Goal: Task Accomplishment & Management: Complete application form

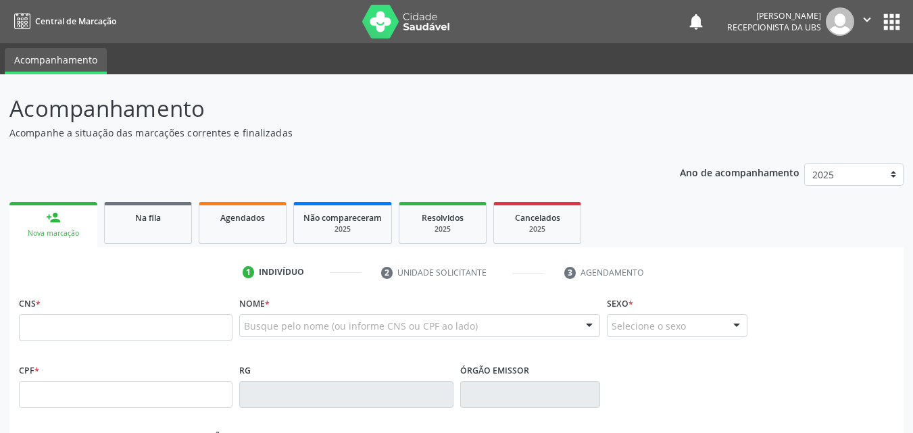
scroll to position [135, 0]
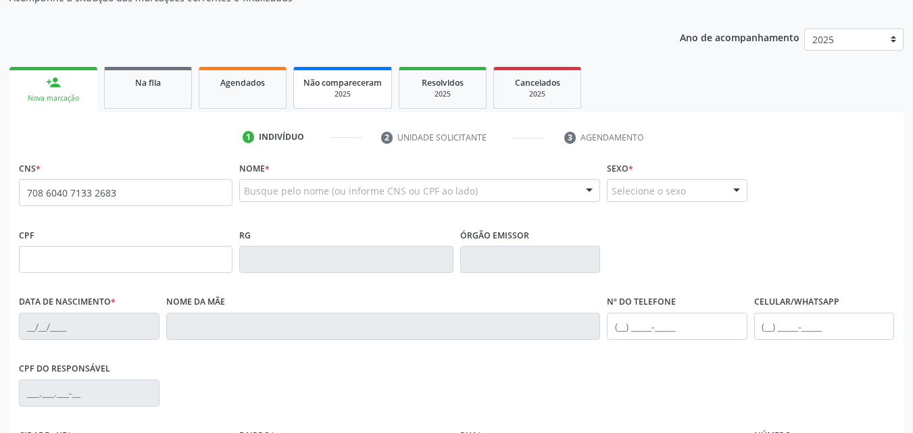
type input "708 6040 7133 2683"
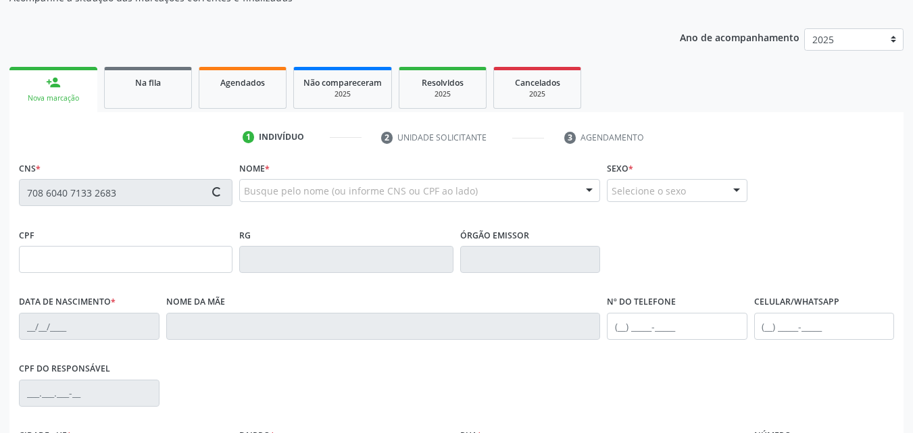
type input "031.289.065-64"
type input "[DATE]"
type input "Edenilde da Conceição Coelho"
type input "[PHONE_NUMBER]"
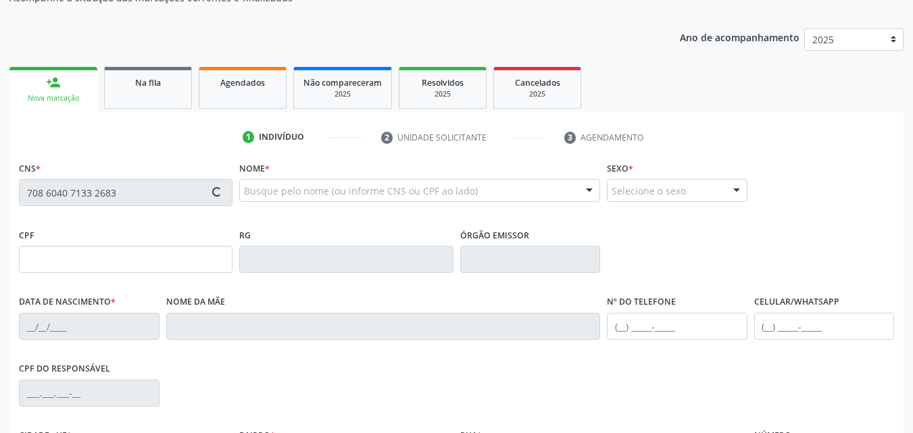
type input "S/N"
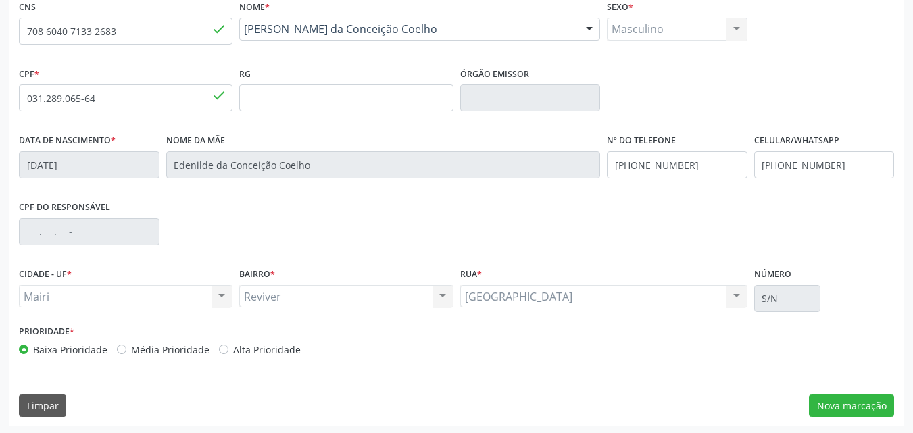
scroll to position [299, 0]
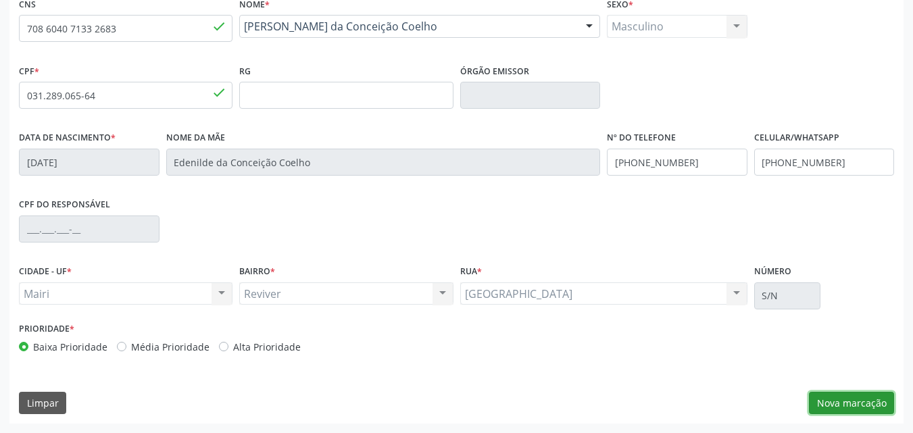
click at [854, 394] on button "Nova marcação" at bounding box center [851, 403] width 85 height 23
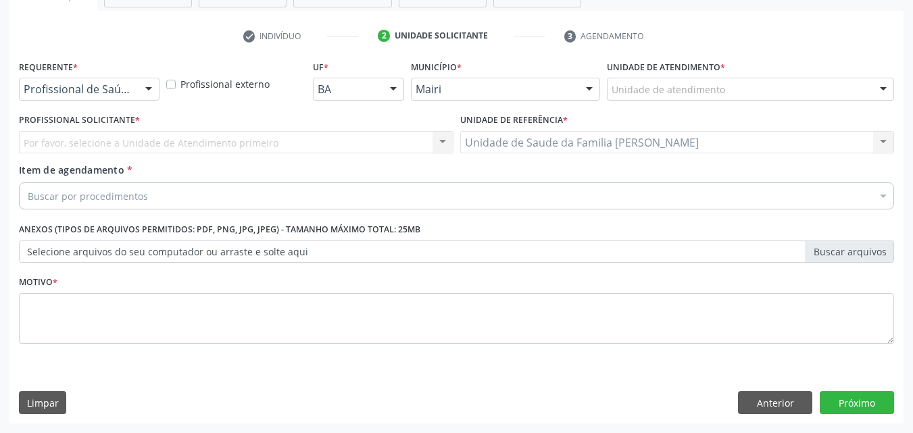
scroll to position [237, 0]
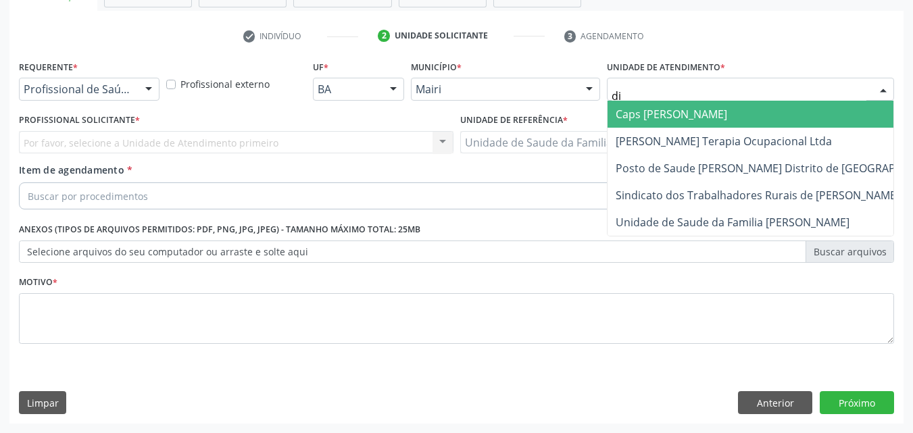
type input "dil"
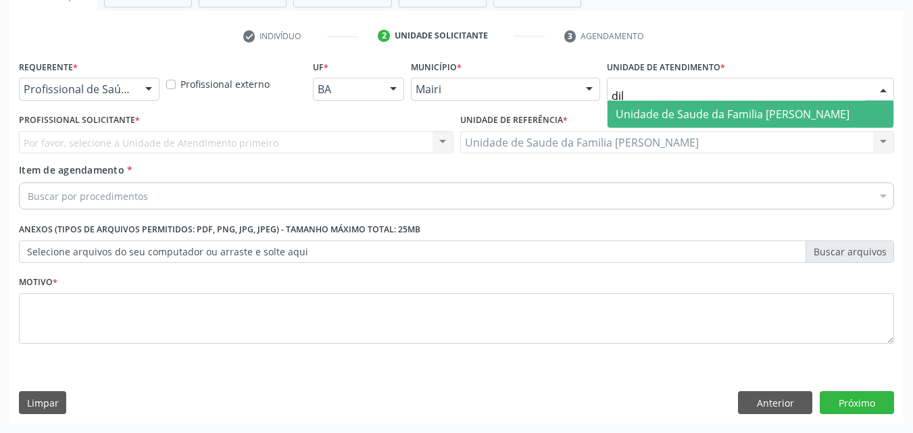
click at [675, 110] on span "Unidade de Saude da Familia [PERSON_NAME]" at bounding box center [733, 114] width 234 height 15
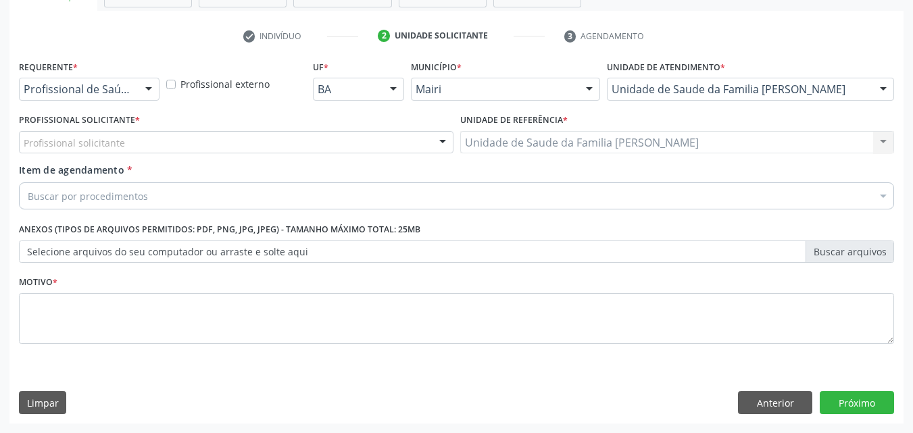
click at [134, 150] on div "Profissional solicitante" at bounding box center [236, 142] width 435 height 23
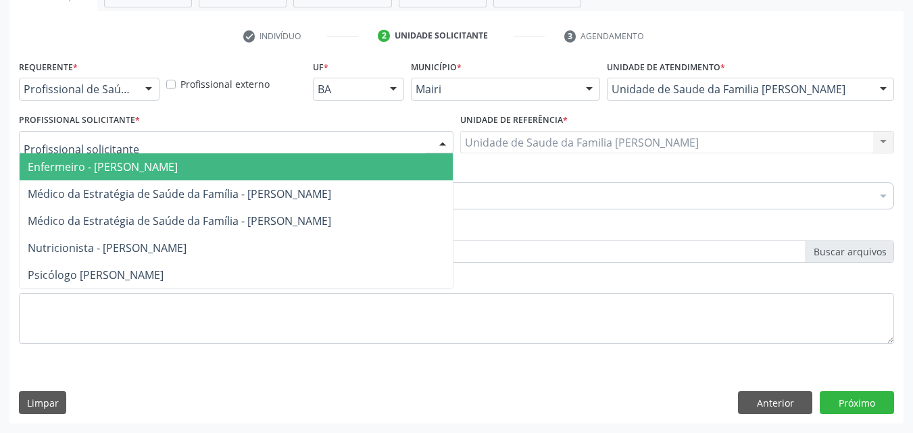
type input "e"
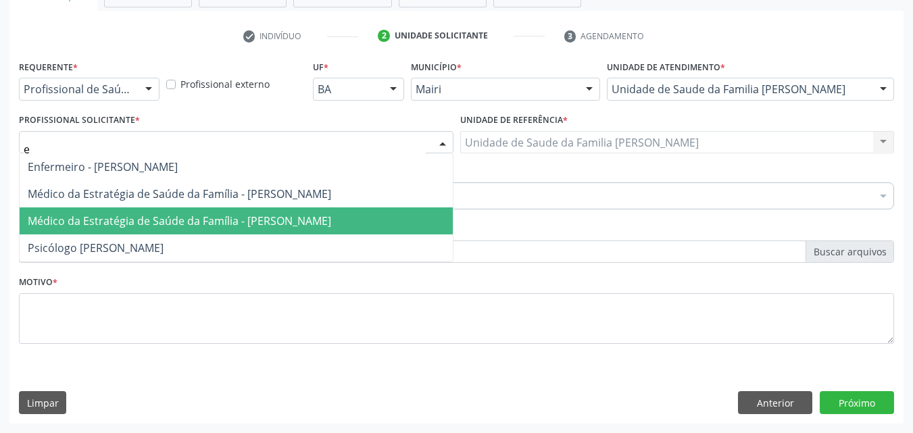
click at [253, 210] on span "Médico da Estratégia de Saúde da Família - Edisbel Valdes Mendez" at bounding box center [236, 221] width 433 height 27
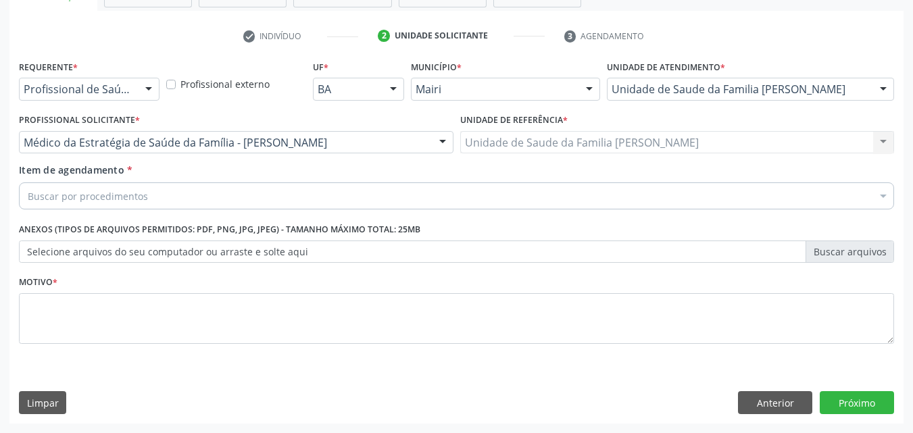
click at [66, 182] on div "Item de agendamento * Buscar por procedimentos Selecionar todos 0604320140 - Ab…" at bounding box center [456, 184] width 875 height 43
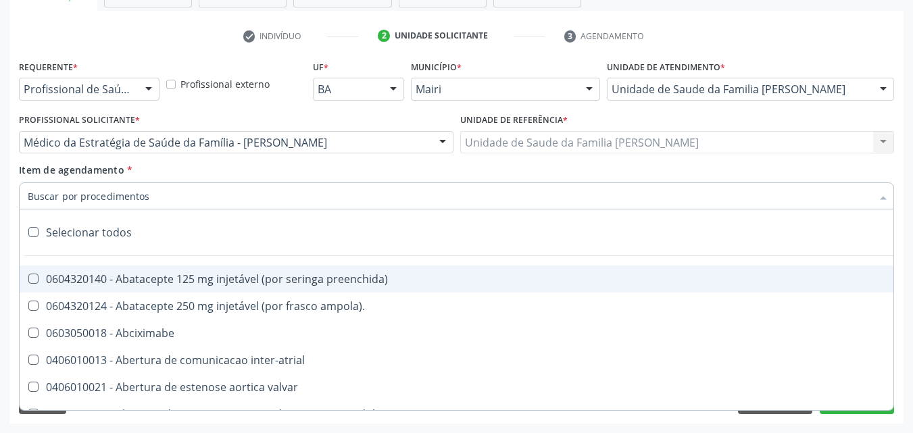
click at [87, 197] on input "Item de agendamento *" at bounding box center [450, 196] width 844 height 27
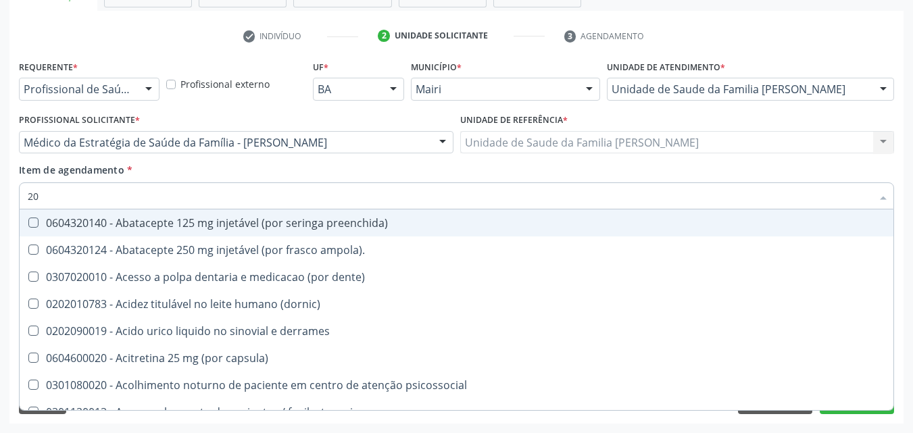
type input "2"
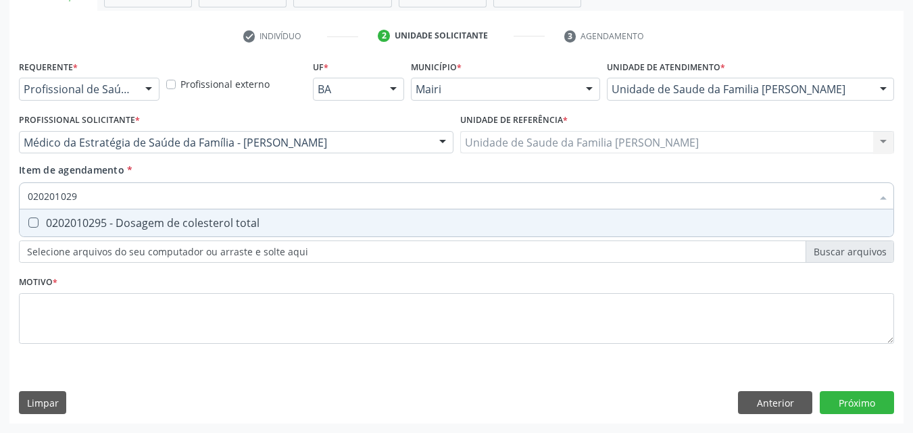
type input "0202010295"
click at [107, 227] on div "0202010295 - Dosagem de colesterol total" at bounding box center [457, 223] width 858 height 11
checkbox total "true"
type input "0"
checkbox total "false"
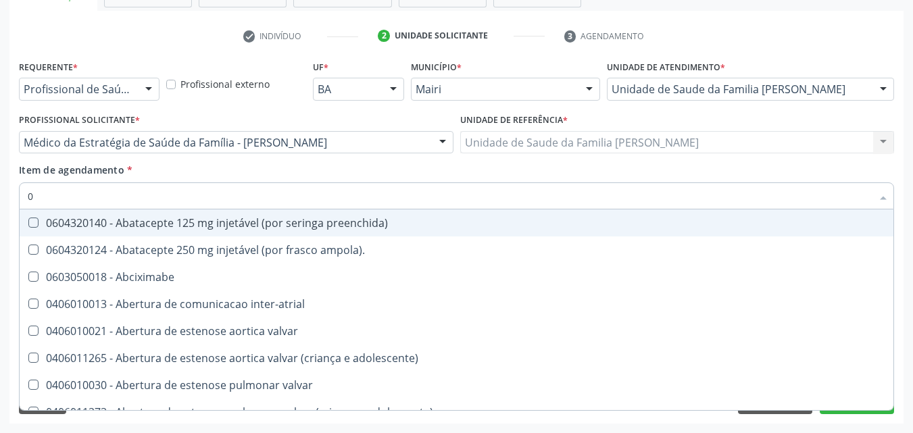
type input "02"
checkbox estimulo "true"
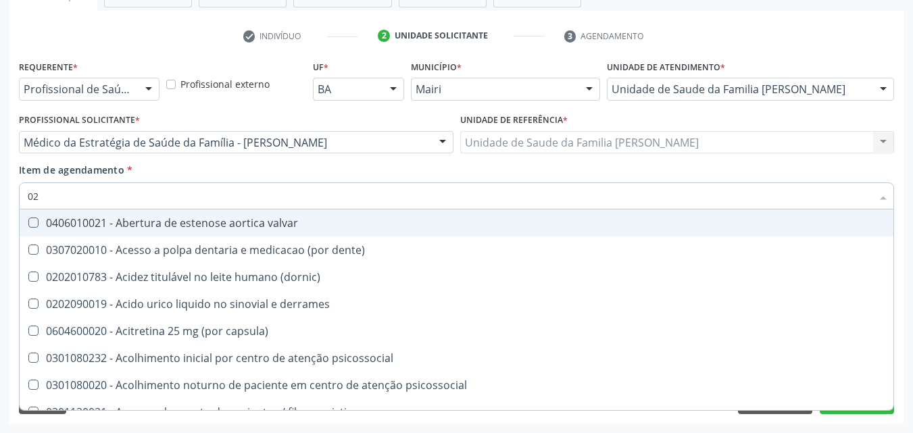
type input "020"
checkbox alimentos "true"
checkbox total "false"
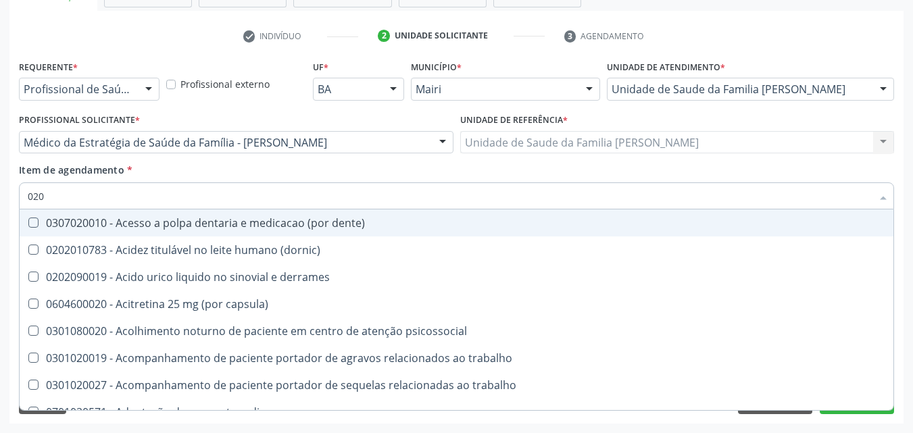
type input "0202"
checkbox ocular "true"
checkbox total "false"
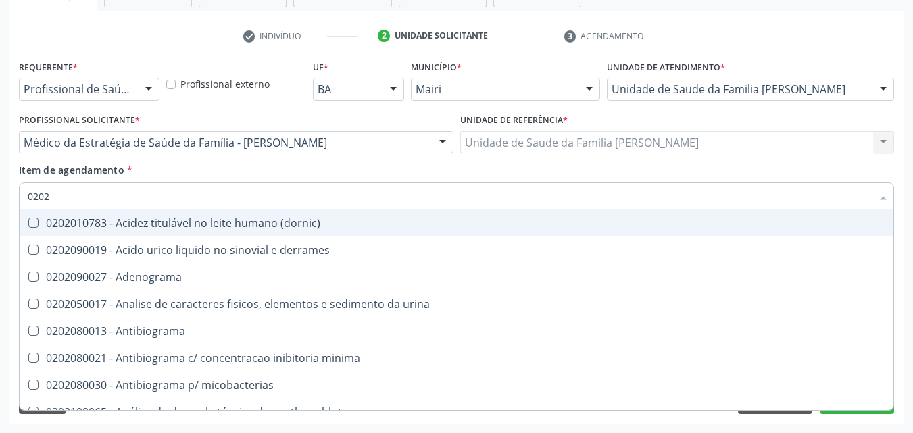
type input "02020"
checkbox ionizavel "true"
checkbox total "false"
type input "020201"
checkbox htlv-1 "true"
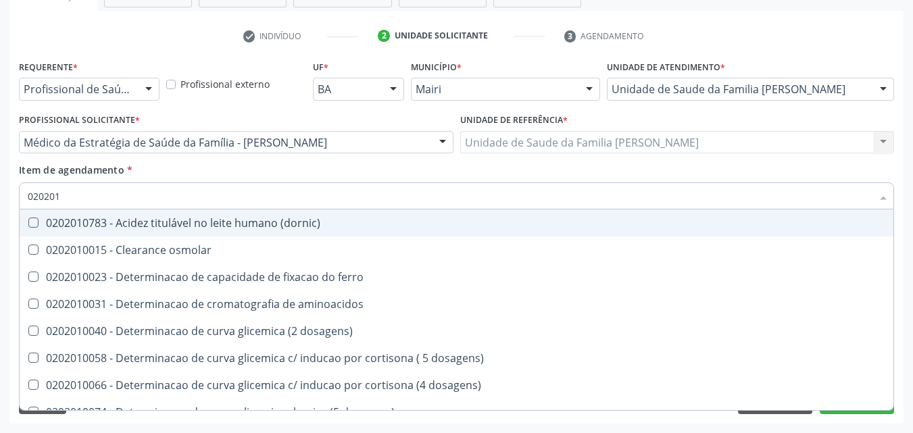
type input "0202010"
checkbox ionizavel "true"
checkbox total "false"
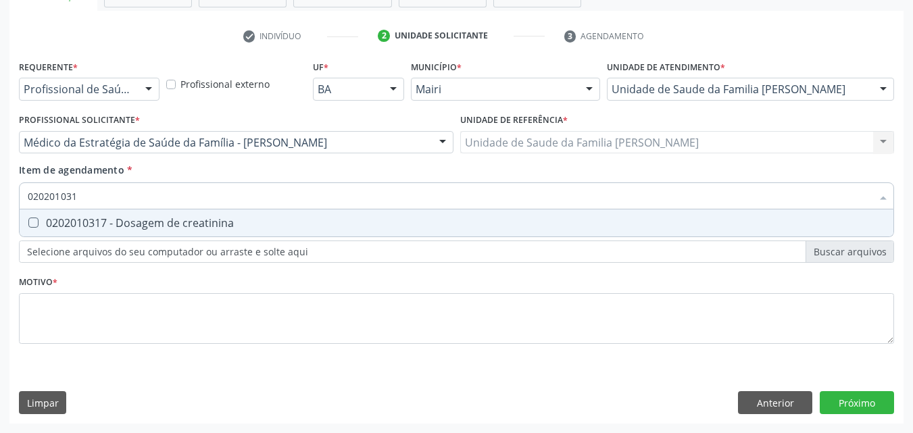
type input "0202010317"
click at [107, 227] on div "0202010317 - Dosagem de creatinina" at bounding box center [457, 223] width 858 height 11
checkbox creatinina "true"
type input "0"
checkbox creatinina "false"
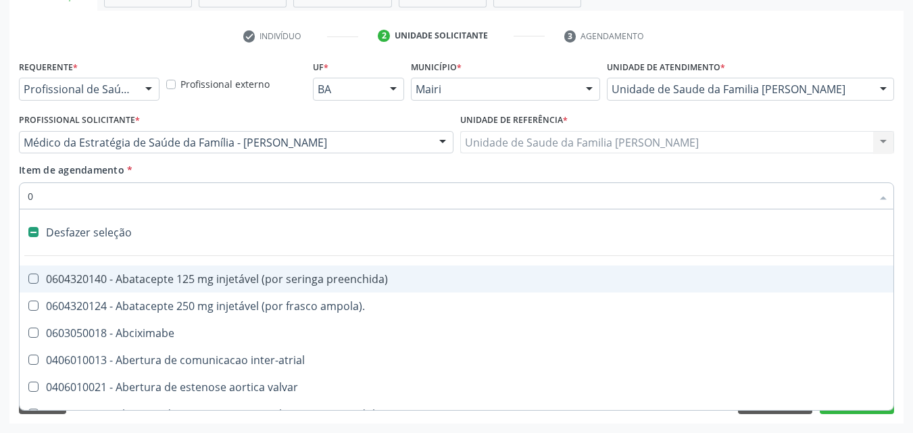
type input "02"
checkbox estimulo "true"
checkbox meckel "true"
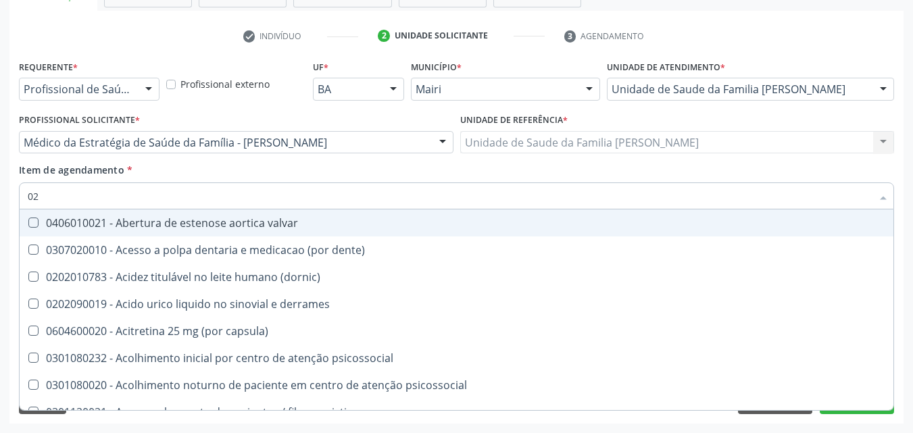
type input "020"
checkbox alimentos "true"
checkbox debridamento "true"
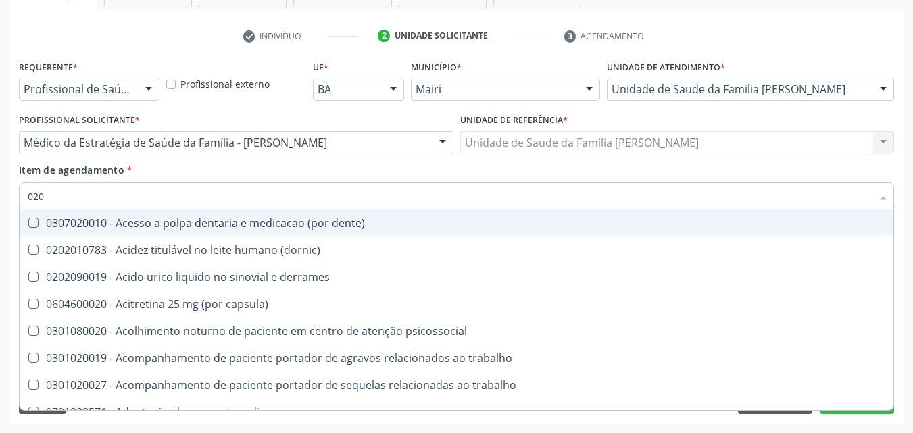
type input "0202"
checkbox ocular "true"
checkbox nervo "true"
checkbox total "false"
checkbox creatinina "false"
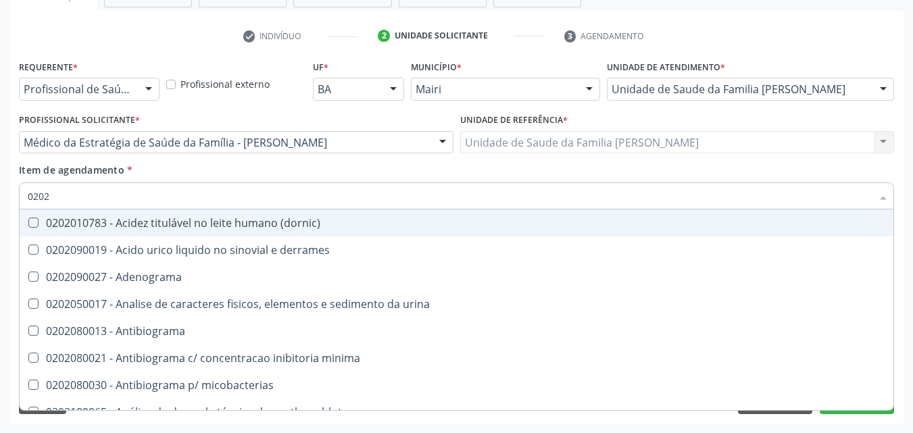
type input "02020"
checkbox ionizavel "true"
checkbox catecolaminas "true"
checkbox total "false"
checkbox creatinina "false"
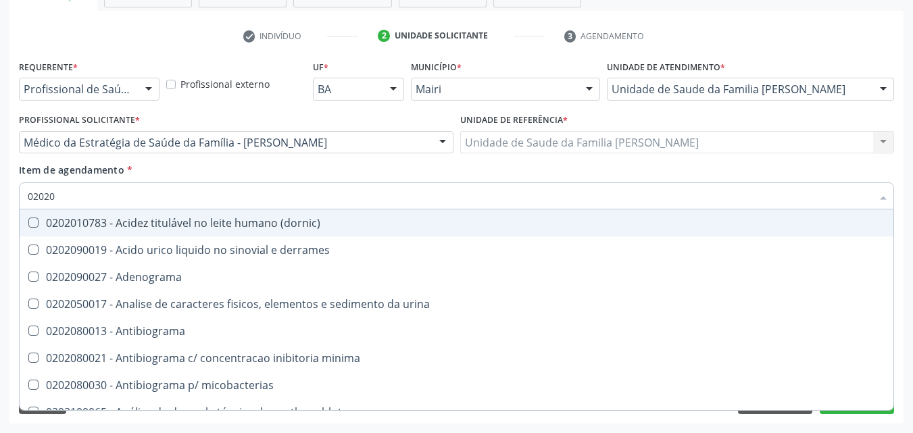
type input "020201"
checkbox tardio\) "true"
checkbox \(confirmatorio\) "true"
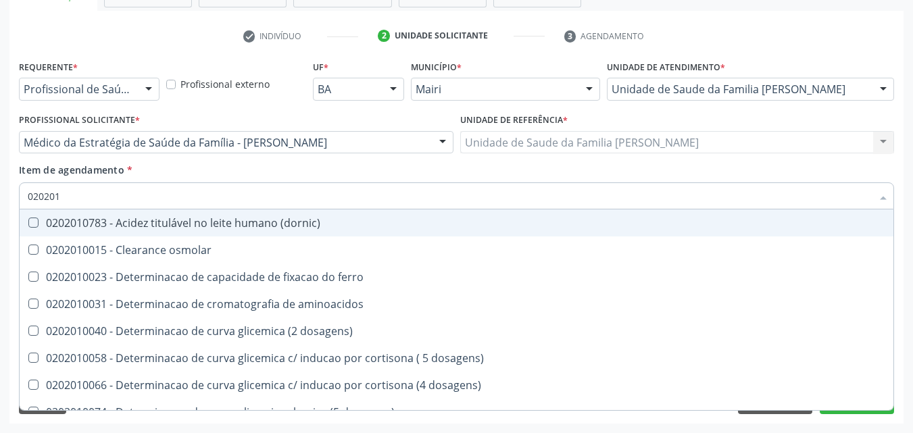
type input "0202010"
checkbox ionizavel "true"
checkbox catecolaminas "true"
checkbox total "false"
checkbox creatinina "false"
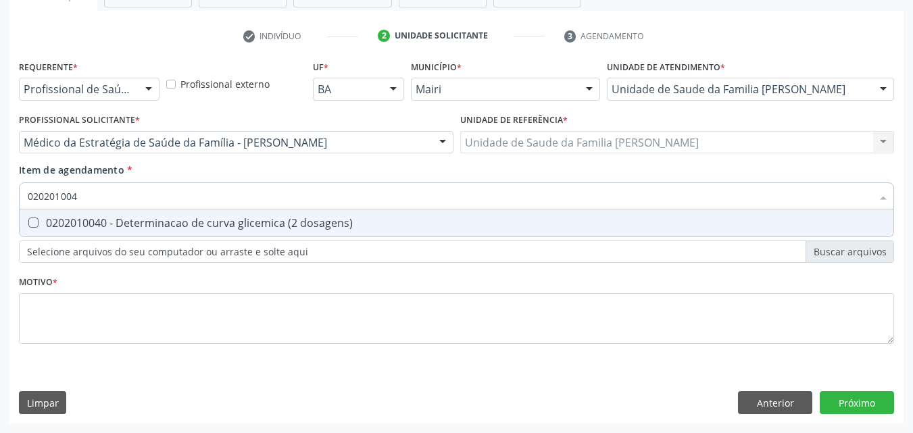
type input "0202010040"
click at [107, 227] on div "0202010040 - Determinacao de curva glicemica (2 dosagens)" at bounding box center [457, 223] width 858 height 11
checkbox dosagens\) "true"
type input "0"
checkbox dosagens\) "false"
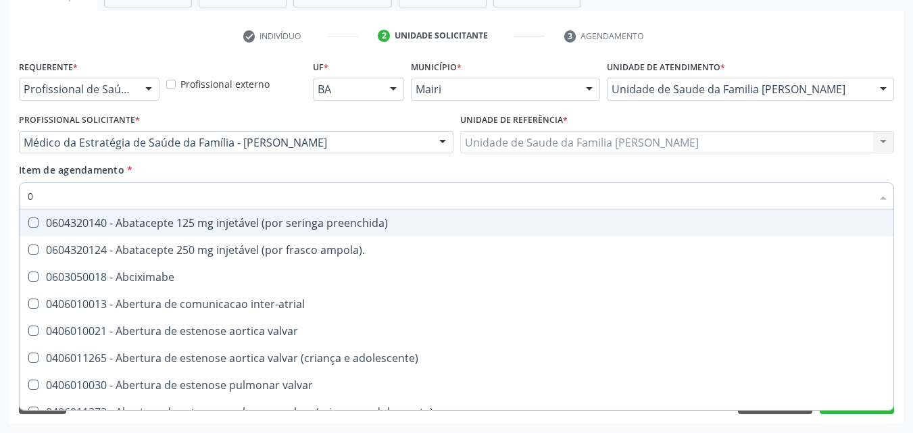
type input "02"
checkbox alimentação "true"
checkbox estimulo "true"
checkbox meckel "true"
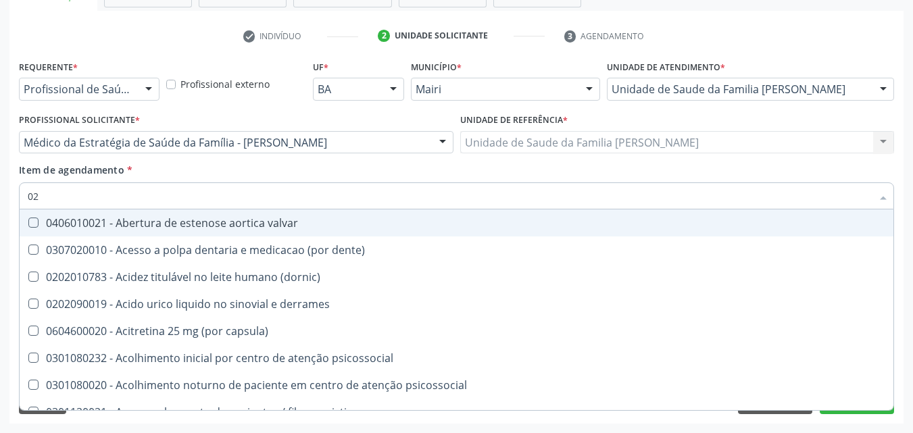
type input "020"
checkbox comprimido\) "true"
checkbox alimentos "true"
checkbox debridamento "true"
checkbox dosagens\) "false"
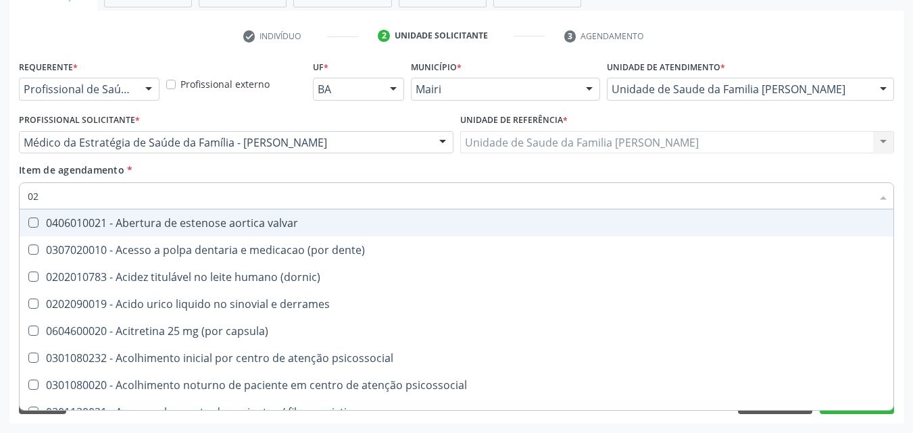
checkbox total "false"
checkbox creatinina "false"
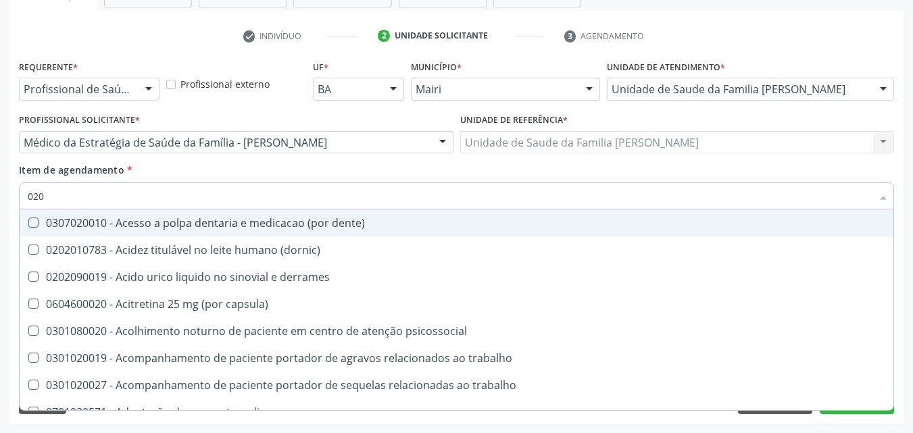
type input "0202"
checkbox lisa "true"
checkbox ocular "true"
checkbox nervo "true"
checkbox dosagens\) "false"
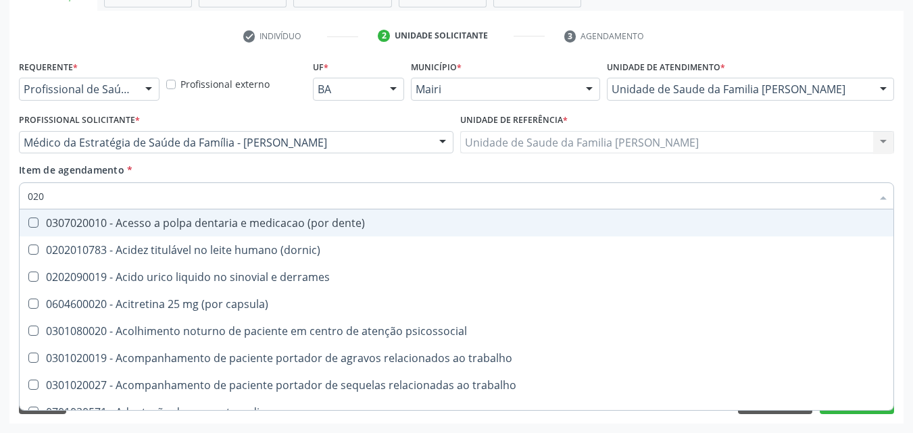
checkbox total "false"
checkbox creatinina "false"
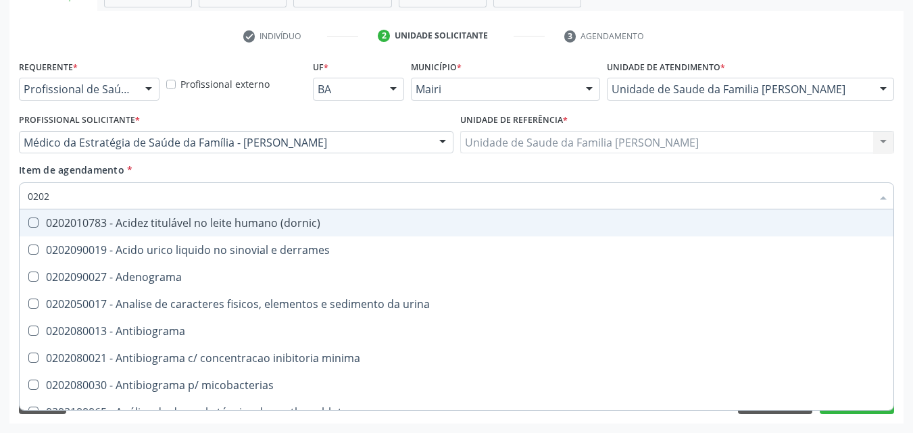
type input "02020"
checkbox htlv-1 "true"
checkbox dosagens\) "false"
checkbox ionizavel "true"
checkbox catecolaminas "true"
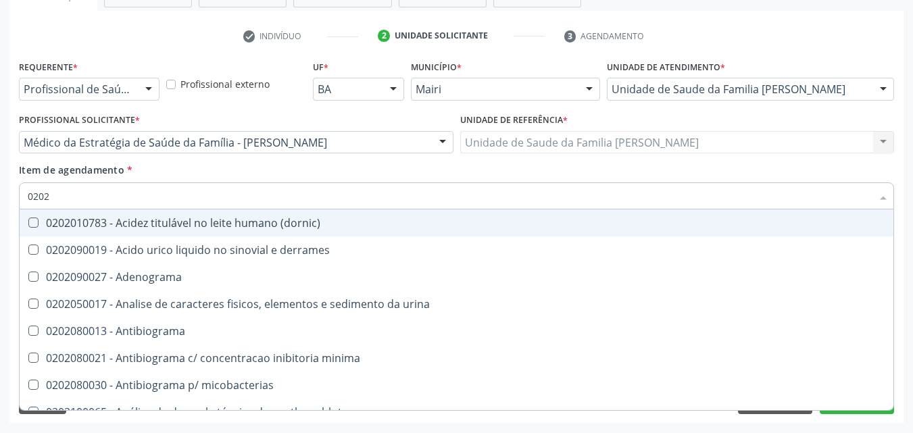
checkbox total "false"
checkbox creatinina "false"
type input "020201"
checkbox Antibiograma "true"
checkbox htlv-1 "true"
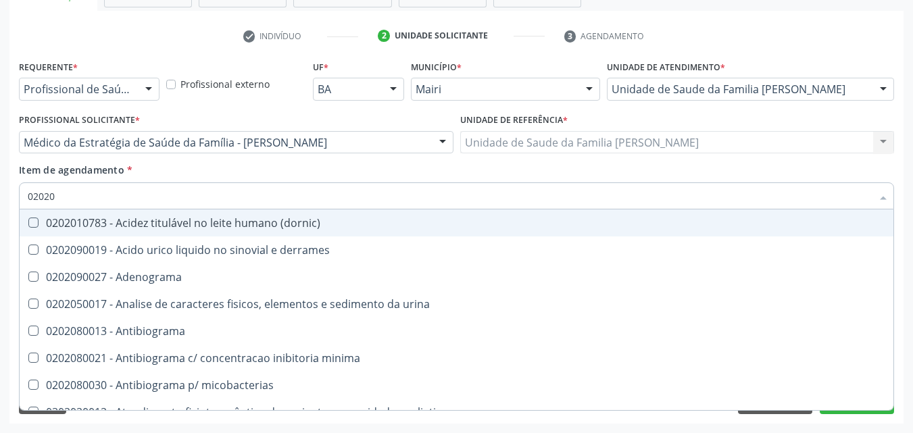
checkbox \(ch50\) "true"
checkbox dosagens\) "false"
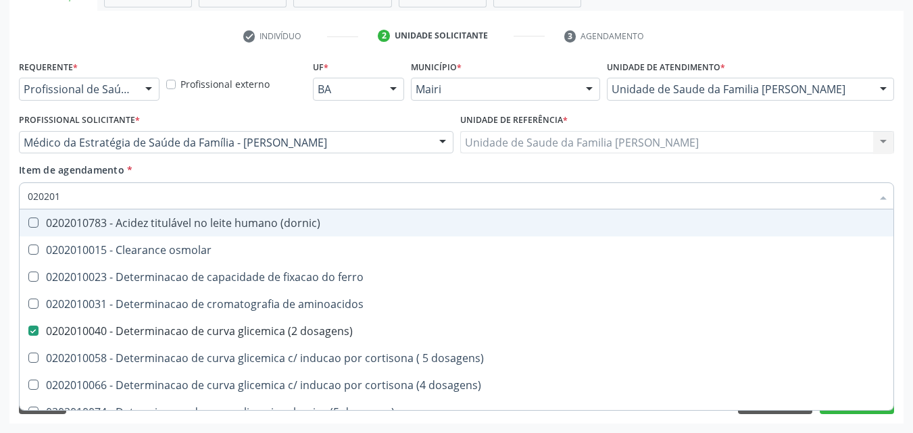
type input "0202010"
checkbox ionizavel "true"
checkbox catecolaminas "true"
checkbox total "false"
checkbox creatinina "false"
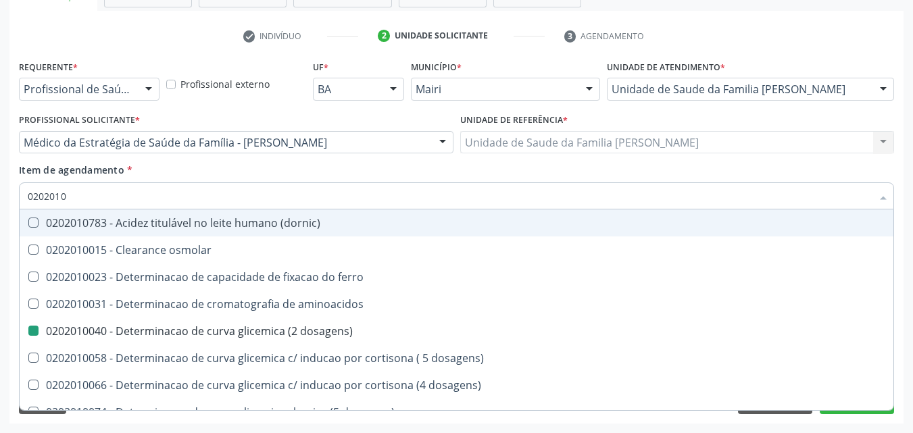
type input "02020106"
checkbox dosagens\) "false"
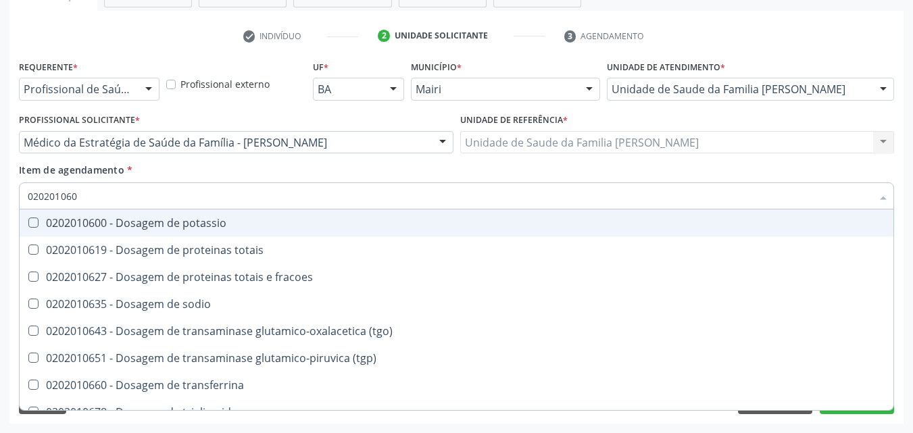
type input "0202010600"
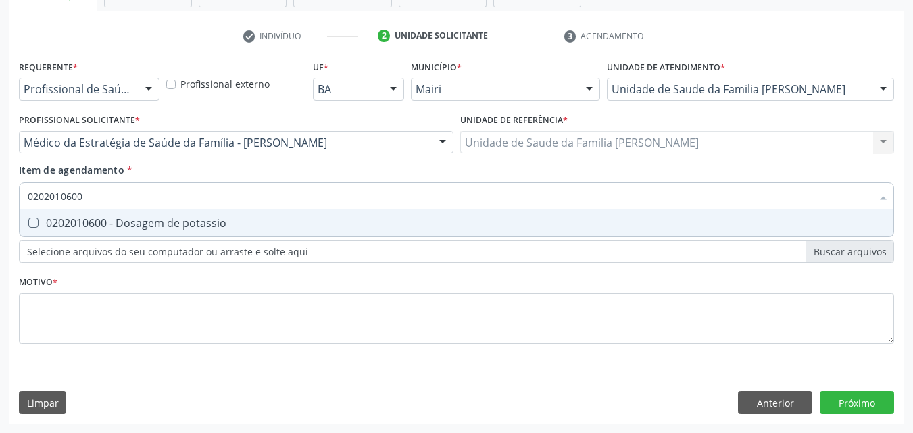
click at [107, 227] on div "0202010600 - Dosagem de potassio" at bounding box center [457, 223] width 858 height 11
checkbox potassio "true"
type input "0"
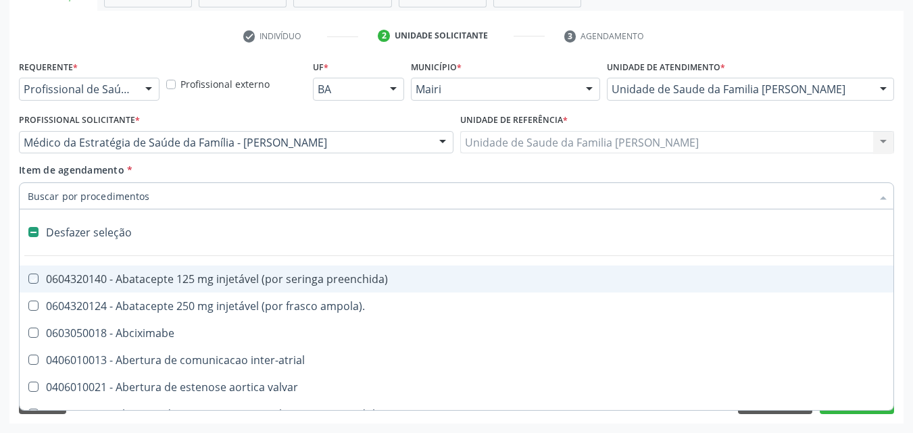
checkbox preenchida\) "false"
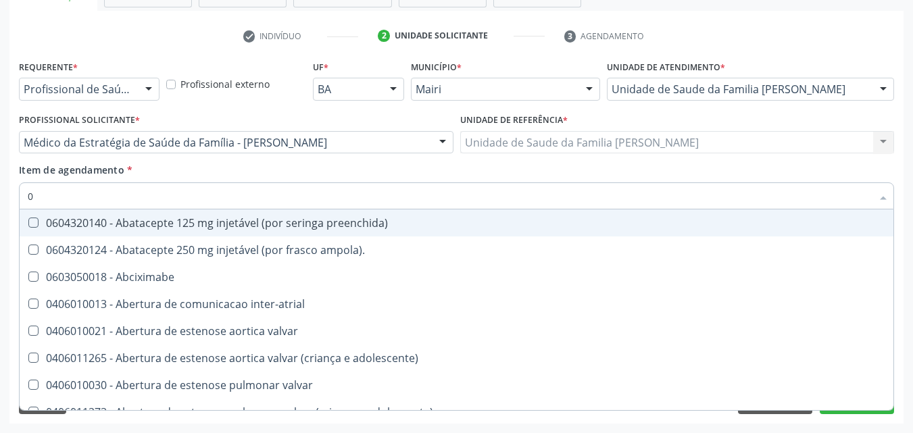
type input "02"
checkbox alimentação "true"
checkbox estimulo "true"
checkbox meckel "true"
checkbox redome\) "true"
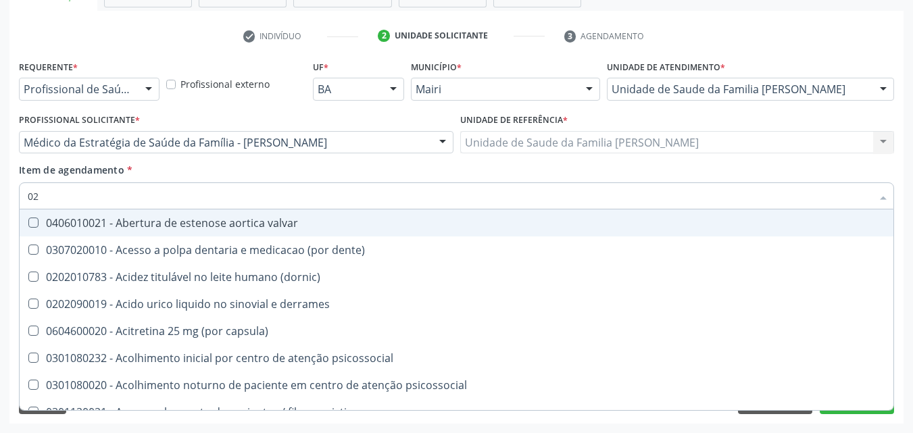
type input "020"
checkbox comprimido\) "true"
checkbox alimentos "true"
checkbox debridamento "true"
checkbox dosagens\) "false"
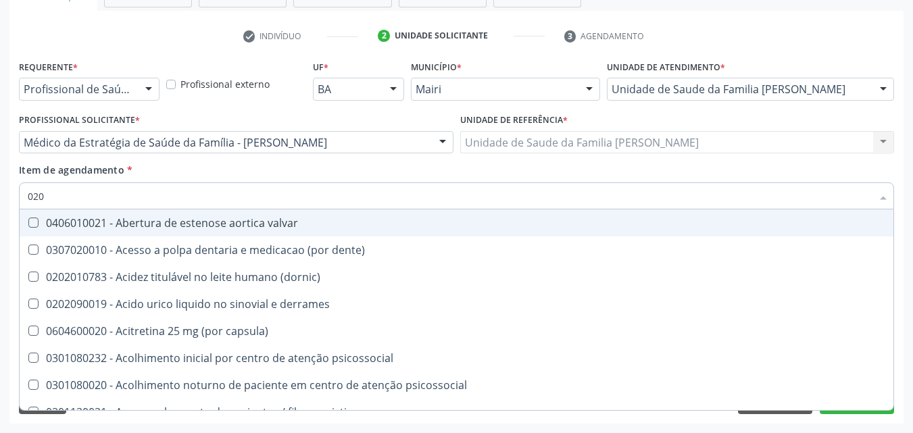
checkbox lumen "true"
checkbox total "false"
checkbox creatinina "false"
checkbox potassio "false"
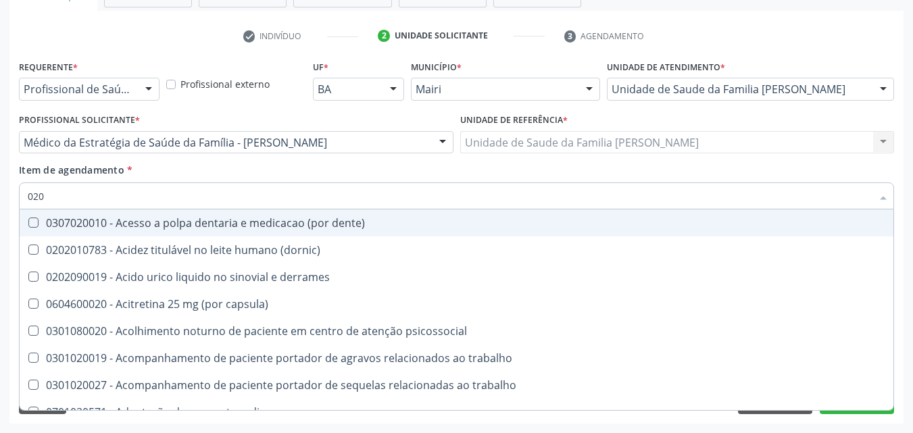
type input "0202"
checkbox lisa "true"
checkbox ocular "true"
checkbox nervo "true"
checkbox neoplasias "true"
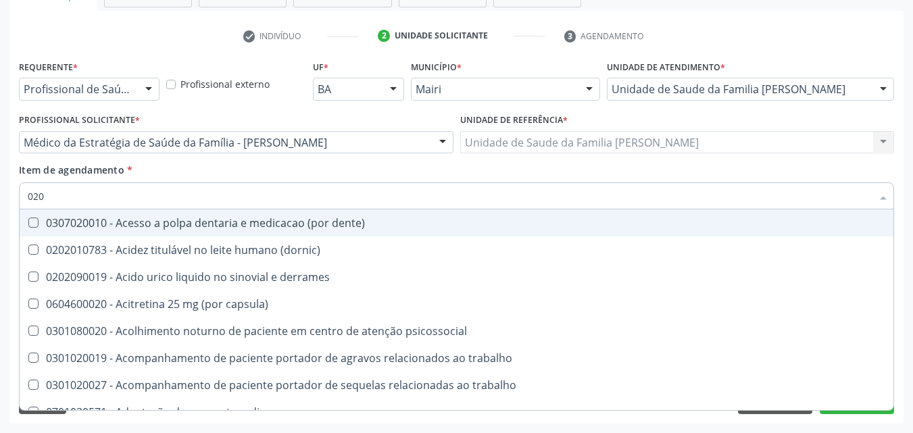
checkbox dosagens\) "false"
checkbox total "false"
checkbox creatinina "false"
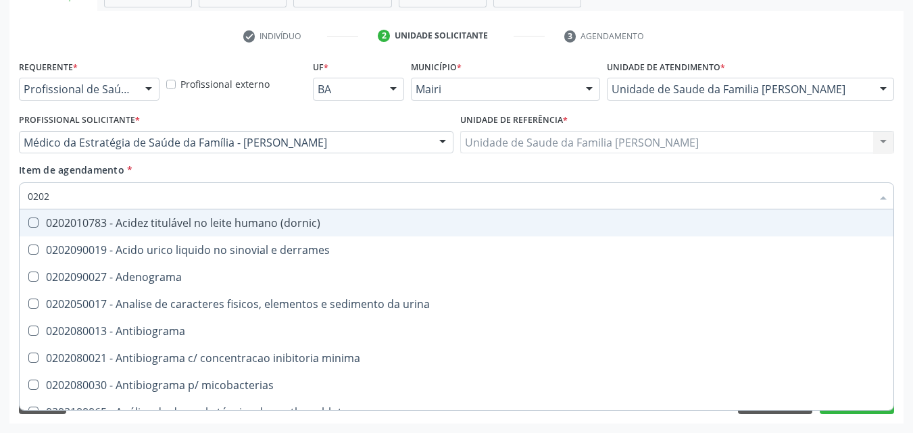
type input "02020"
checkbox htlv-1 "true"
checkbox dosagens\) "false"
checkbox ionizavel "true"
checkbox catecolaminas "true"
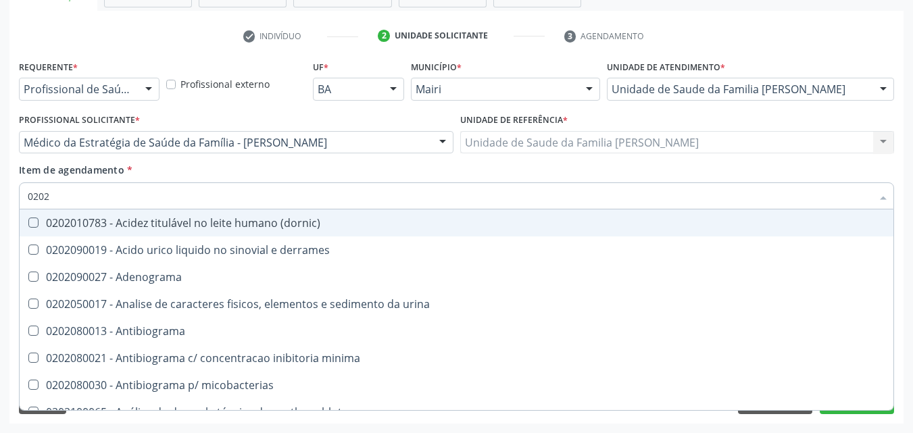
checkbox total "false"
checkbox creatinina "false"
checkbox isomerase-fosfohexose "true"
checkbox potassio "false"
type input "020201"
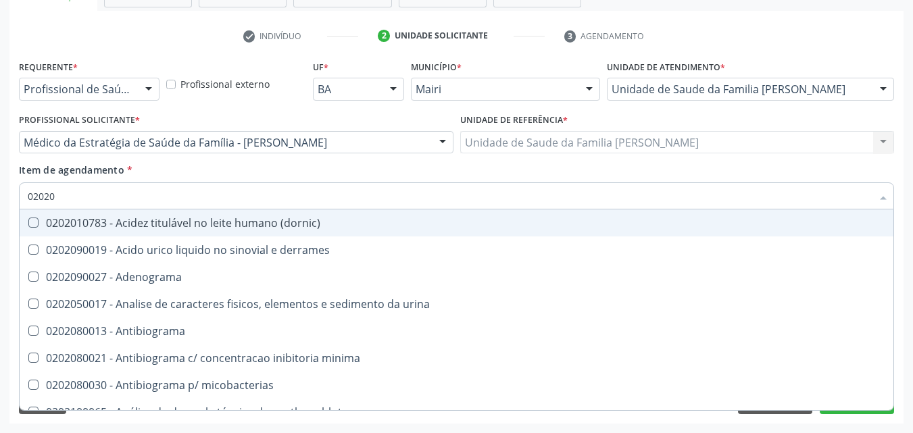
checkbox Antibiograma "true"
checkbox tardio\) "true"
checkbox \(confirmatorio\) "true"
checkbox htlv-1 "false"
checkbox hemacias "true"
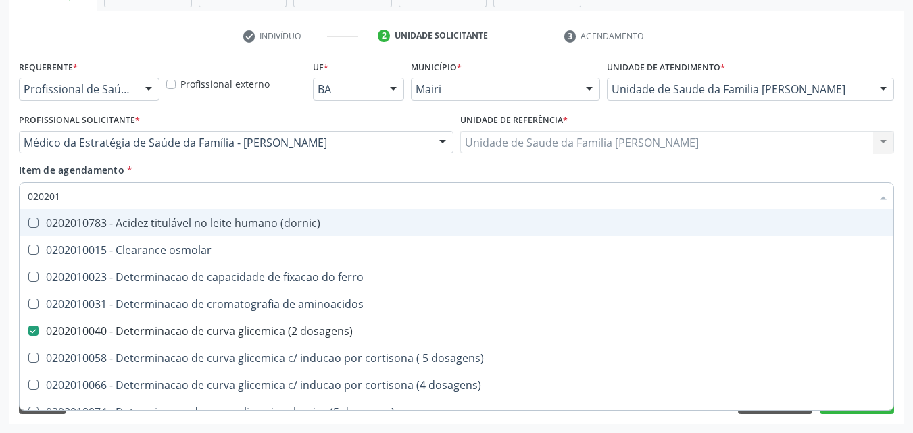
type input "0202010"
checkbox ionizavel "true"
checkbox catecolaminas "true"
checkbox total "false"
checkbox creatinina "false"
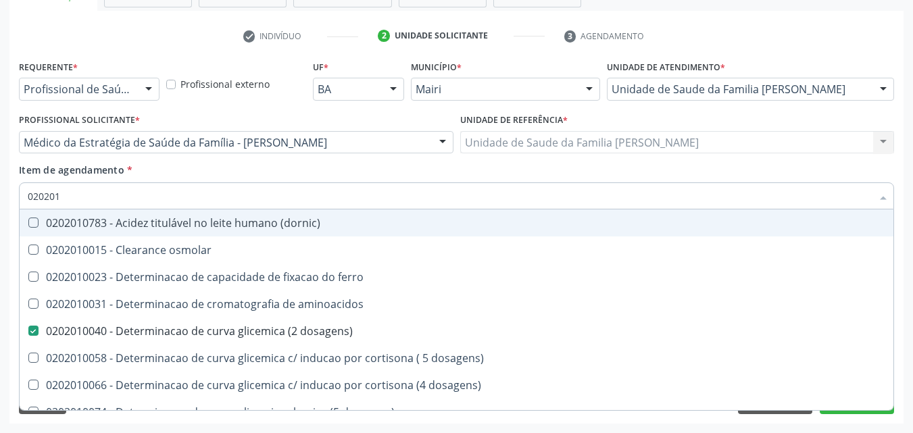
checkbox hidroxiprolina "true"
checkbox potassio "false"
type input "02020106"
checkbox \(dornic\) "true"
checkbox dosagens\) "false"
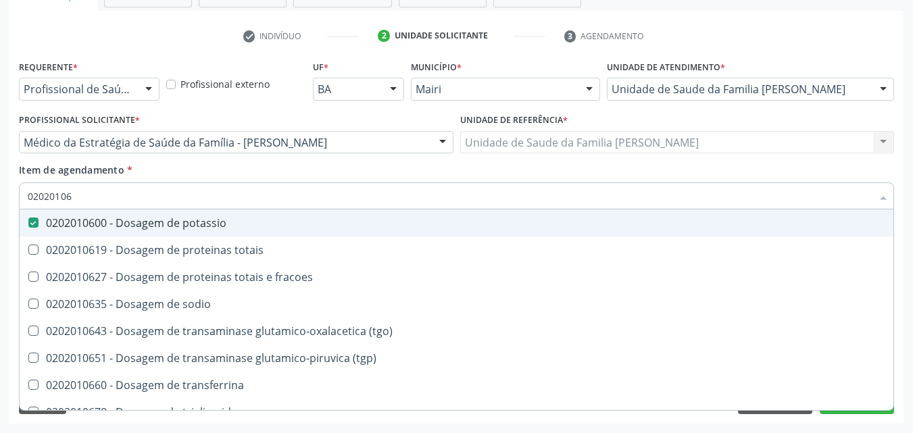
type input "020201067"
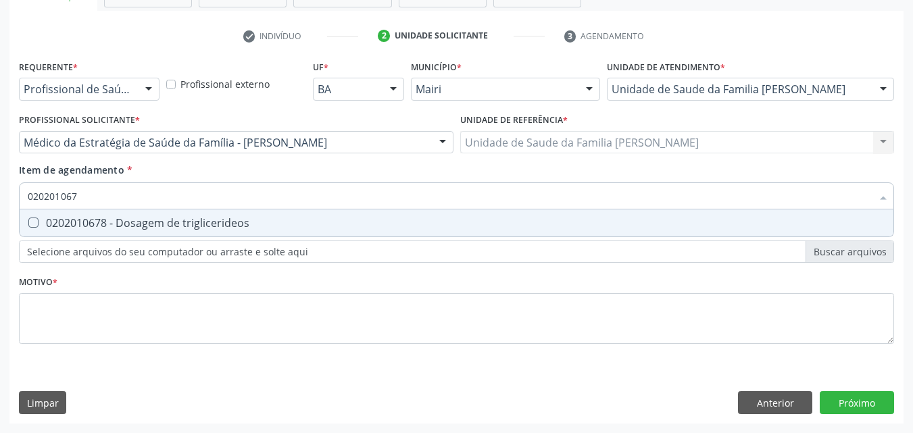
click at [107, 227] on div "0202010678 - Dosagem de triglicerideos" at bounding box center [457, 223] width 858 height 11
checkbox triglicerideos "true"
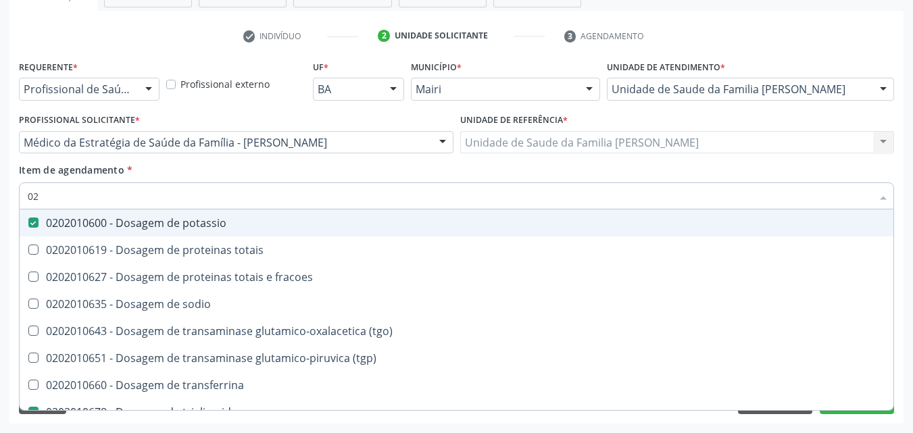
type input "0"
checkbox potassio "false"
checkbox \(tgo\) "false"
checkbox triglicerideos "false"
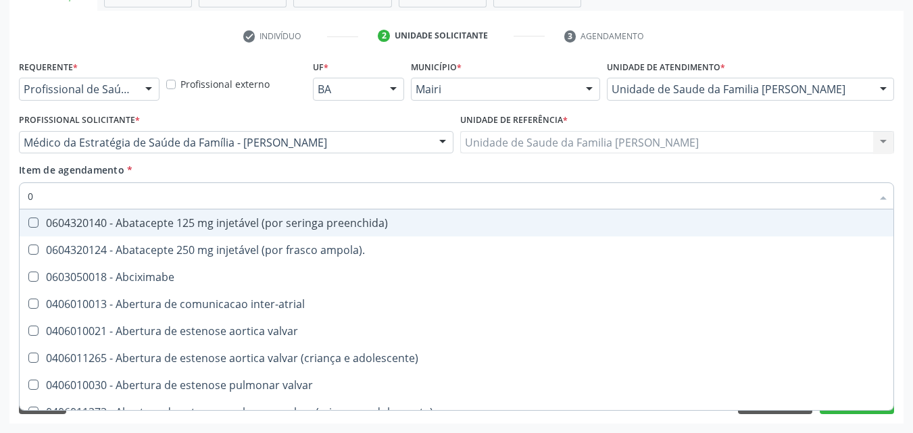
type input "02"
checkbox alimentação "true"
checkbox estimulo "true"
checkbox meckel "true"
checkbox redome\) "true"
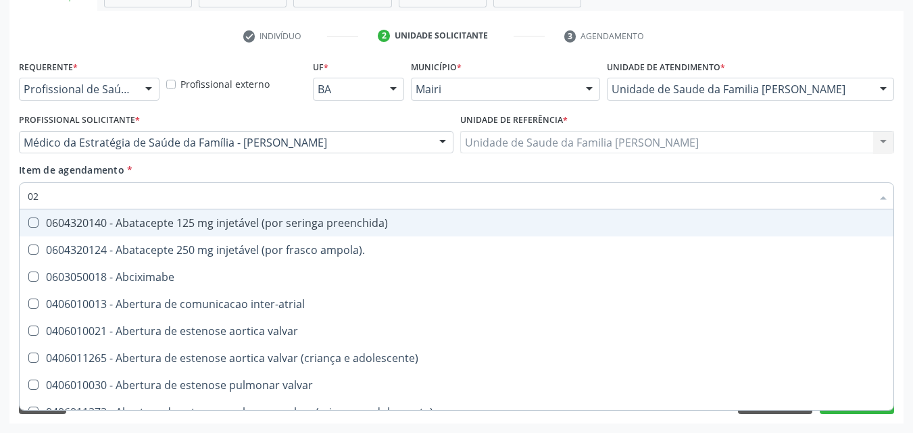
checkbox Colpoperineocleise "true"
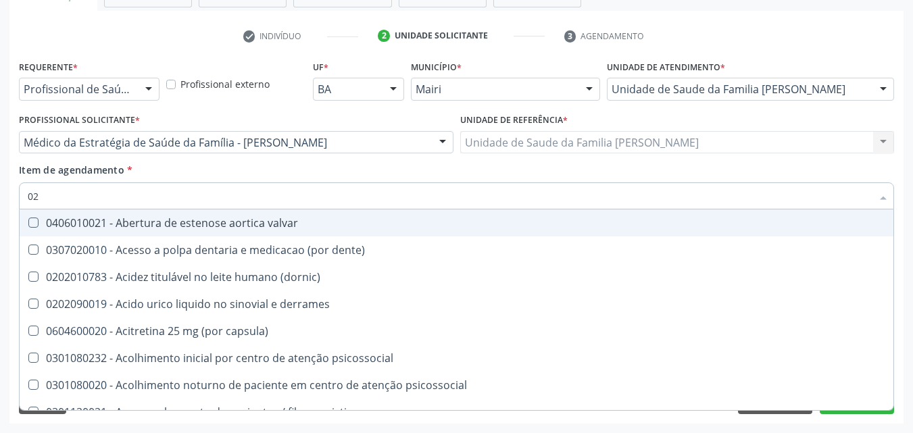
type input "020"
checkbox comprimido\) "true"
checkbox alimentos "true"
checkbox debridamento "true"
checkbox dosagens\) "false"
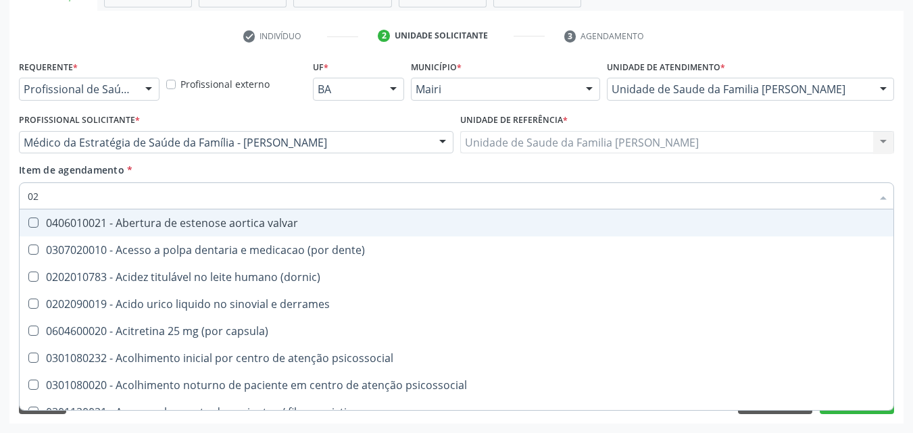
checkbox lumen "true"
checkbox acetona "true"
checkbox total "false"
checkbox creatinina "false"
checkbox potassio "false"
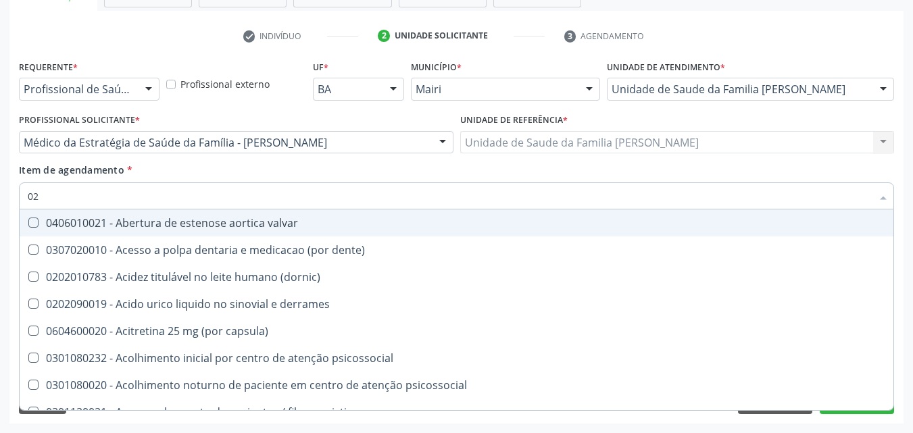
checkbox triglicerideos "false"
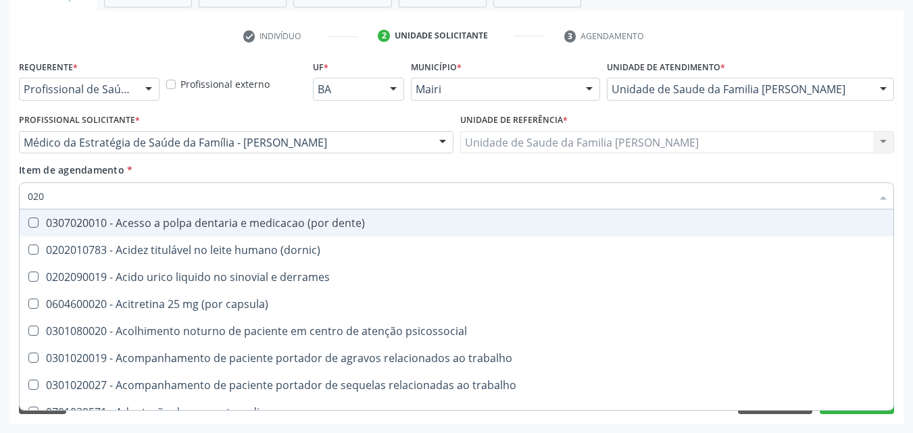
type input "0202"
checkbox lisa "true"
checkbox ocular "true"
checkbox nervo "true"
checkbox neoplasias "true"
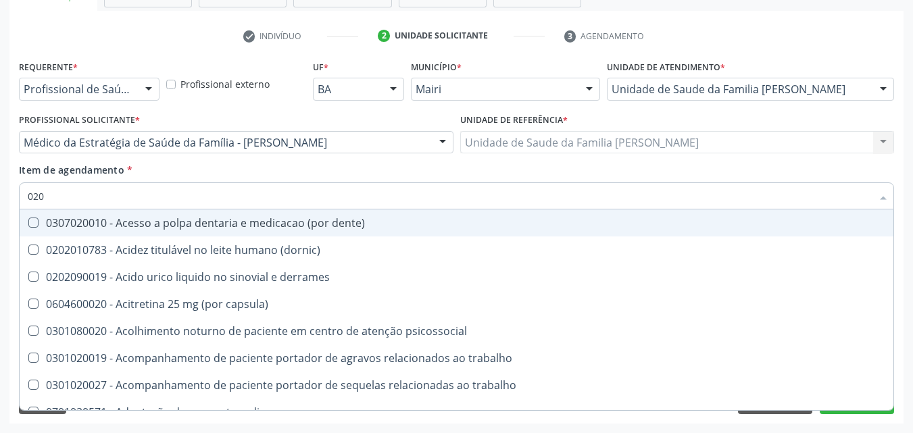
checkbox \(semi-solido\) "true"
checkbox dosagens\) "false"
checkbox total "false"
checkbox creatinina "false"
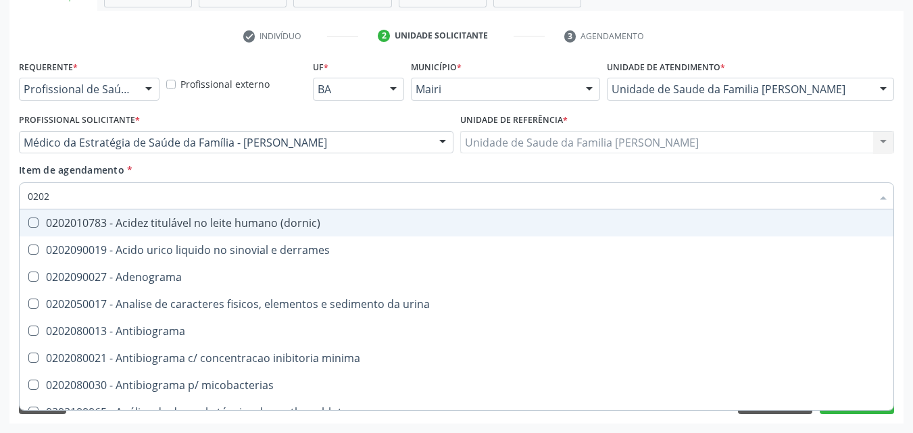
type input "02020"
checkbox htlv-1 "true"
checkbox dosagens\) "false"
checkbox ionizavel "true"
checkbox catecolaminas "true"
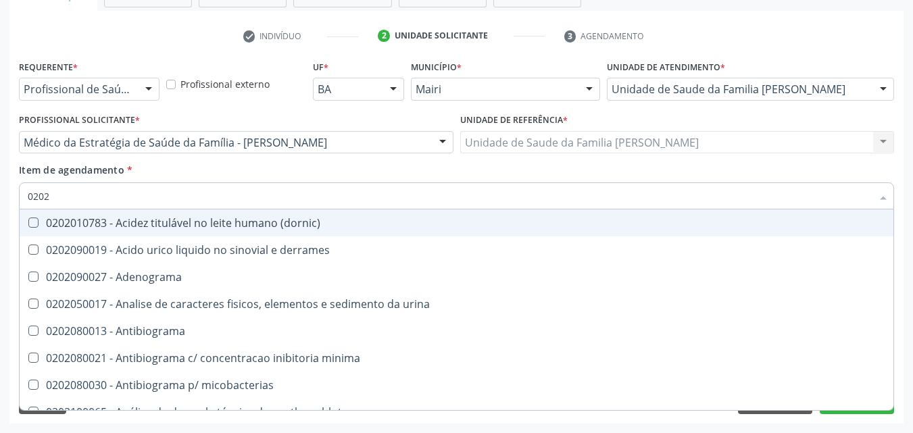
checkbox total "false"
checkbox creatinina "false"
checkbox isomerase-fosfohexose "true"
checkbox potassio "false"
checkbox quinidina "true"
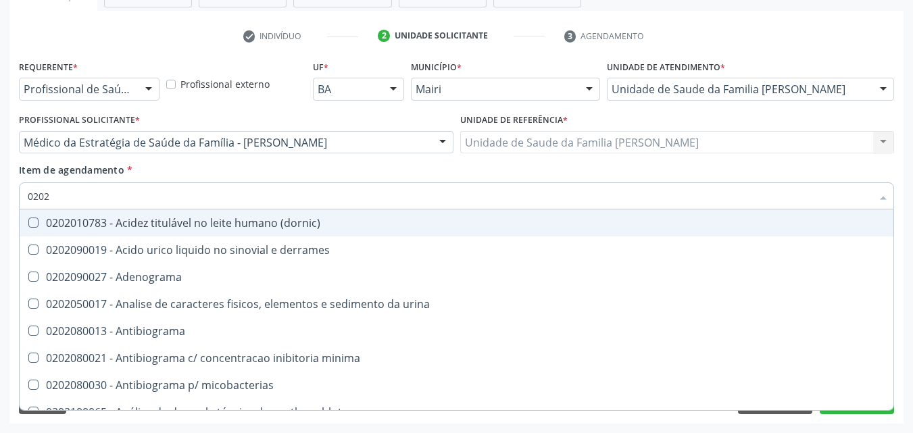
checkbox triglicerideos "false"
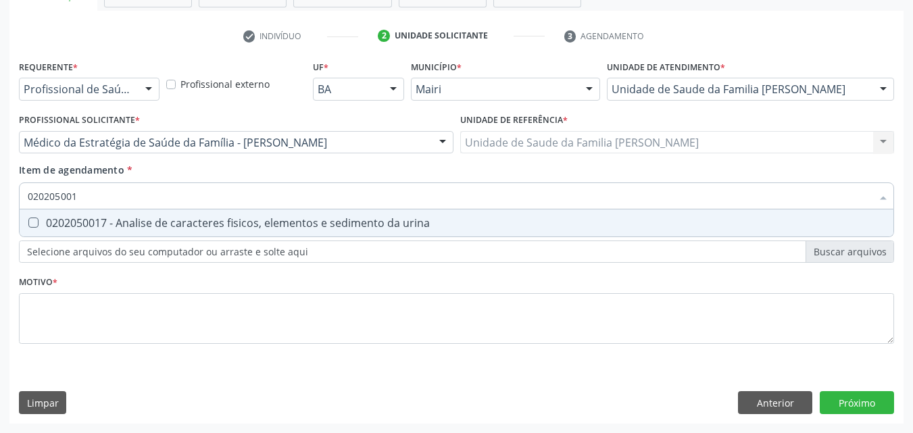
type input "0202050017"
click at [107, 227] on div "0202050017 - Analise de caracteres fisicos, elementos e sedimento da urina" at bounding box center [457, 223] width 858 height 11
checkbox urina "true"
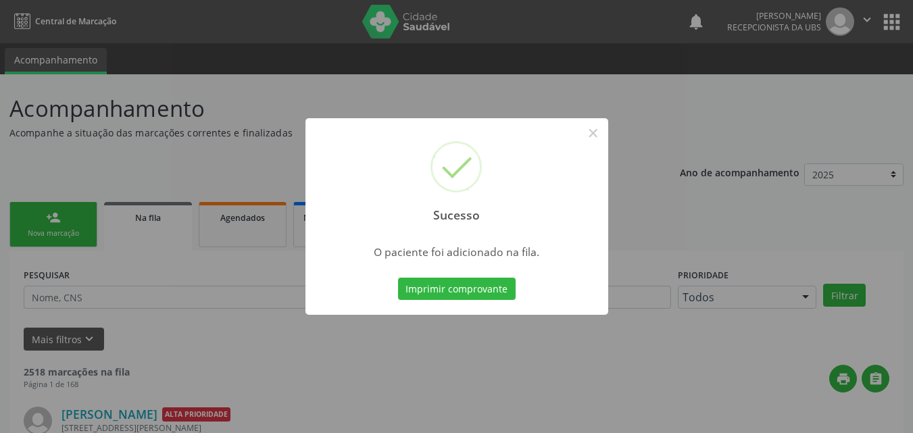
scroll to position [13, 0]
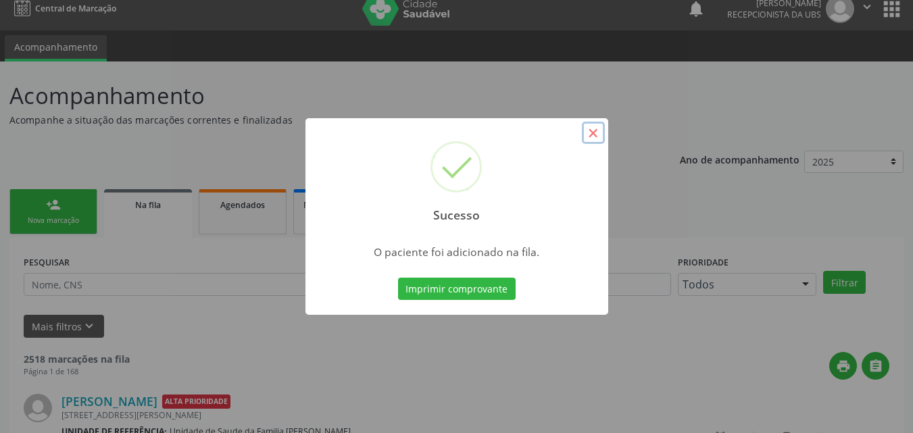
click at [595, 136] on button "×" at bounding box center [593, 133] width 23 height 23
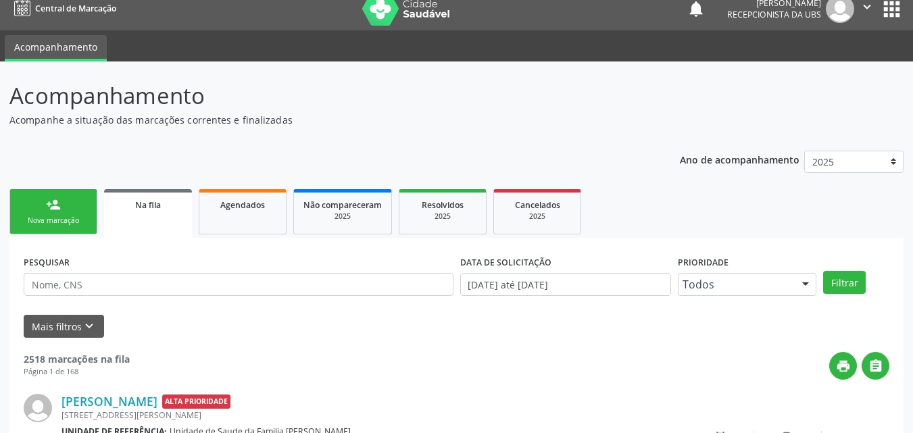
click at [58, 201] on div "person_add" at bounding box center [53, 204] width 15 height 15
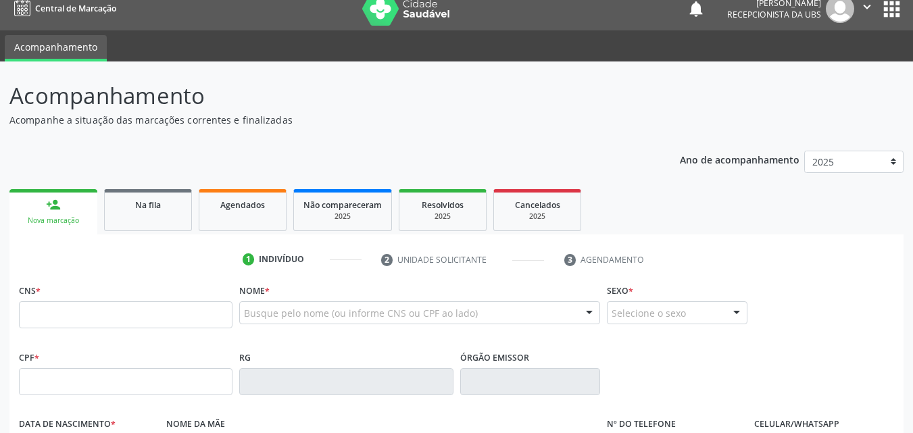
scroll to position [148, 0]
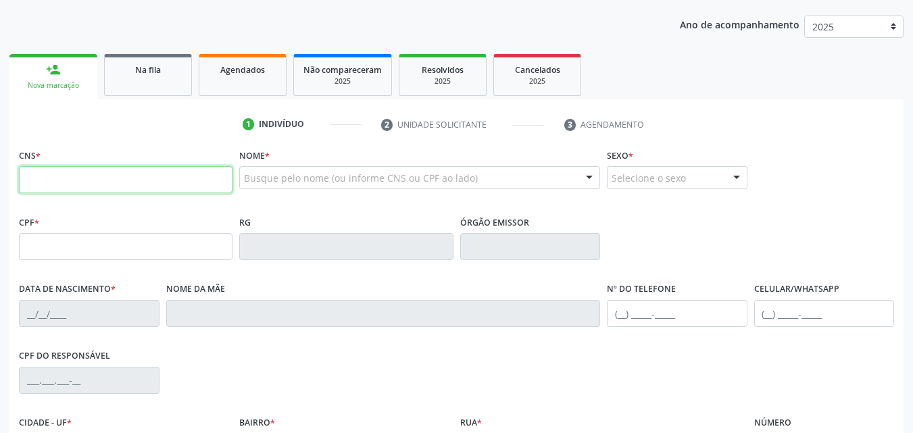
click at [76, 173] on input "text" at bounding box center [126, 179] width 214 height 27
type input "708 9067 0377 3116"
type input "866.223.095-40"
type input "06/12/1998"
type input "Estelita Barbosa Silva"
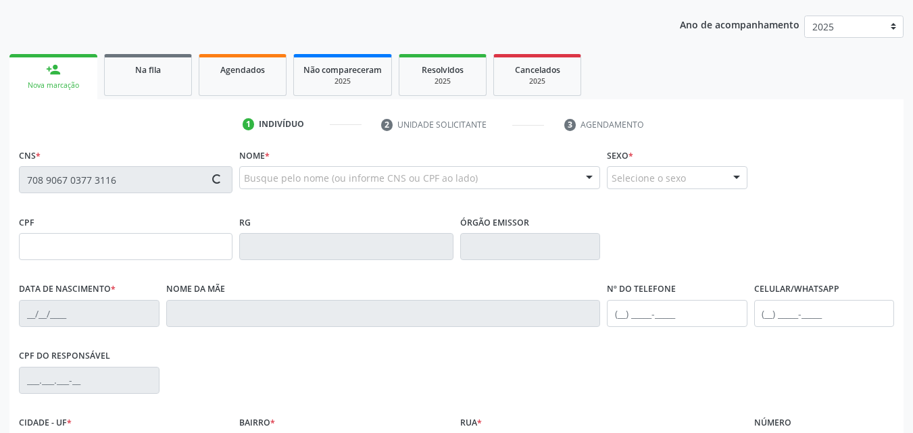
type input "(99) 99999-9999"
type input "073.239.225-00"
type input "S/N"
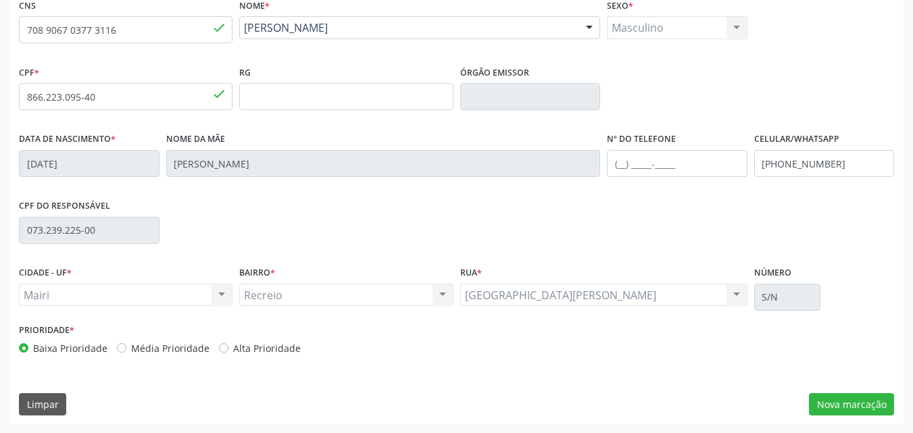
scroll to position [299, 0]
click at [861, 164] on input "(99) 99999-9999" at bounding box center [824, 162] width 141 height 27
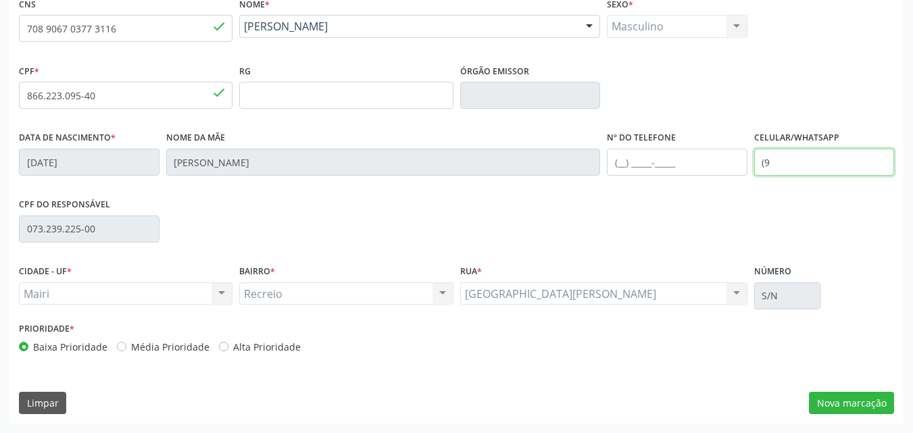
type input "("
type input "(75) 9921-3203"
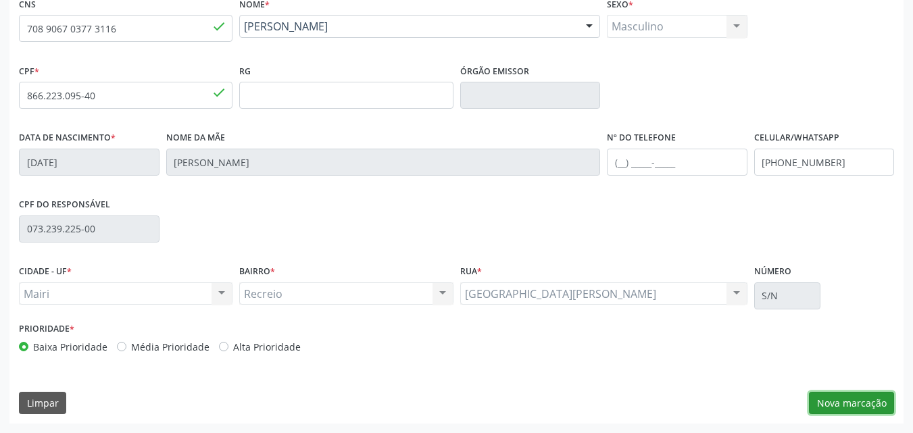
click at [865, 408] on button "Nova marcação" at bounding box center [851, 403] width 85 height 23
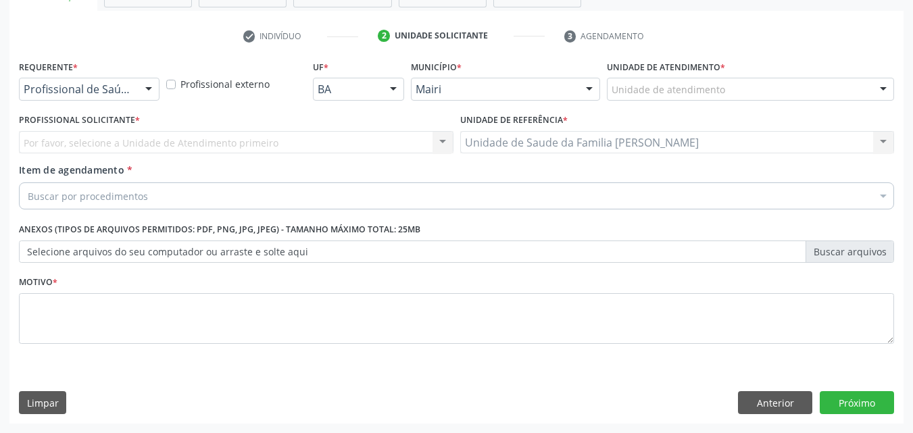
scroll to position [237, 0]
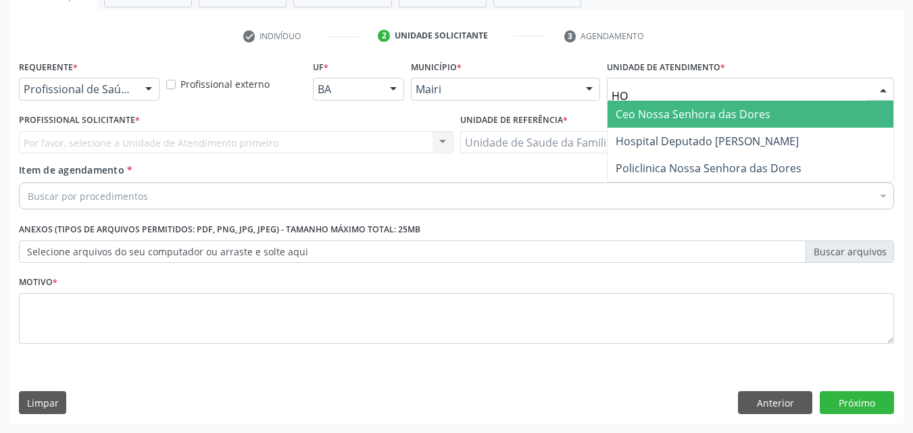
type input "HOS"
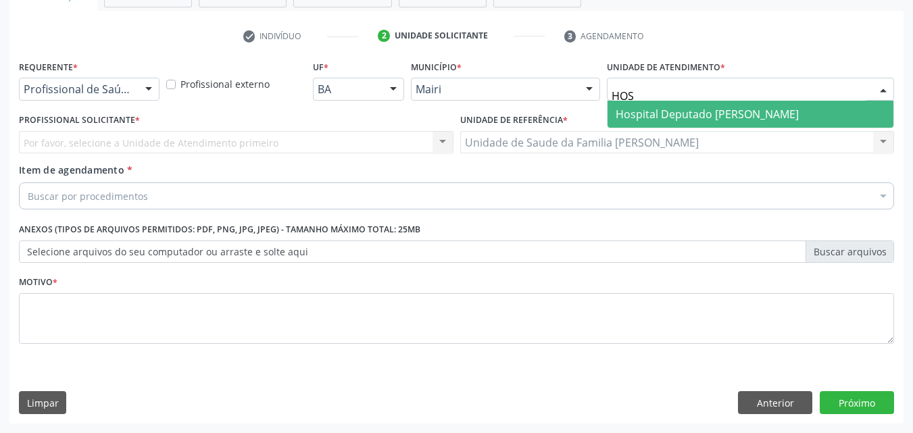
click at [635, 119] on span "Hospital Deputado [PERSON_NAME]" at bounding box center [707, 114] width 183 height 15
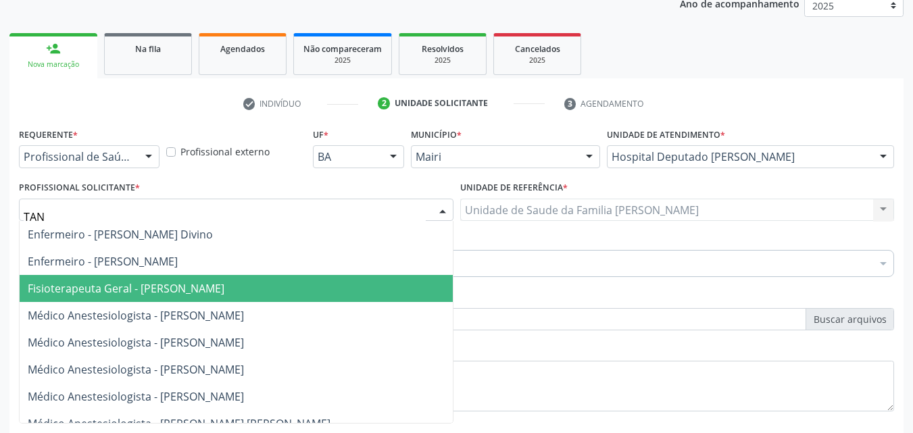
scroll to position [0, 0]
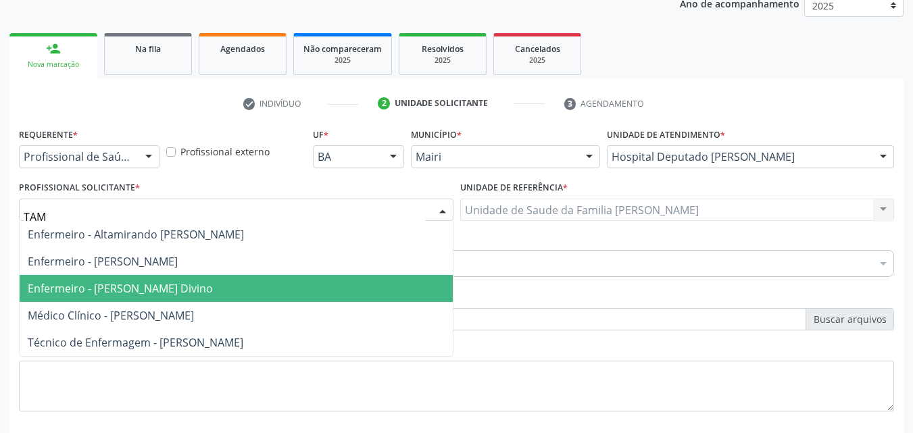
type input "TAMA"
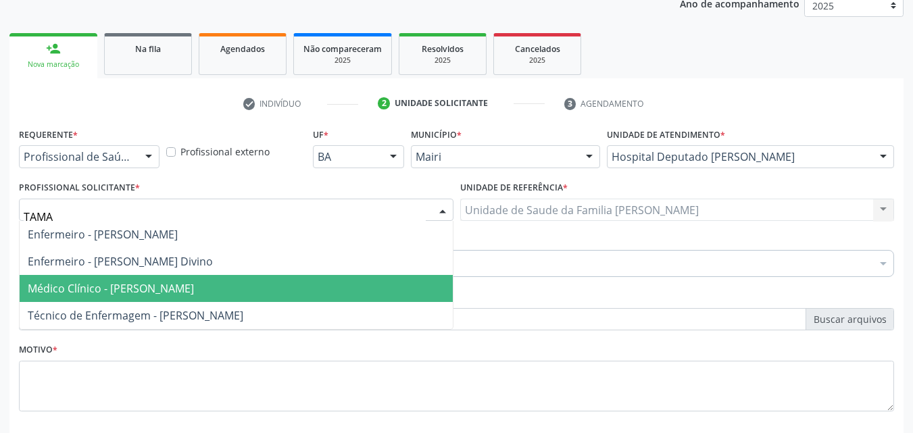
click at [203, 281] on span "Médico Clínico - [PERSON_NAME]" at bounding box center [236, 288] width 433 height 27
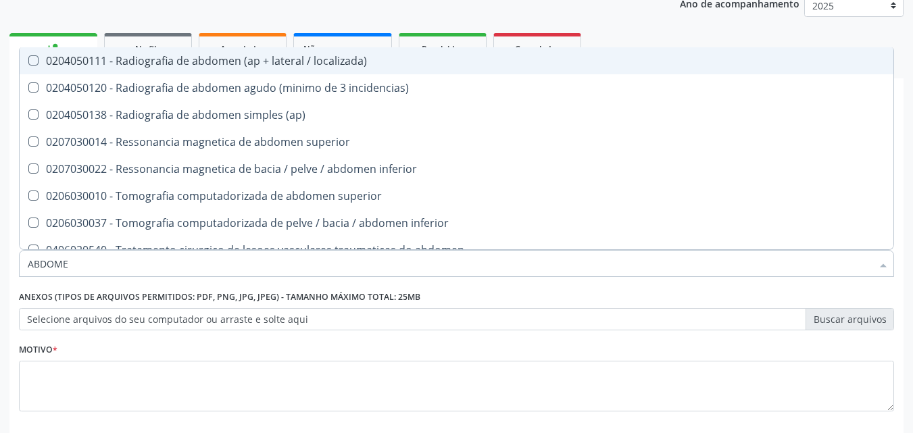
type input "ABDOMEN"
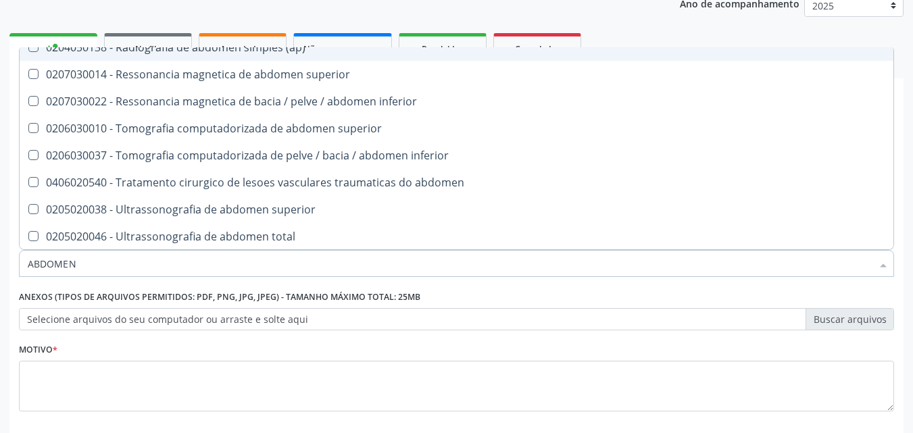
scroll to position [68, 0]
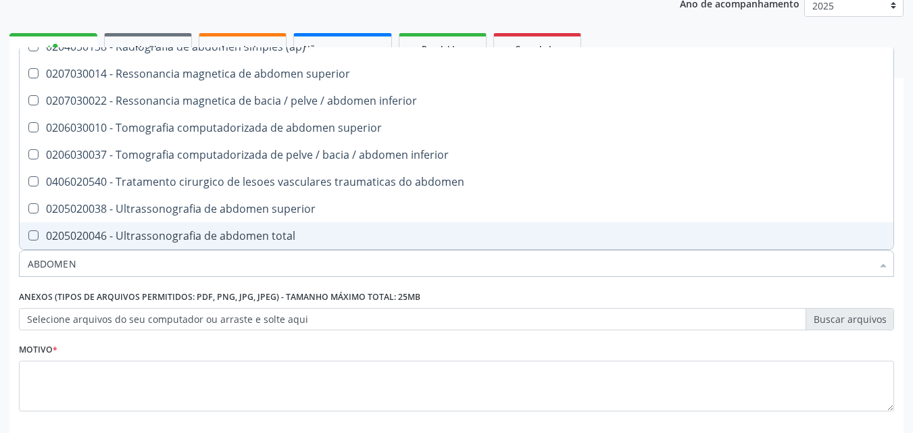
click at [317, 230] on span "0205020046 - Ultrassonografia de abdomen total" at bounding box center [457, 235] width 874 height 27
checkbox total "true"
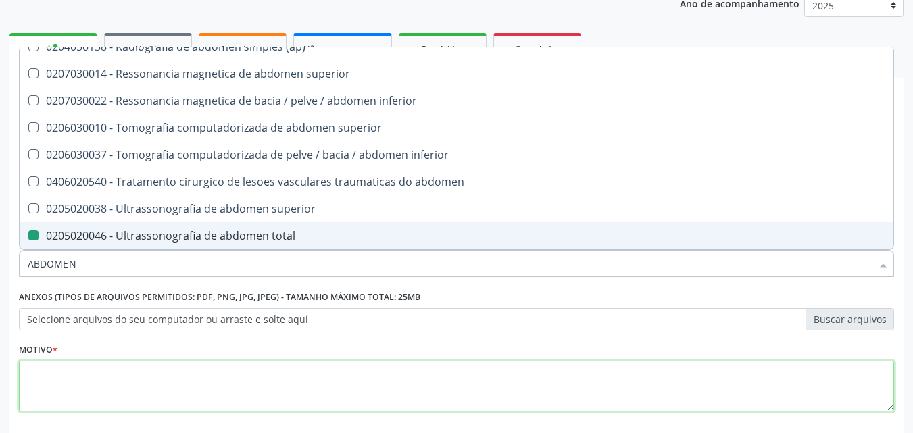
click at [239, 389] on textarea at bounding box center [456, 386] width 875 height 51
checkbox incidencias\) "true"
checkbox total "false"
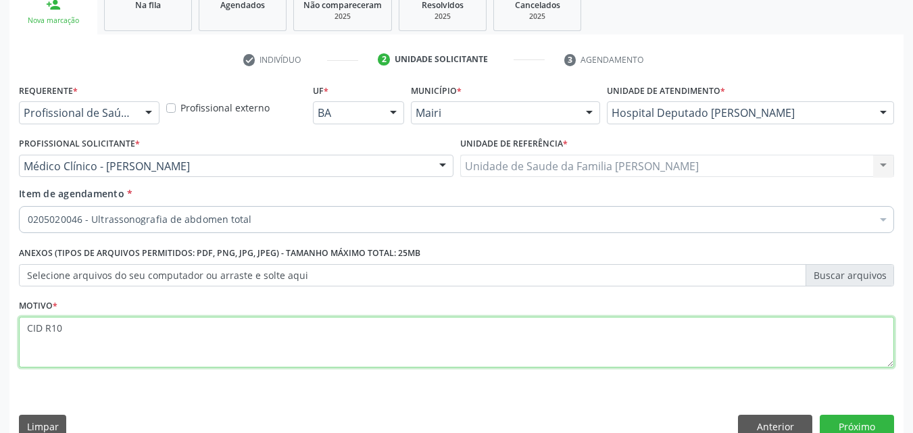
scroll to position [237, 0]
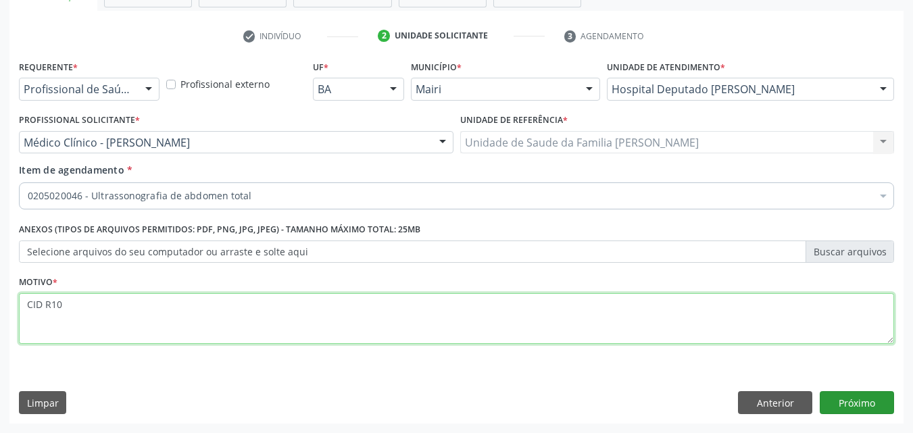
type textarea "CID R10"
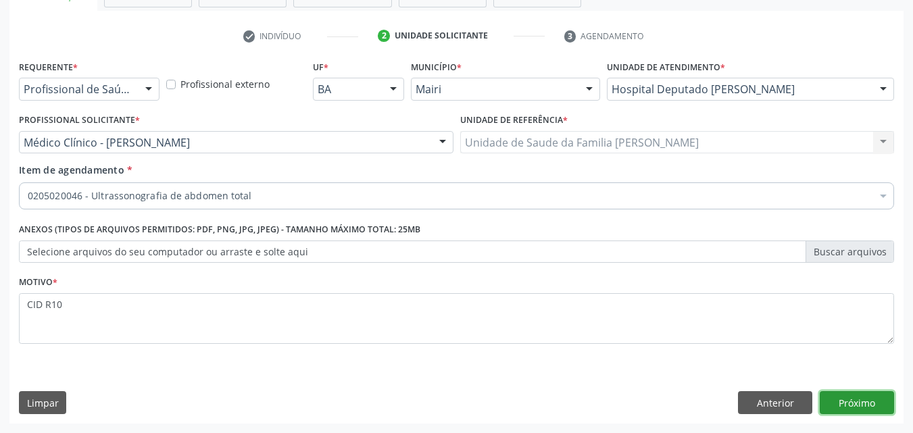
click at [855, 405] on button "Próximo" at bounding box center [857, 402] width 74 height 23
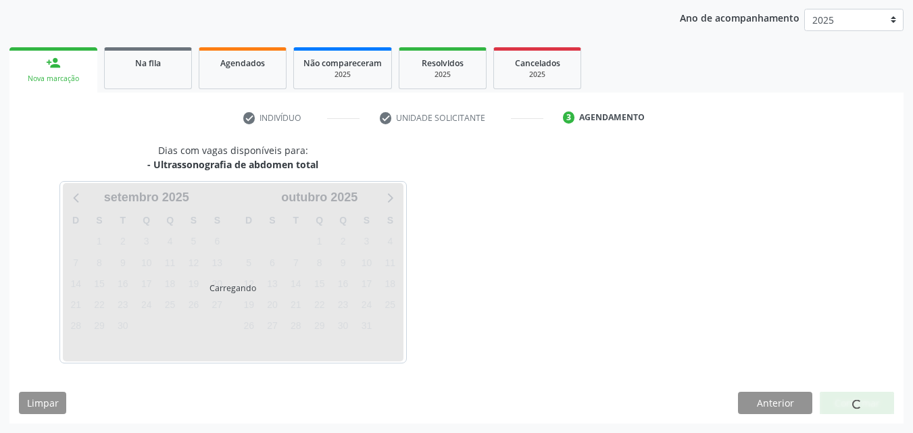
scroll to position [195, 0]
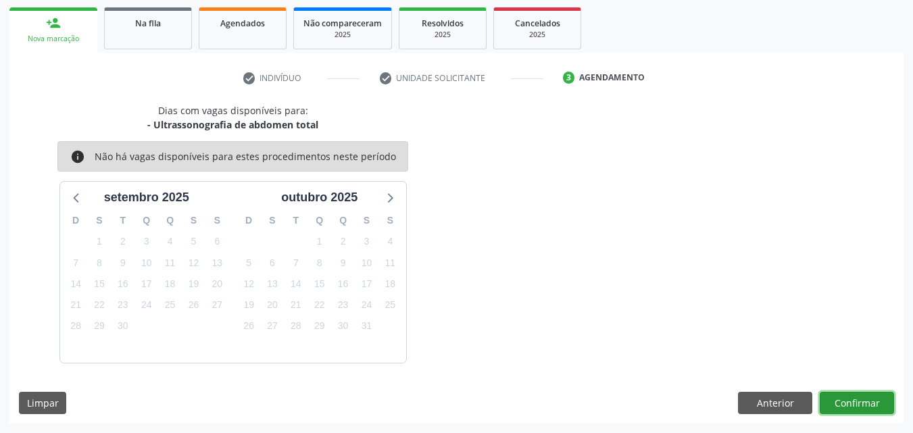
click at [855, 399] on button "Confirmar" at bounding box center [857, 403] width 74 height 23
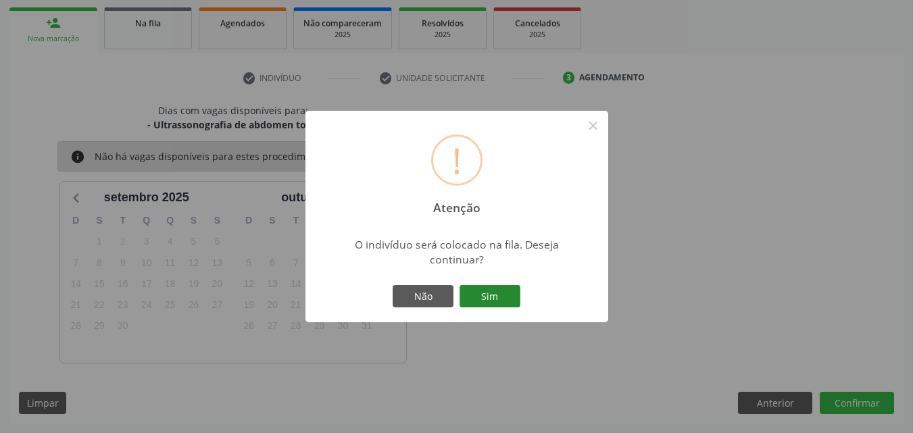
click at [502, 295] on button "Sim" at bounding box center [490, 296] width 61 height 23
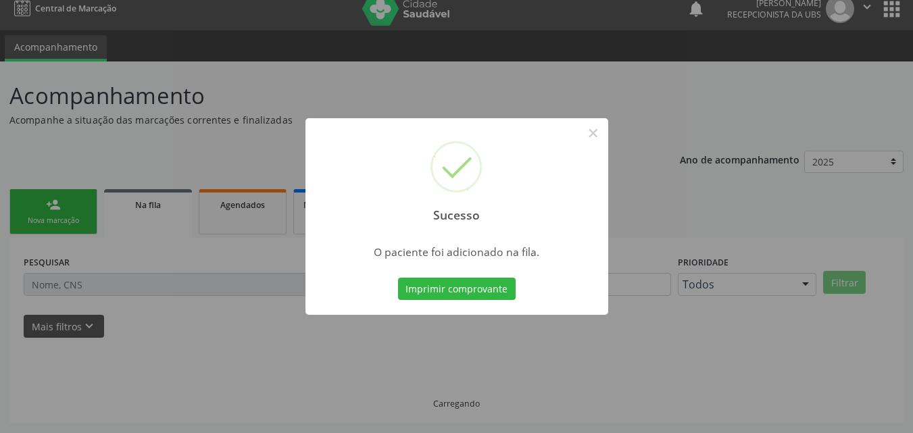
scroll to position [13, 0]
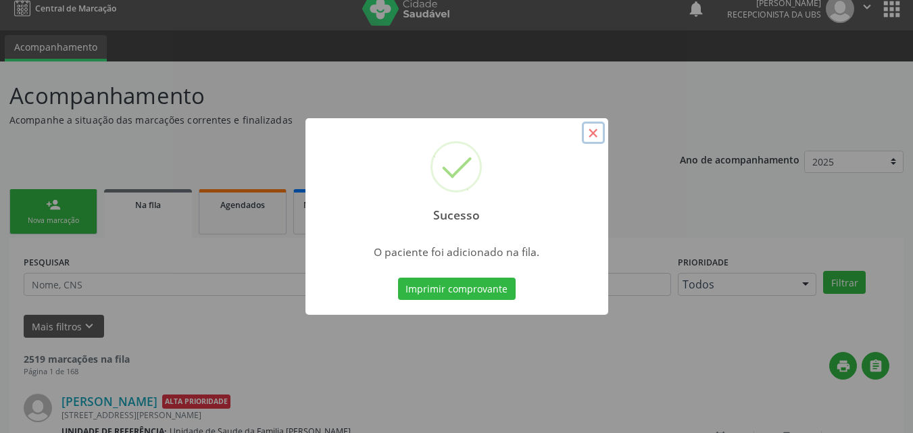
click at [583, 132] on button "×" at bounding box center [593, 133] width 23 height 23
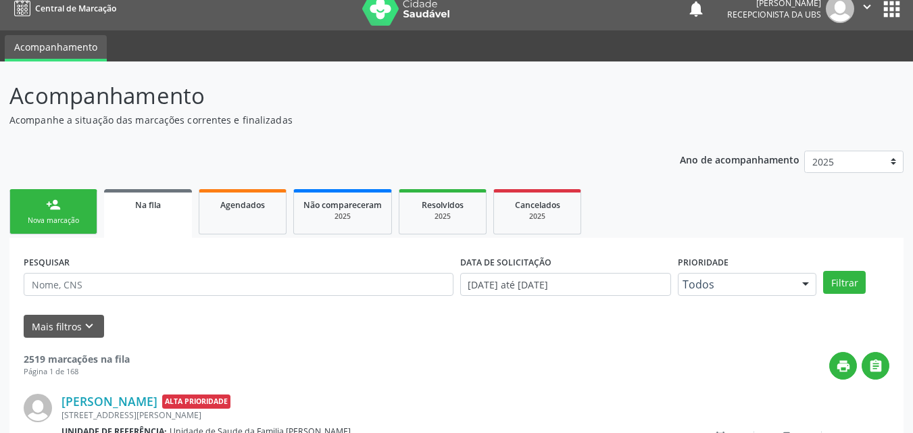
click at [82, 205] on link "person_add Nova marcação" at bounding box center [53, 211] width 88 height 45
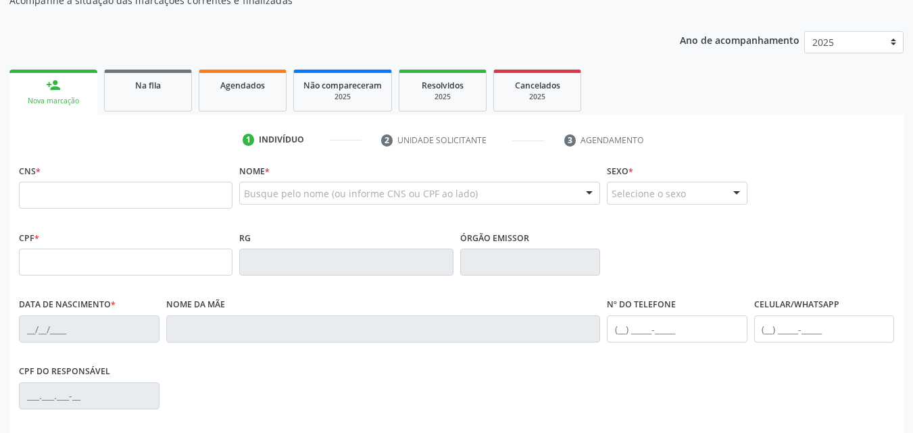
scroll to position [148, 0]
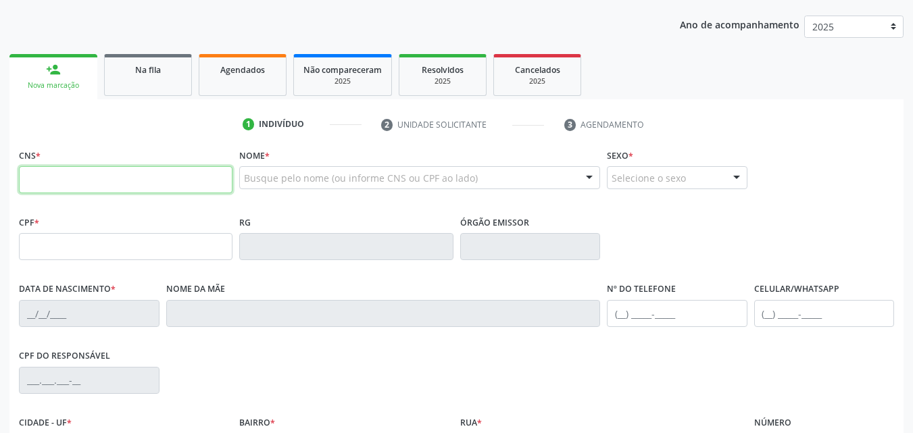
click at [99, 183] on input "text" at bounding box center [126, 179] width 214 height 27
type input "708 9067 0377 3116"
type input "866.223.095-40"
type input "06/12/1998"
type input "Estelita Barbosa Silva"
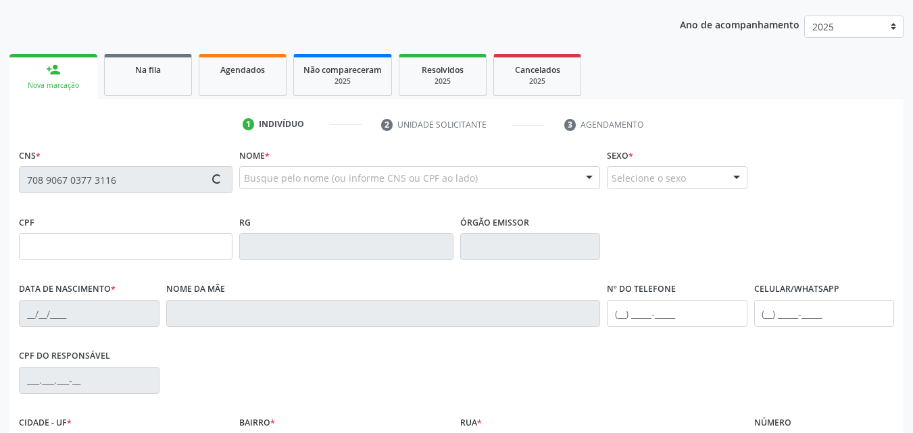
type input "(99) 99999-9999"
type input "(75) 9921-3203"
type input "073.239.225-00"
type input "S/N"
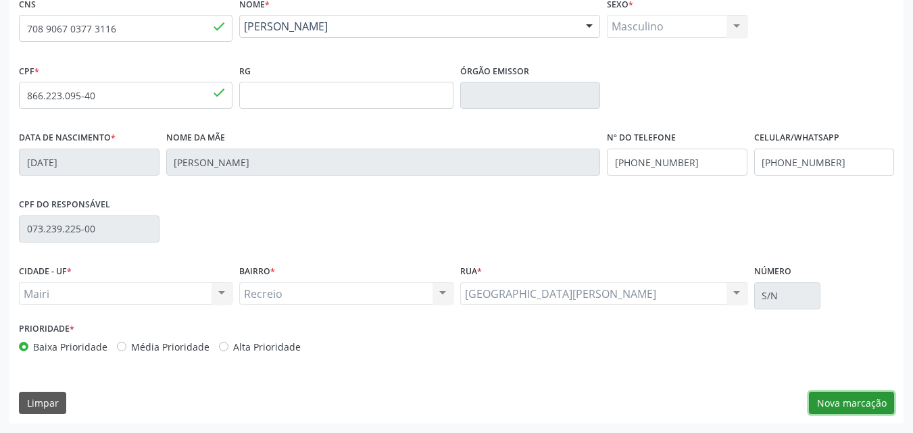
click at [861, 405] on button "Nova marcação" at bounding box center [851, 403] width 85 height 23
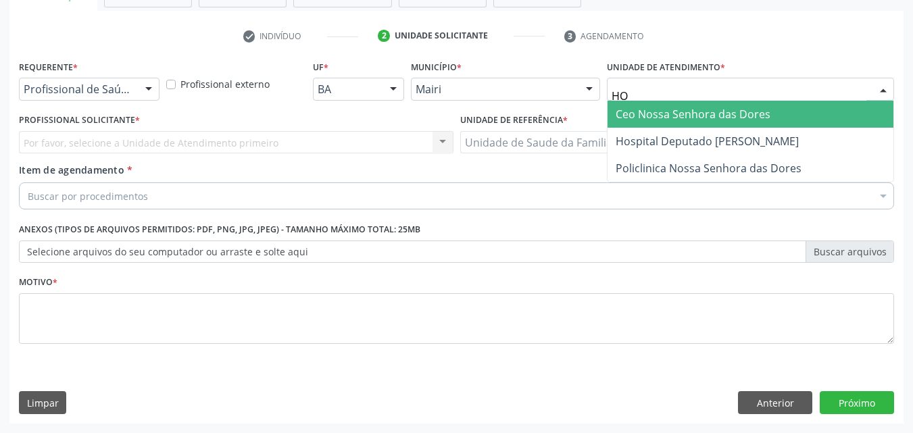
type input "HOS"
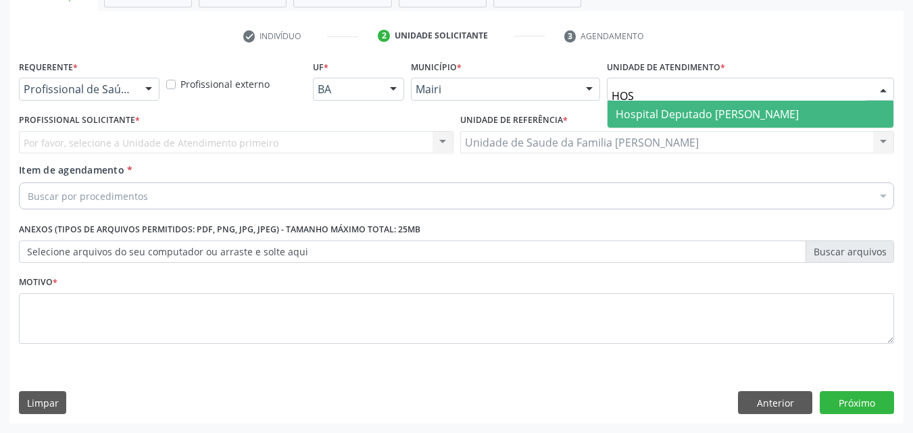
click at [671, 108] on span "Hospital Deputado [PERSON_NAME]" at bounding box center [707, 114] width 183 height 15
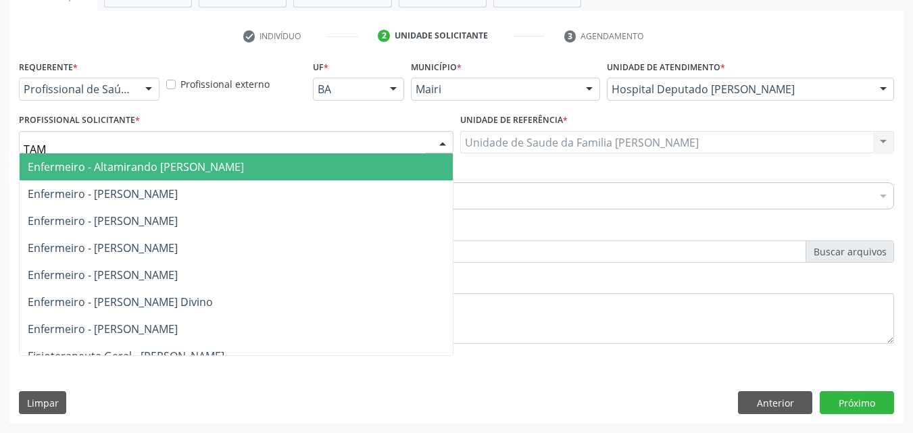
type input "TAMA"
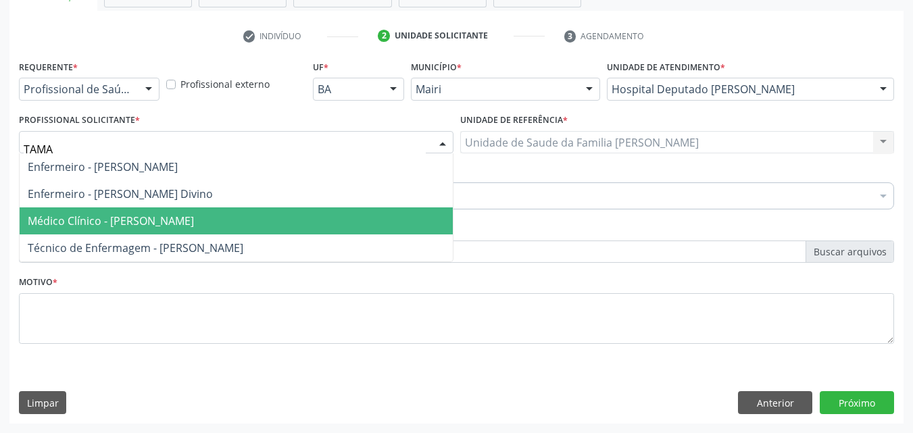
click at [176, 223] on span "Médico Clínico - [PERSON_NAME]" at bounding box center [111, 221] width 166 height 15
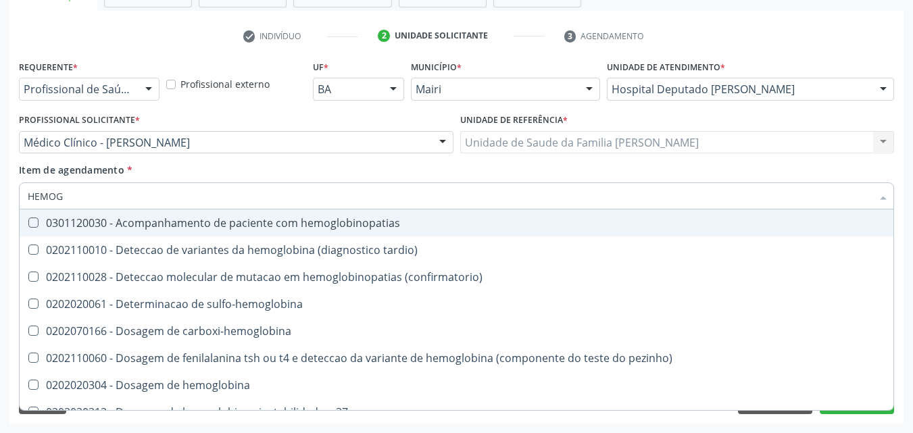
type input "HEMOGR"
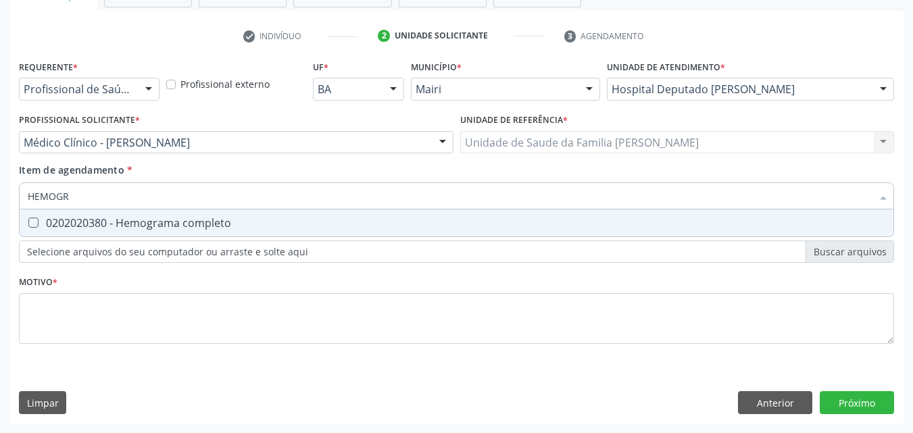
click at [192, 226] on div "0202020380 - Hemograma completo" at bounding box center [457, 223] width 858 height 11
checkbox completo "true"
type input "HEMOG"
checkbox completo "false"
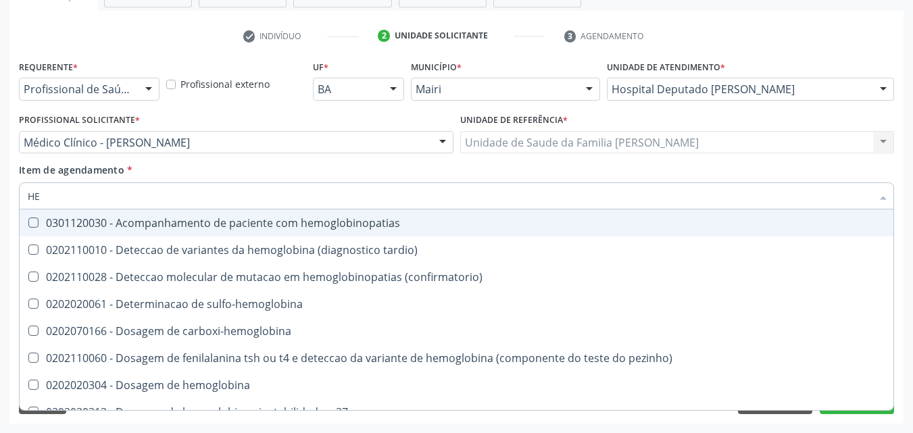
type input "H"
checkbox completo "false"
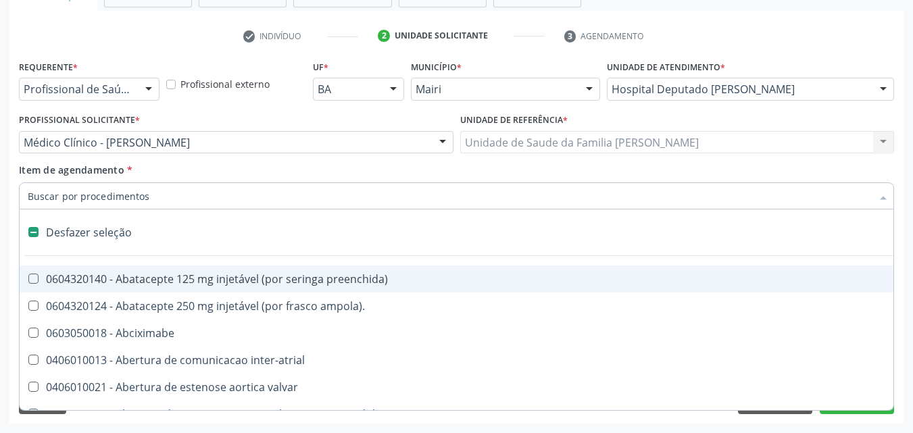
type input "G"
checkbox adolescente\) "true"
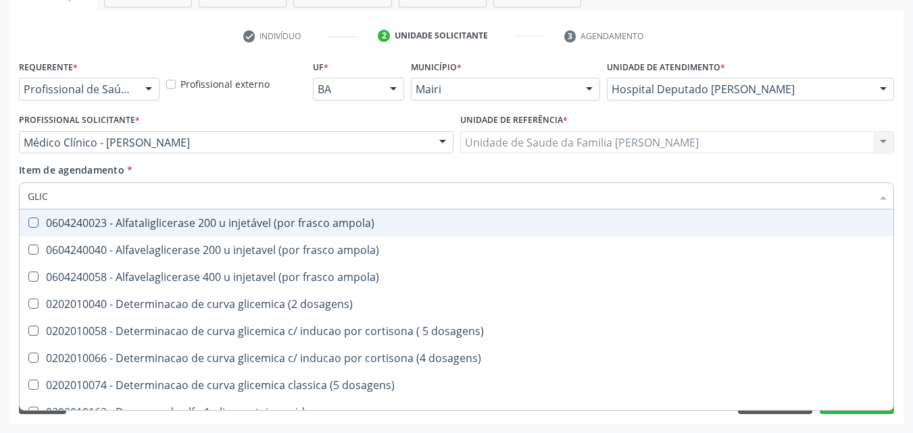
type input "GLICO"
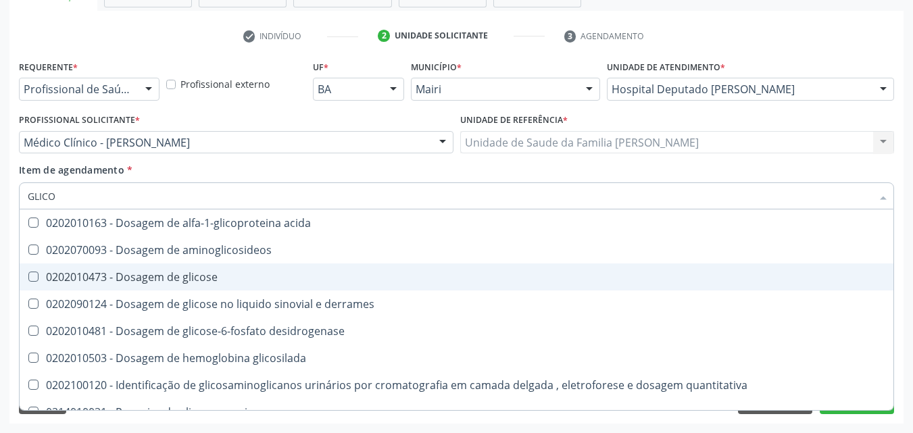
click at [203, 274] on div "0202010473 - Dosagem de glicose" at bounding box center [457, 277] width 858 height 11
checkbox glicose "true"
type input "GLIC"
checkbox glicose "false"
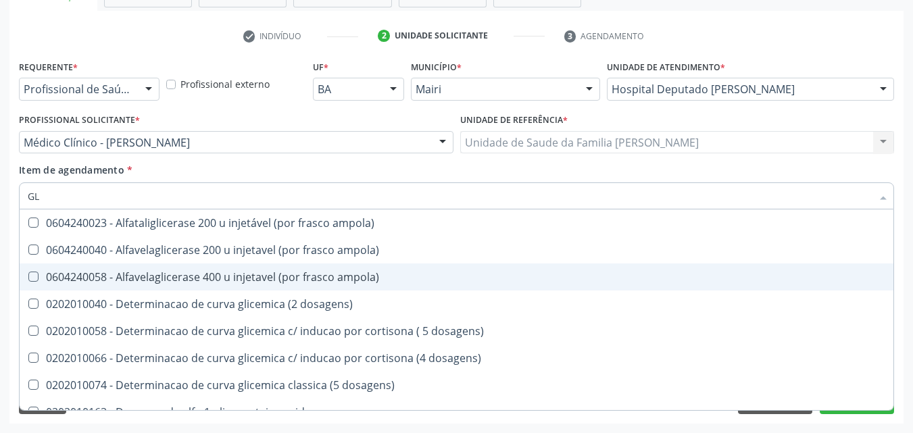
type input "G"
checkbox glicose "false"
checkbox derrames "false"
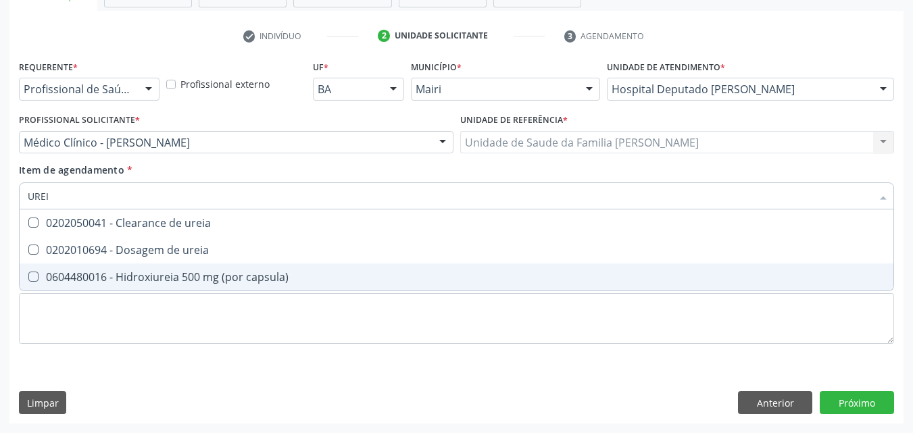
type input "UREIA"
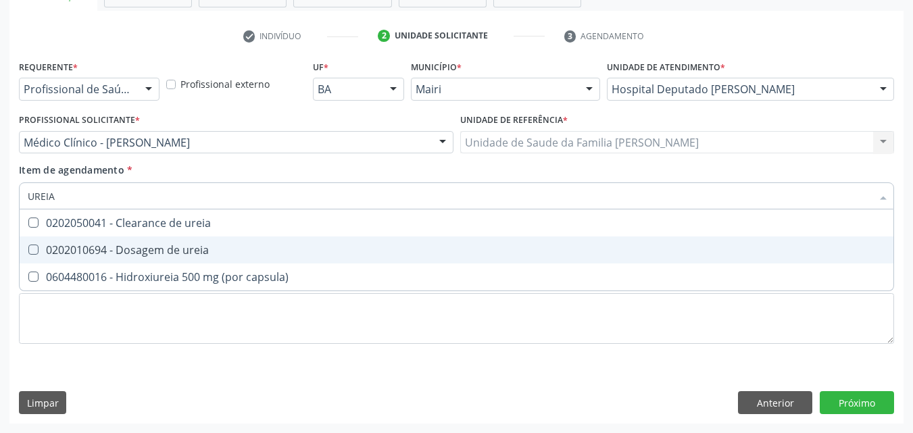
click at [183, 242] on span "0202010694 - Dosagem de ureia" at bounding box center [457, 250] width 874 height 27
checkbox ureia "true"
type input "U"
checkbox ureia "false"
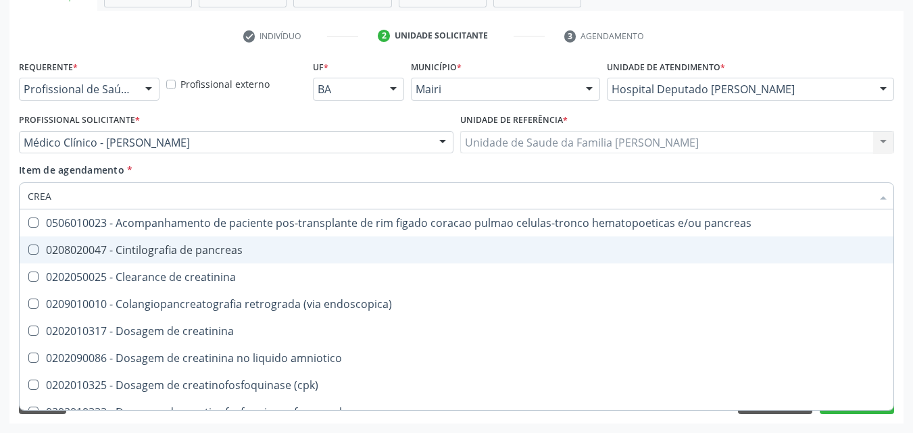
type input "CREAT"
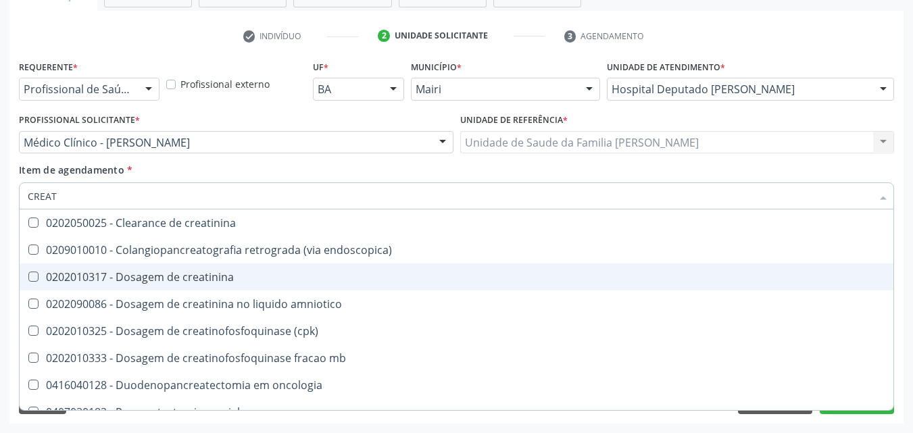
click at [200, 280] on div "0202010317 - Dosagem de creatinina" at bounding box center [457, 277] width 858 height 11
checkbox creatinina "true"
type input "CREA"
checkbox creatinina "false"
checkbox \(cpk\) "true"
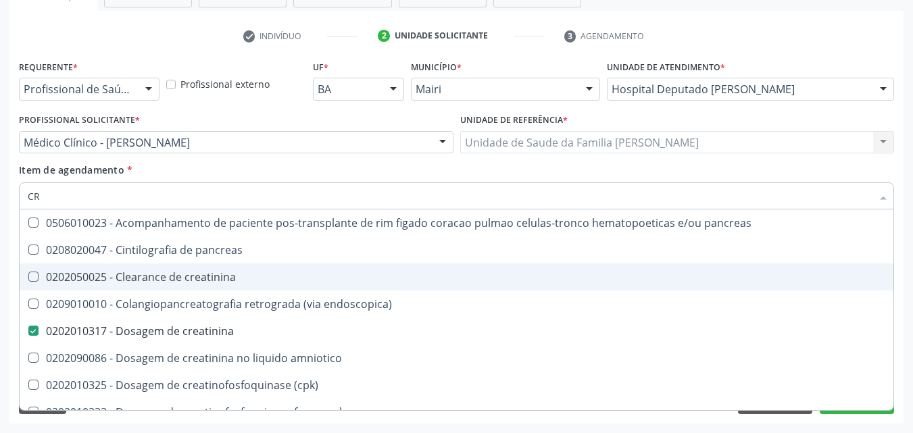
type input "C"
checkbox creatinina "false"
checkbox oncologia "false"
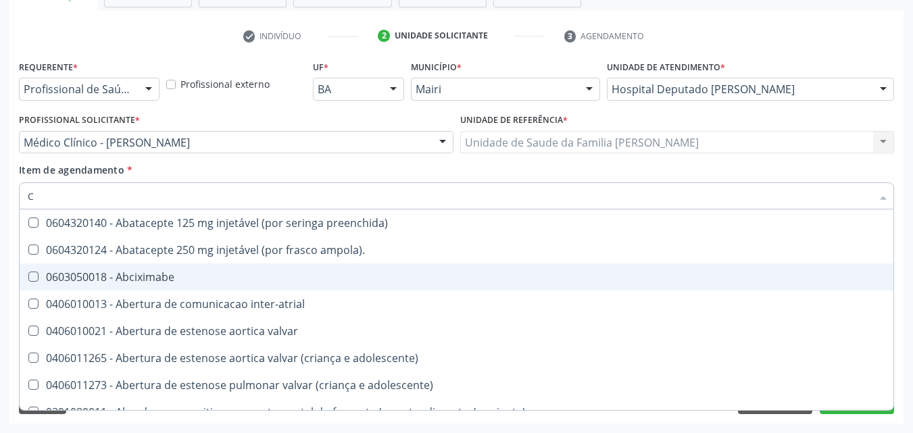
type input "CO"
checkbox comprimido\) "true"
checkbox osseo "true"
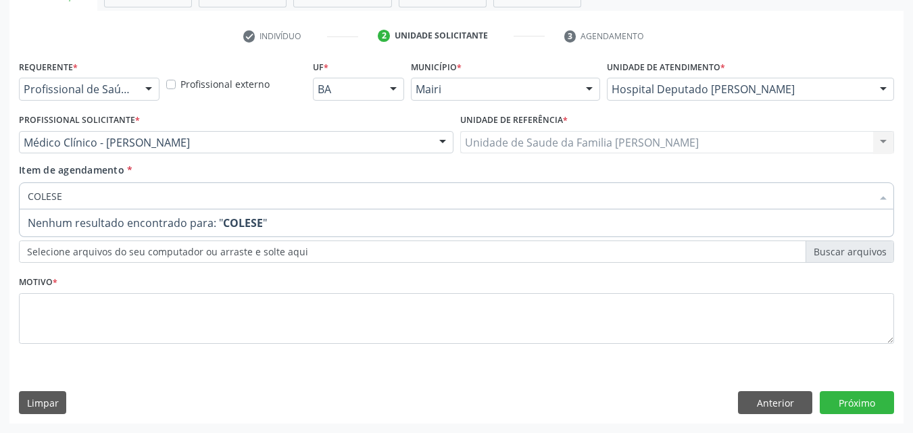
type input "COLES"
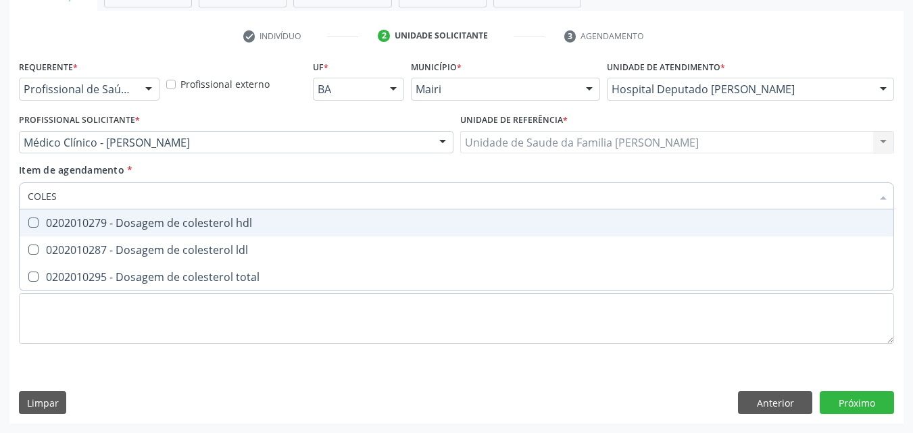
click at [203, 231] on span "0202010279 - Dosagem de colesterol hdl" at bounding box center [457, 223] width 874 height 27
checkbox hdl "true"
type input "COLE"
checkbox hdl "false"
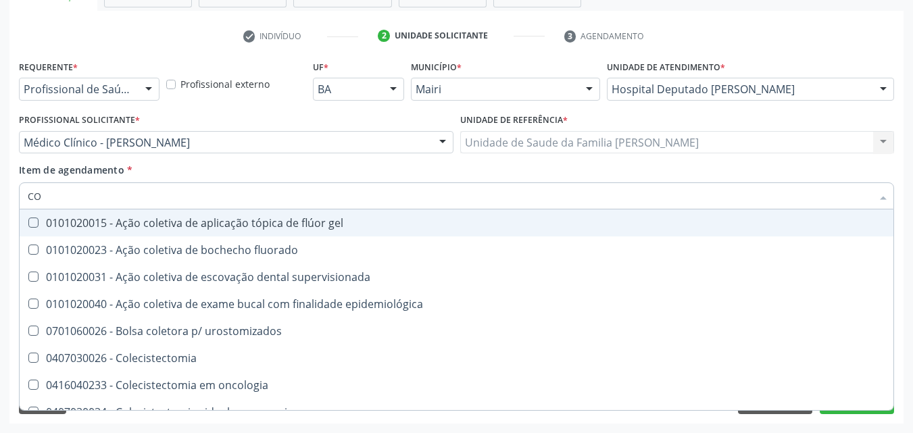
type input "C"
checkbox hdl "false"
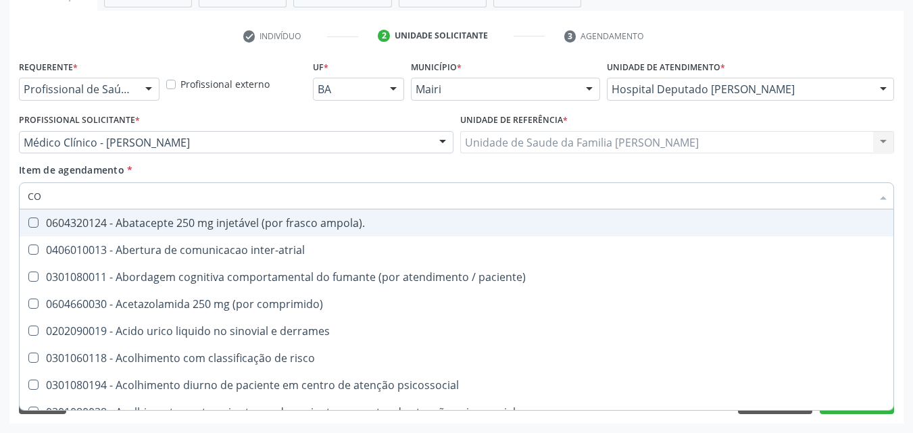
type input "COL"
checkbox vasos\) "true"
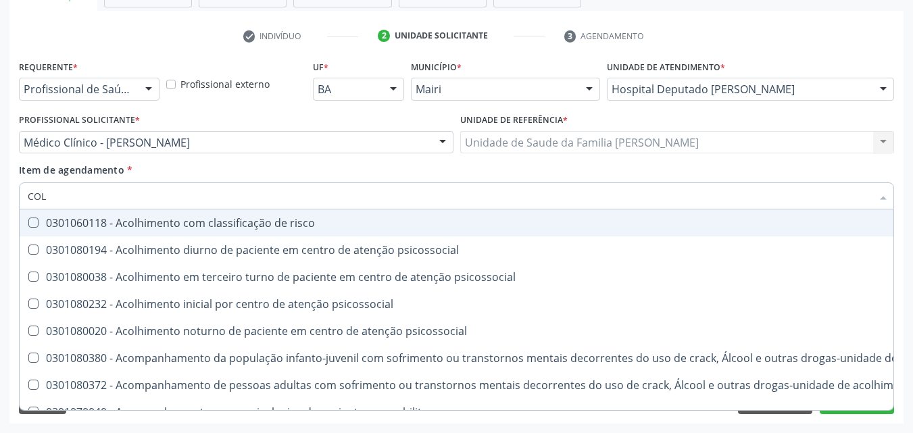
type input "COLE"
checkbox mama "true"
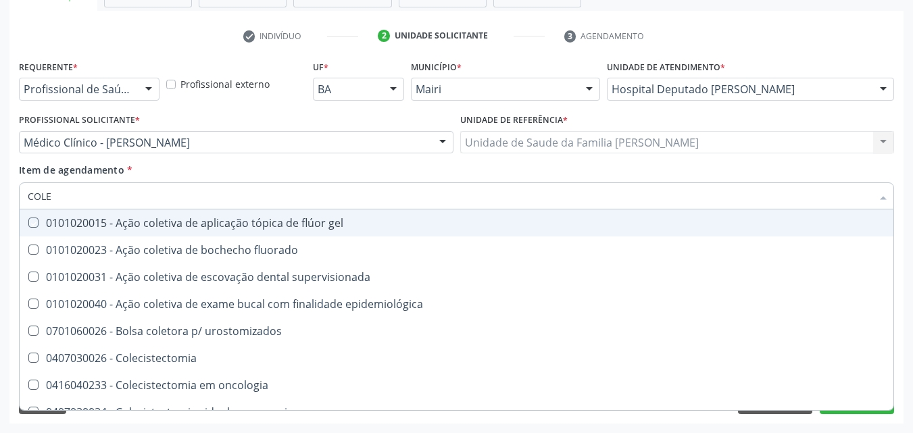
type input "COLES"
checkbox gel "true"
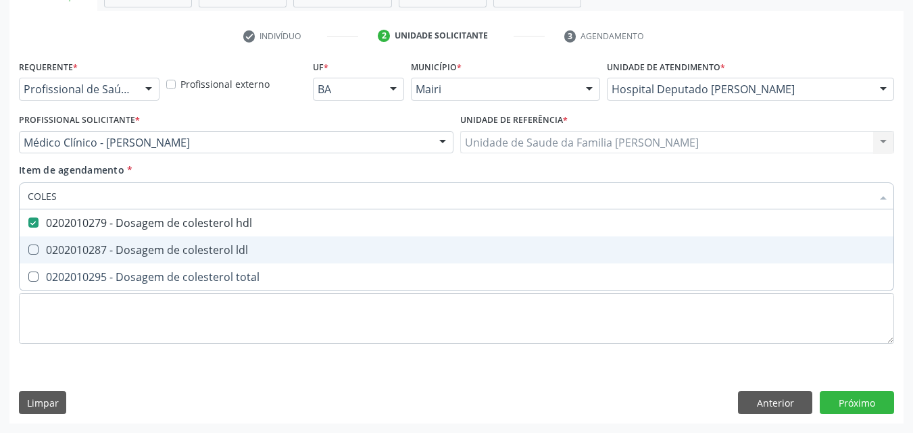
click at [202, 259] on span "0202010287 - Dosagem de colesterol ldl" at bounding box center [457, 250] width 874 height 27
checkbox ldl "true"
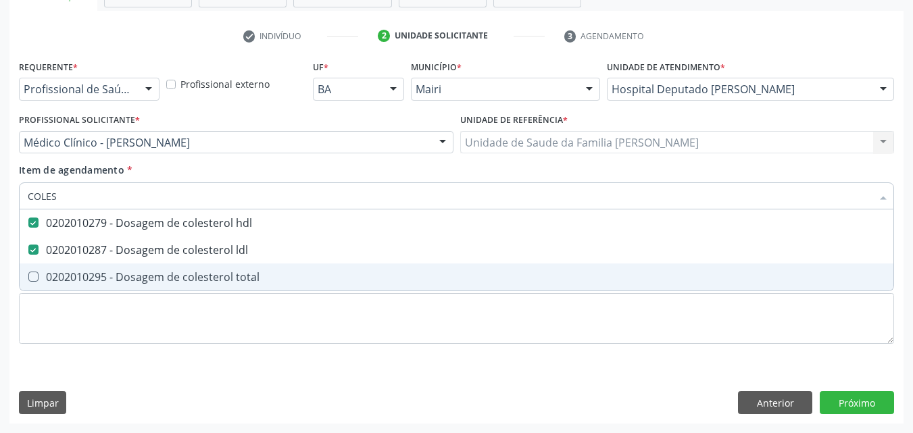
click at [208, 281] on div "0202010295 - Dosagem de colesterol total" at bounding box center [457, 277] width 858 height 11
checkbox total "true"
type input "COLE"
checkbox hdl "false"
checkbox ldl "false"
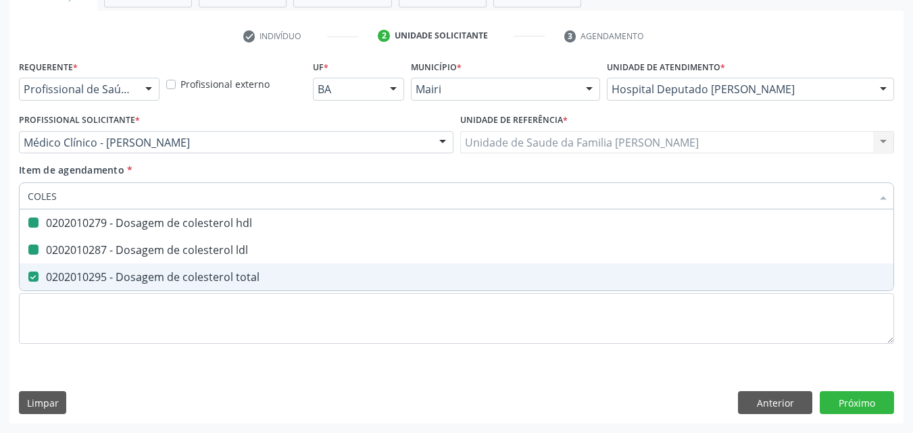
checkbox total "false"
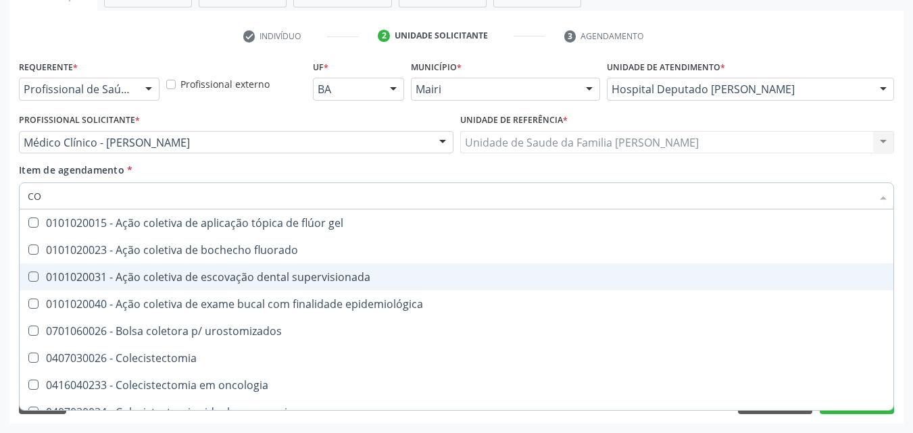
type input "C"
checkbox hdl "false"
checkbox ldl "false"
checkbox total "false"
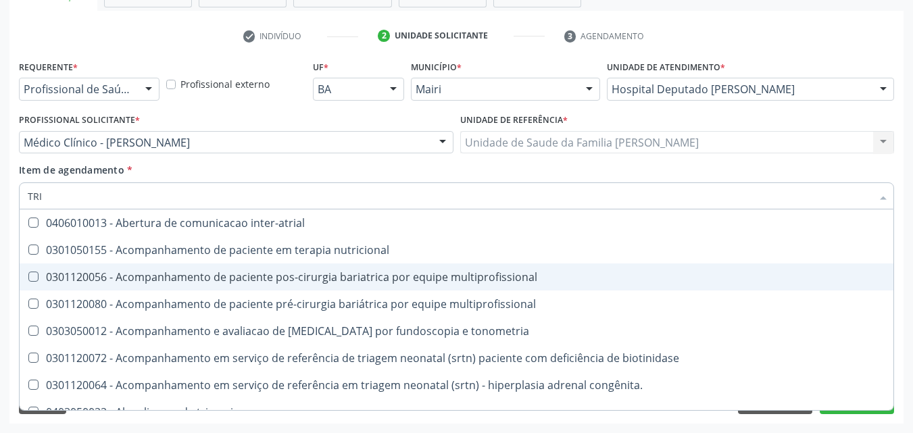
type input "TRIG"
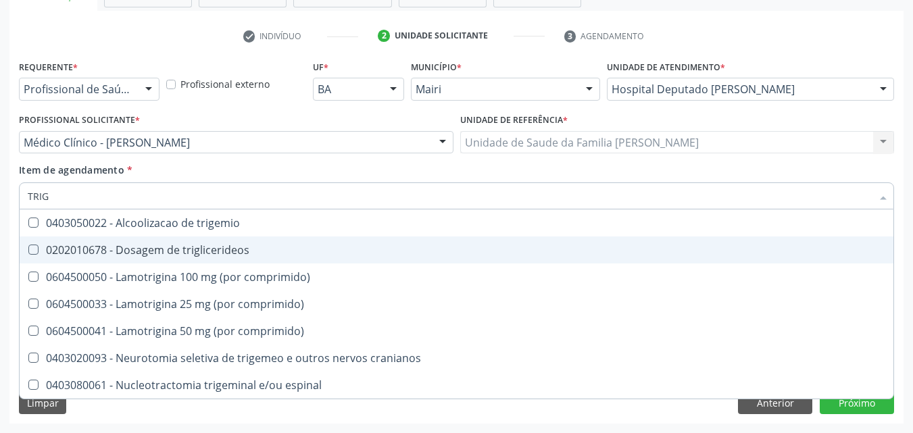
click at [261, 263] on span "0202010678 - Dosagem de triglicerideos" at bounding box center [457, 250] width 874 height 27
checkbox triglicerideos "true"
type input "TRI"
checkbox triglicerideos "false"
type input "T"
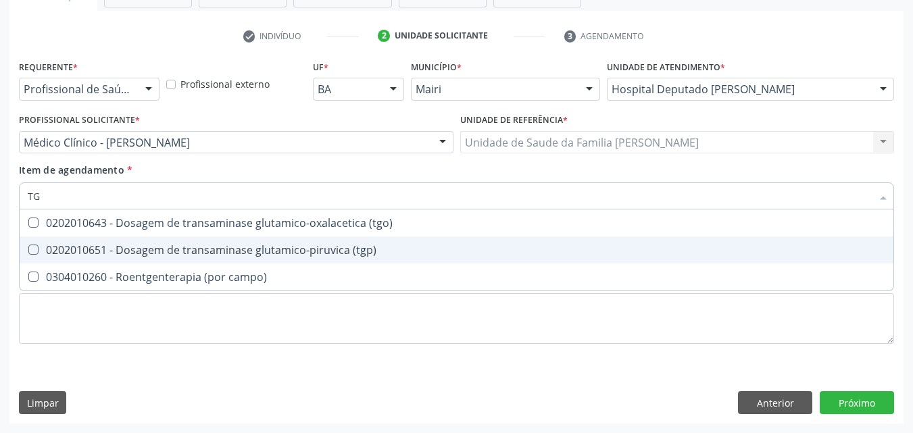
type input "TGP"
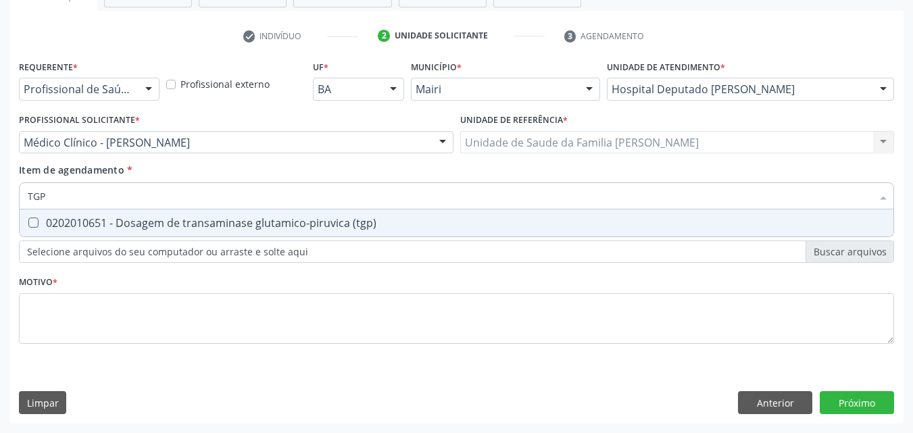
click at [272, 228] on div "0202010651 - Dosagem de transaminase glutamico-piruvica (tgp)" at bounding box center [457, 223] width 858 height 11
checkbox \(tgp\) "true"
type input "TG"
checkbox \(tgp\) "false"
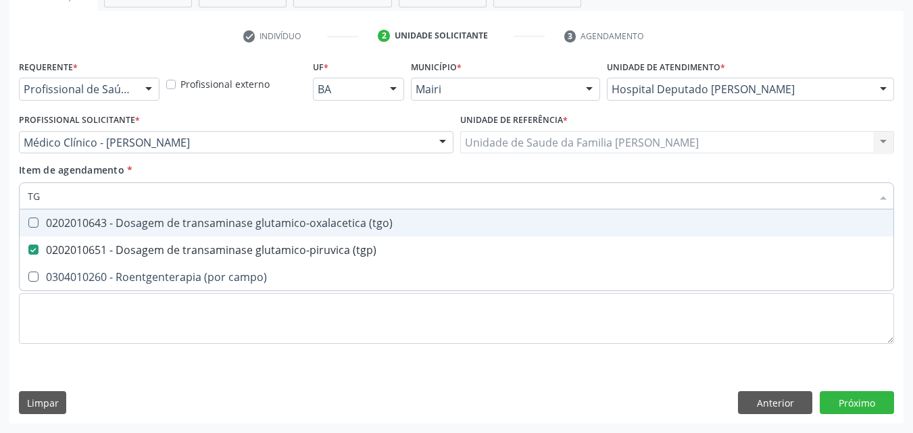
type input "TGO"
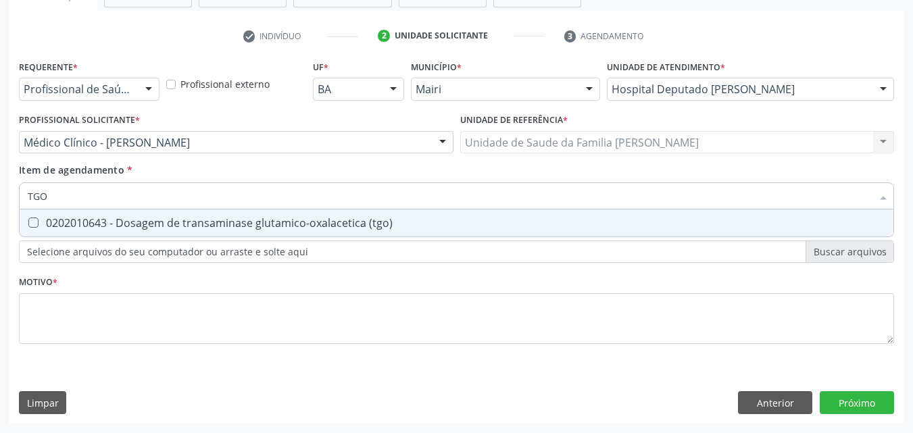
click at [272, 228] on div "0202010643 - Dosagem de transaminase glutamico-oxalacetica (tgo)" at bounding box center [457, 223] width 858 height 11
checkbox \(tgo\) "true"
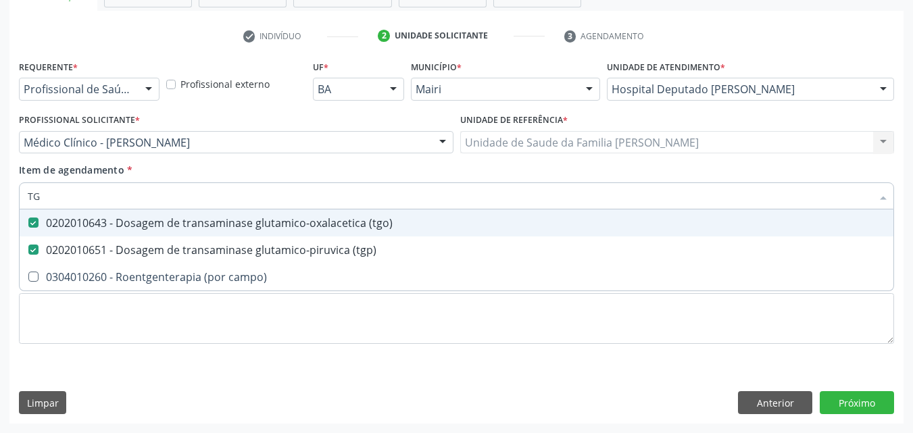
type input "T"
checkbox \(tgo\) "false"
checkbox \(tgp\) "false"
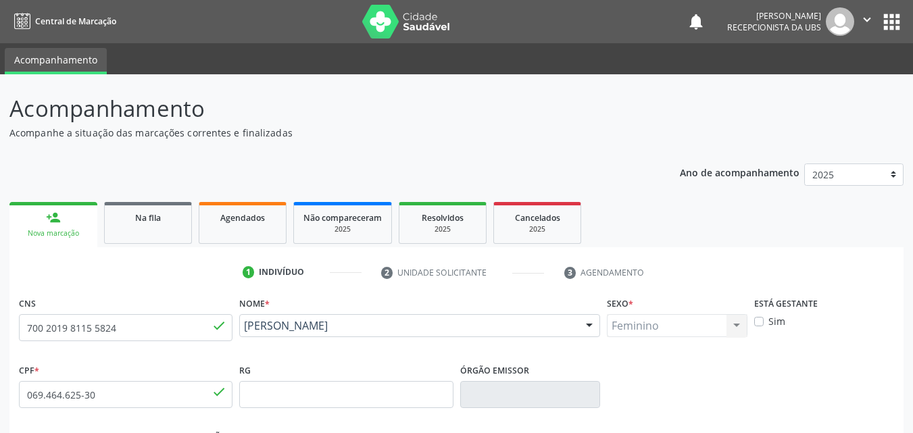
scroll to position [97, 0]
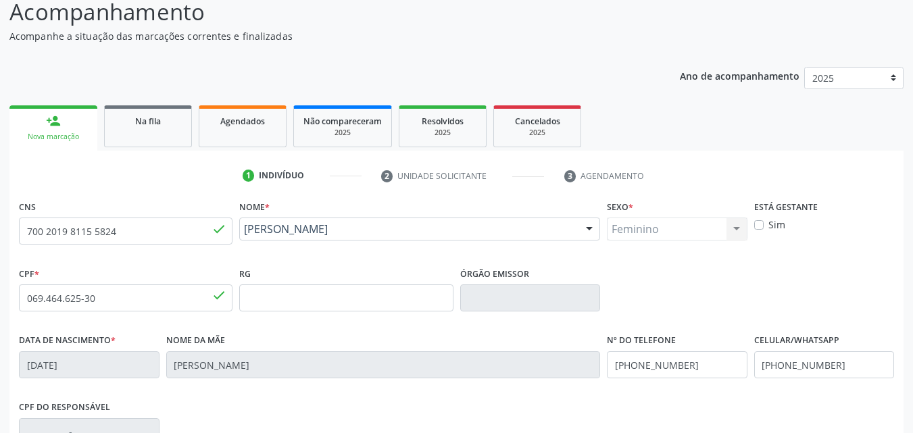
click at [769, 226] on label "Sim" at bounding box center [777, 225] width 17 height 14
click at [760, 226] on input "Sim" at bounding box center [758, 224] width 9 height 12
checkbox input "true"
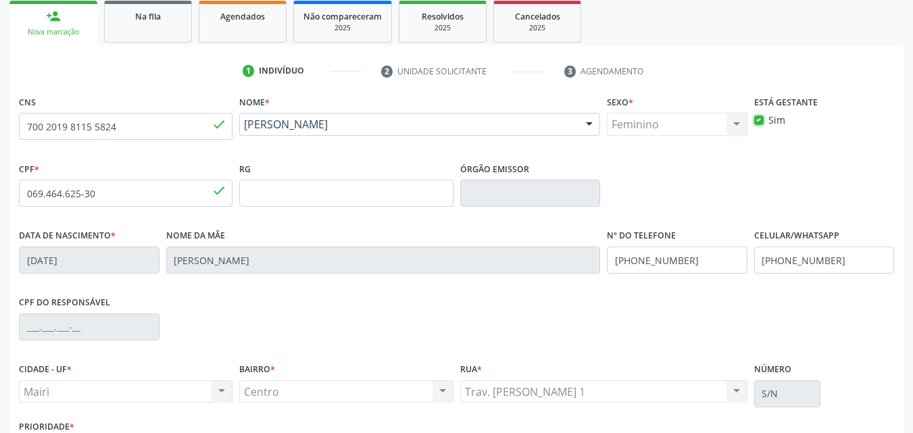
scroll to position [299, 0]
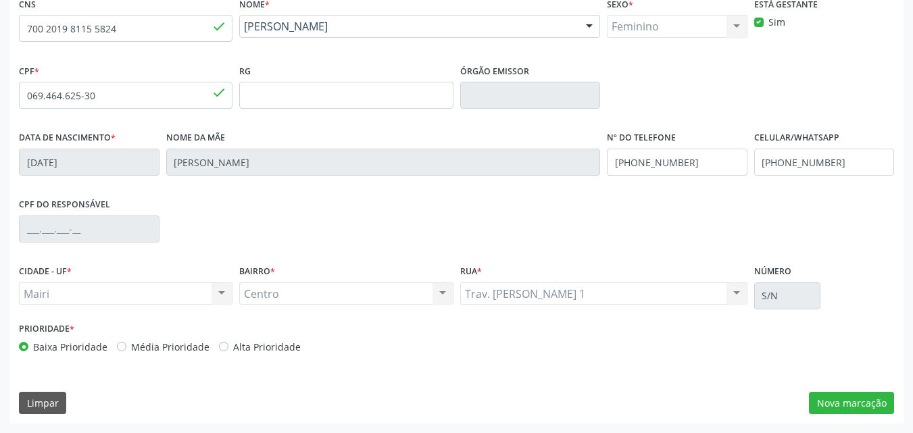
click at [257, 346] on label "Alta Prioridade" at bounding box center [267, 347] width 68 height 14
click at [228, 346] on input "Alta Prioridade" at bounding box center [223, 346] width 9 height 12
radio input "true"
click at [854, 401] on button "Nova marcação" at bounding box center [851, 403] width 85 height 23
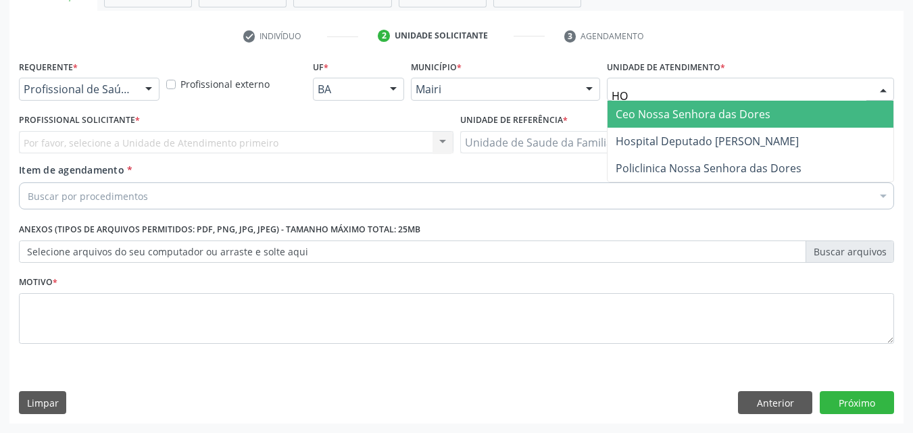
type input "HOS"
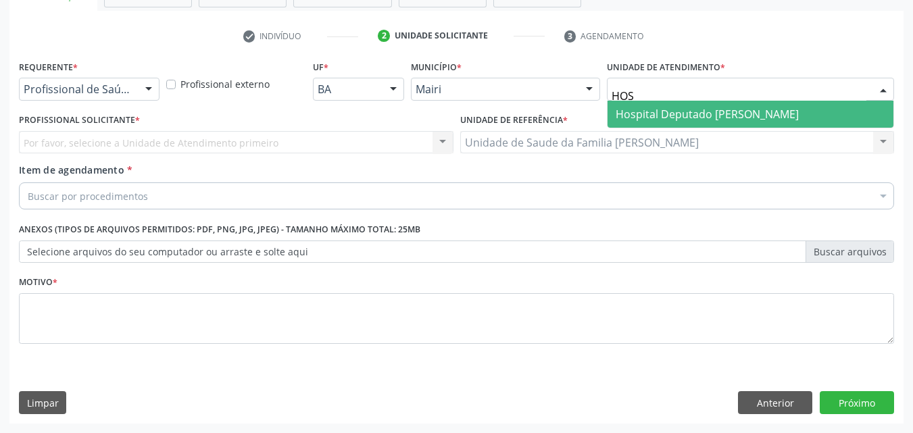
click at [697, 107] on span "Hospital Deputado [PERSON_NAME]" at bounding box center [707, 114] width 183 height 15
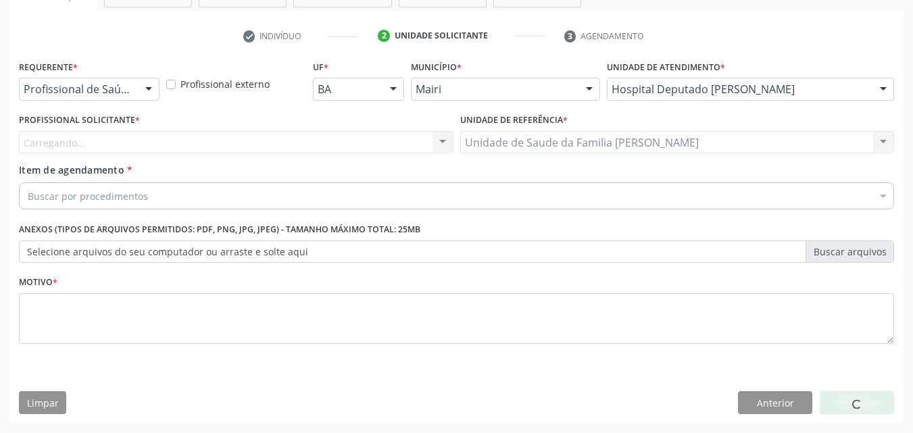
click at [88, 145] on div "Carregando... Nenhum resultado encontrado para: " " Não há nenhuma opção para s…" at bounding box center [236, 142] width 435 height 23
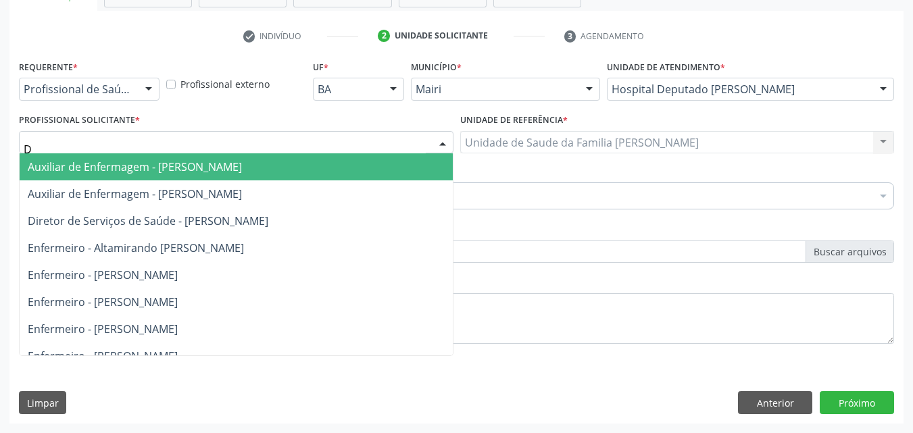
type input "DU"
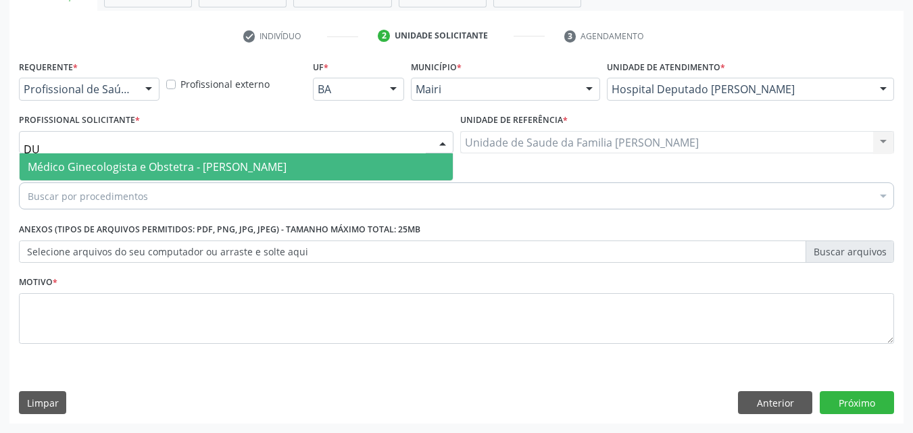
click at [222, 170] on span "Médico Ginecologista e Obstetra - [PERSON_NAME]" at bounding box center [157, 167] width 259 height 15
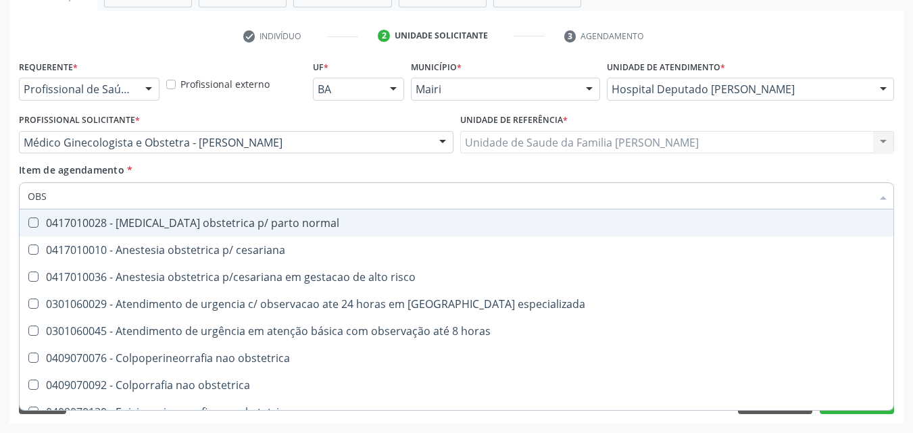
type input "OBST"
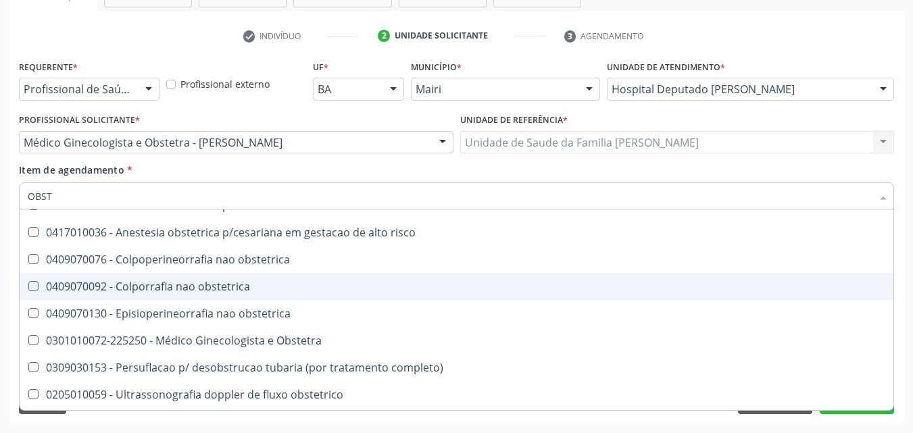
scroll to position [68, 0]
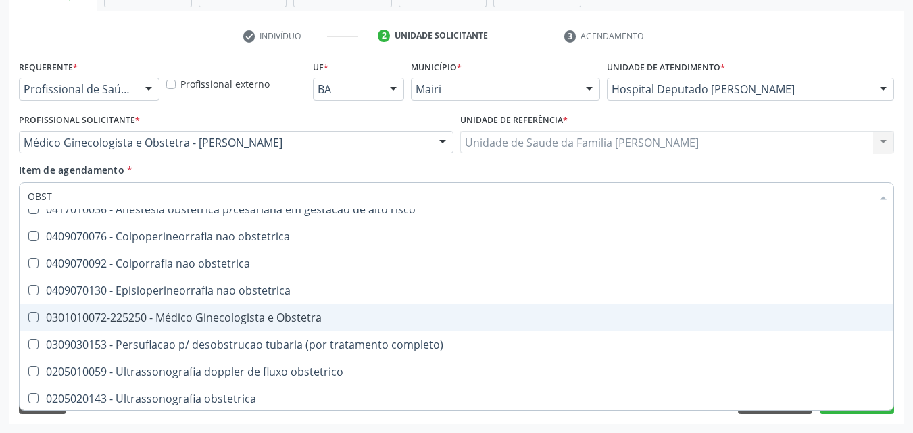
click at [314, 315] on div "0301010072-225250 - Médico Ginecologista e Obstetra" at bounding box center [457, 317] width 858 height 11
checkbox Obstetra "true"
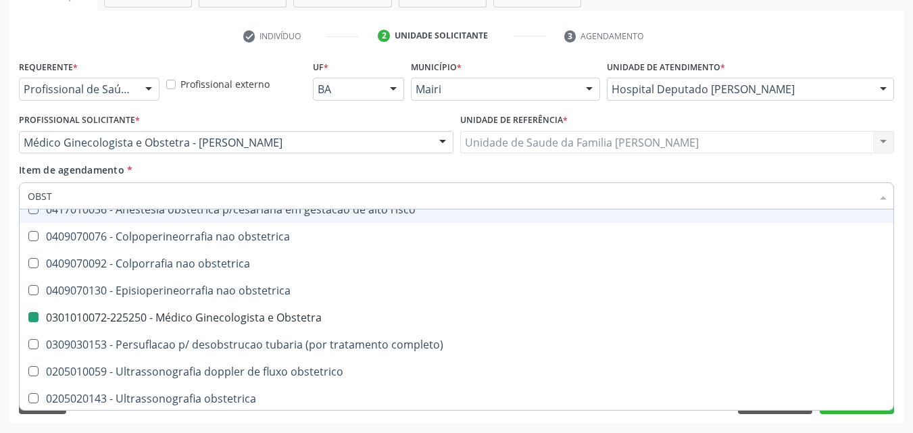
click at [325, 166] on div "Item de agendamento * OBST Desfazer seleção 0417010028 - [MEDICAL_DATA] obstetr…" at bounding box center [456, 184] width 875 height 43
checkbox cesariana "true"
checkbox Obstetra "false"
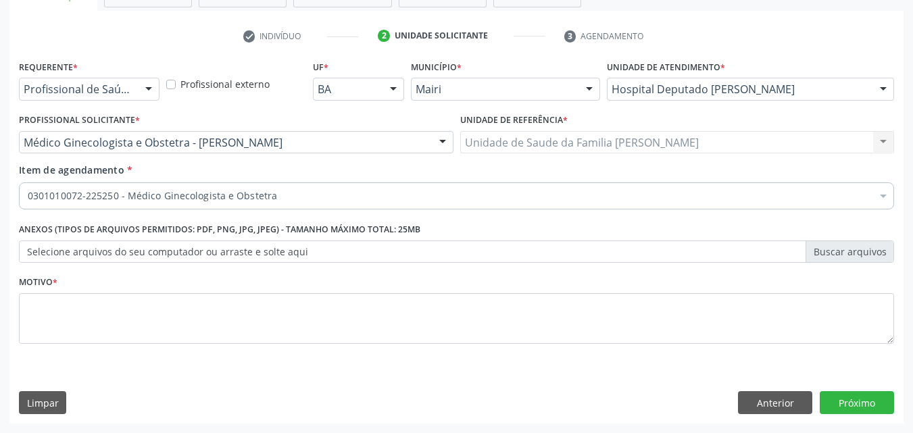
scroll to position [0, 0]
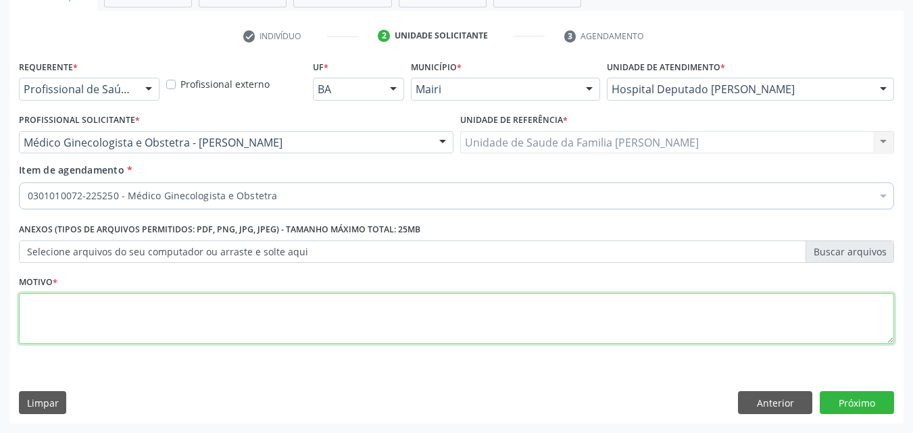
click at [112, 306] on textarea at bounding box center [456, 318] width 875 height 51
type textarea "PRE [DATE]"
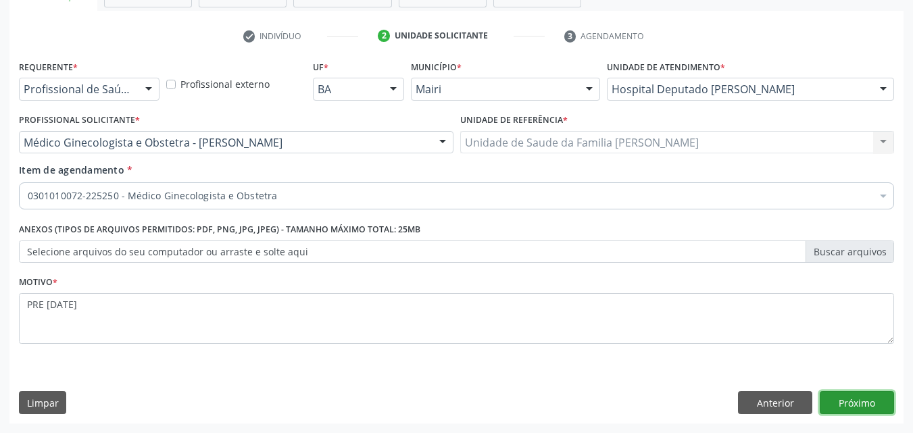
click at [875, 410] on button "Próximo" at bounding box center [857, 402] width 74 height 23
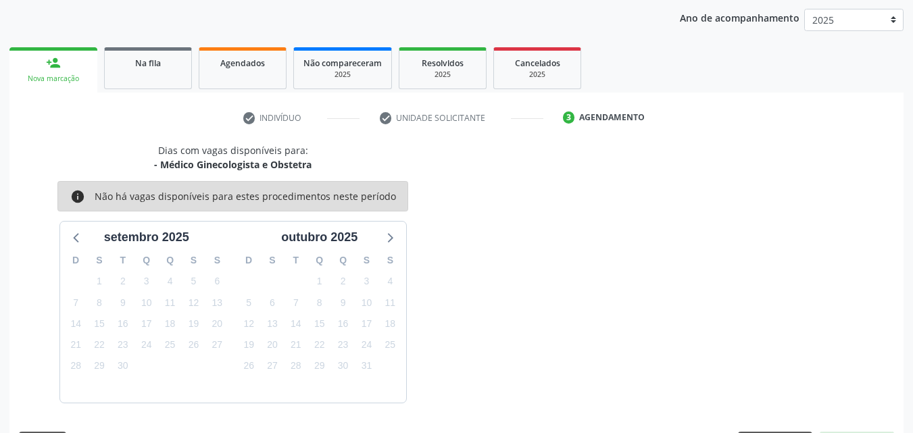
scroll to position [195, 0]
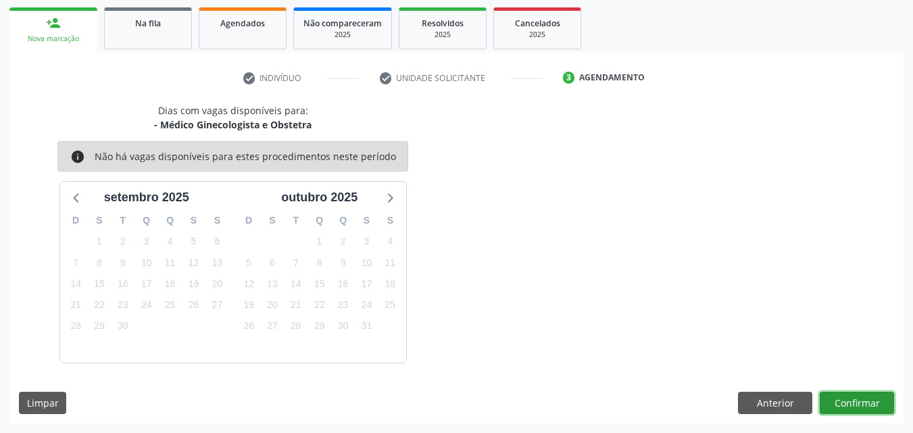
click at [866, 395] on button "Confirmar" at bounding box center [857, 403] width 74 height 23
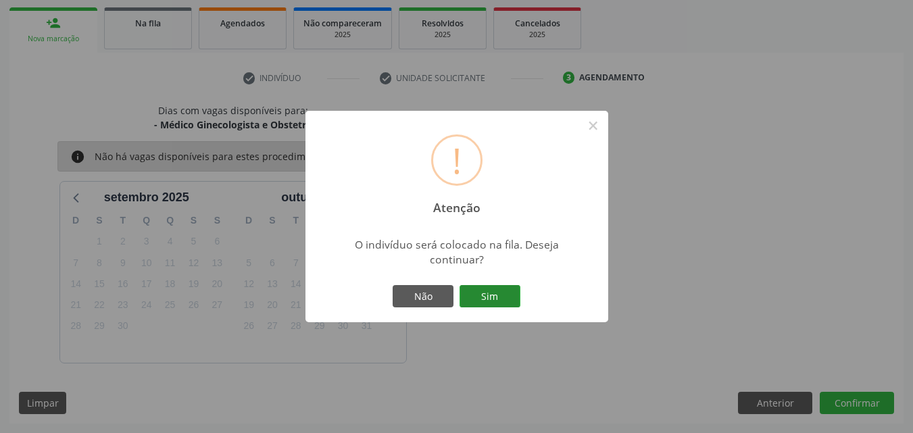
click at [487, 296] on button "Sim" at bounding box center [490, 296] width 61 height 23
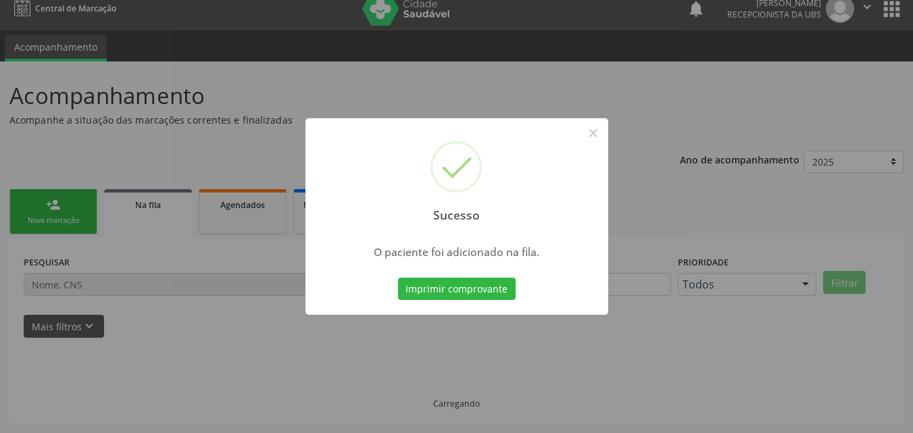
scroll to position [13, 0]
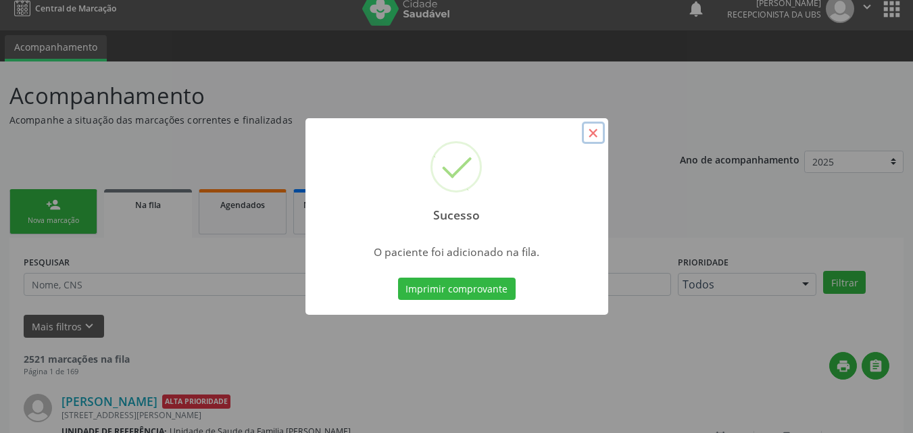
click at [587, 132] on button "×" at bounding box center [593, 133] width 23 height 23
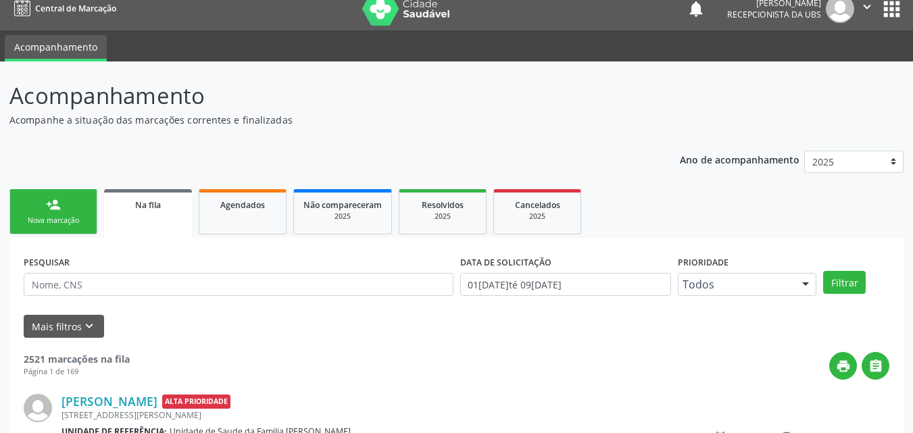
click at [55, 212] on div "person_add" at bounding box center [53, 204] width 15 height 15
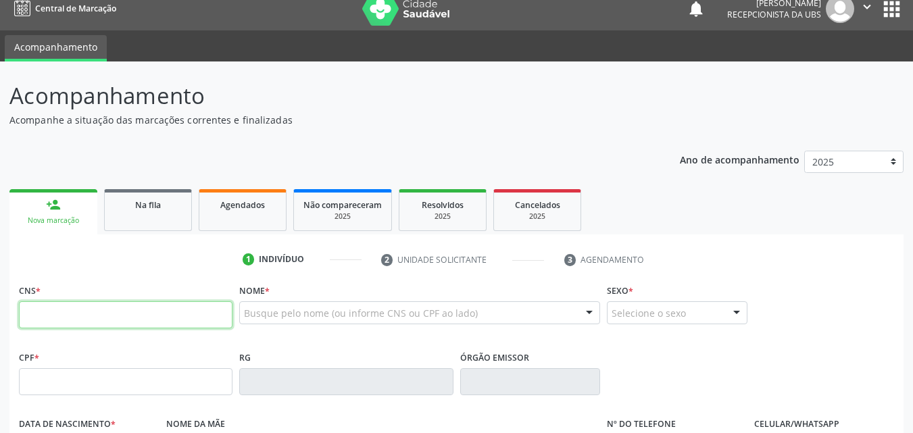
click at [93, 320] on input "text" at bounding box center [126, 314] width 214 height 27
type input "700 2019 8115 5824"
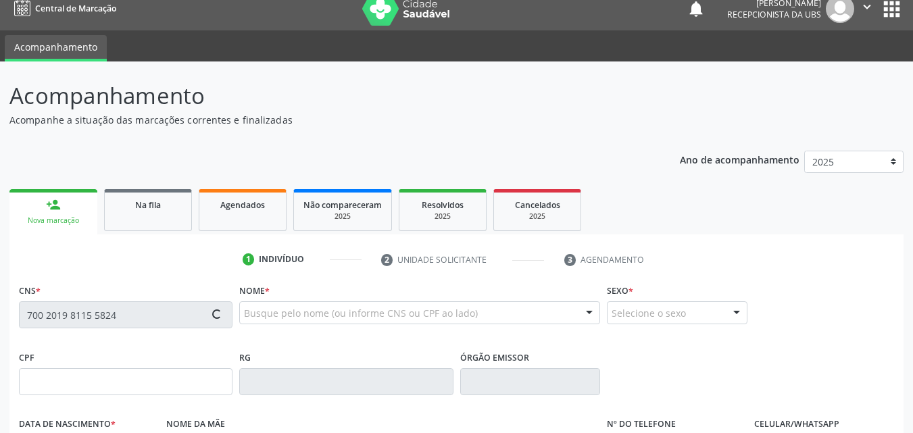
type input "069.464.625-30"
type input "[DATE]"
type input "[PERSON_NAME]"
type input "[PHONE_NUMBER]"
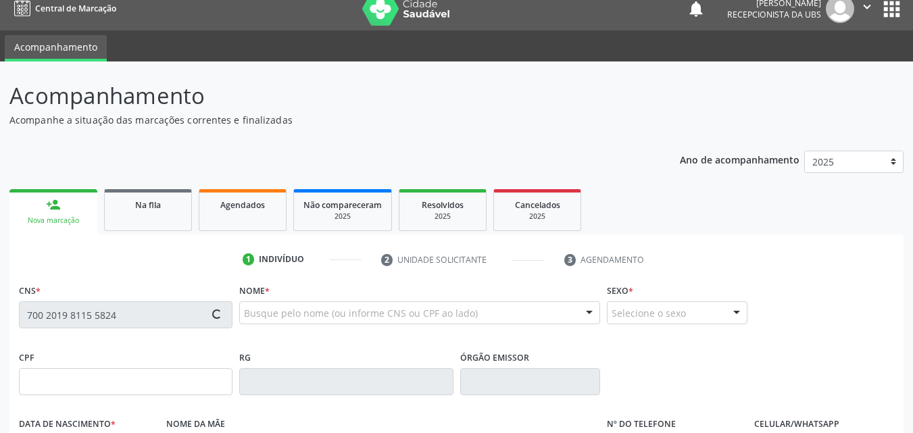
type input "S/N"
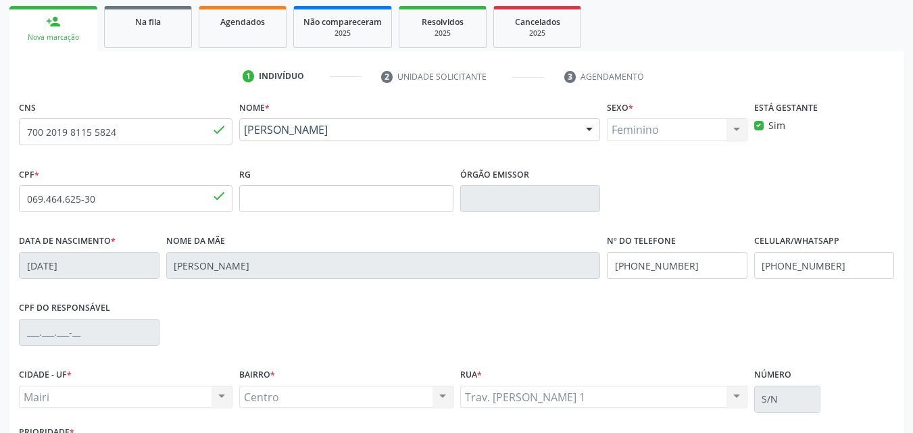
scroll to position [283, 0]
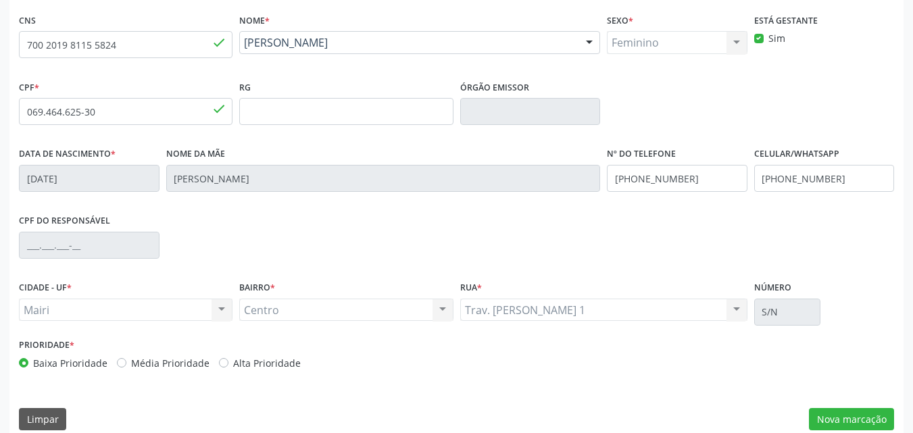
click at [237, 358] on label "Alta Prioridade" at bounding box center [267, 363] width 68 height 14
click at [228, 358] on input "Alta Prioridade" at bounding box center [223, 362] width 9 height 12
radio input "true"
click at [869, 418] on button "Nova marcação" at bounding box center [851, 419] width 85 height 23
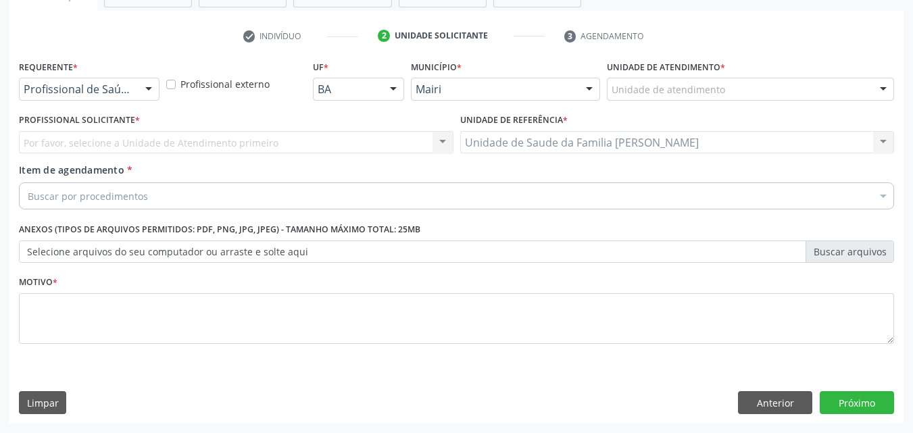
scroll to position [237, 0]
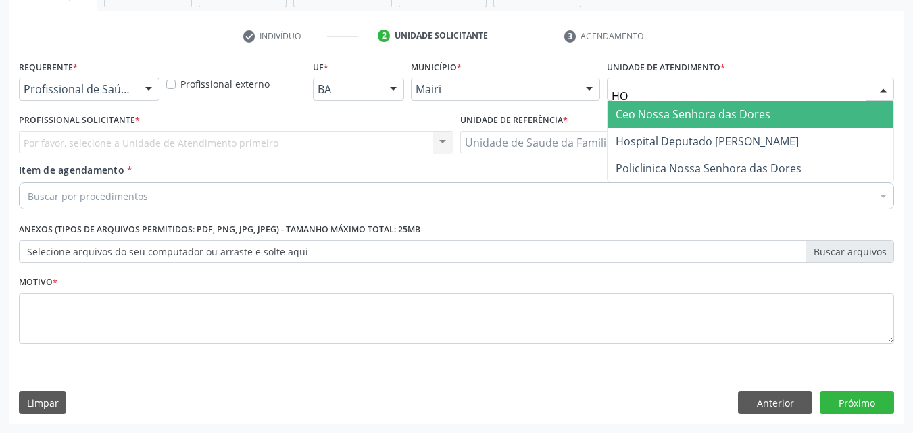
type input "HOS"
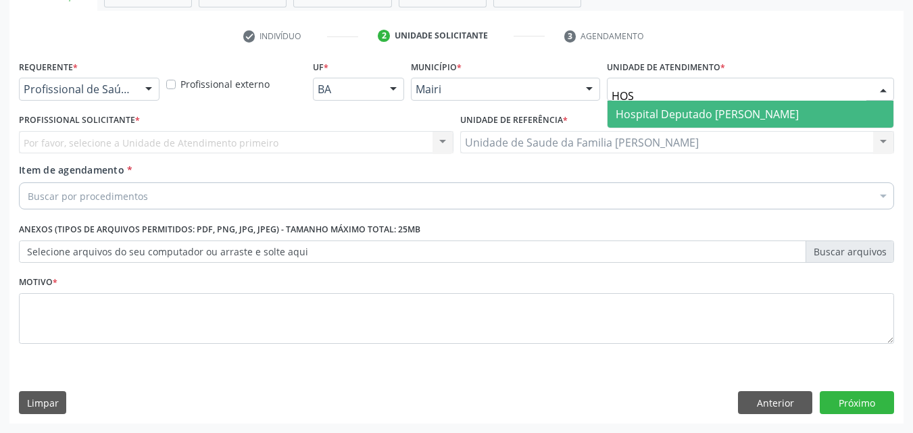
click at [671, 112] on span "Hospital Deputado [PERSON_NAME]" at bounding box center [707, 114] width 183 height 15
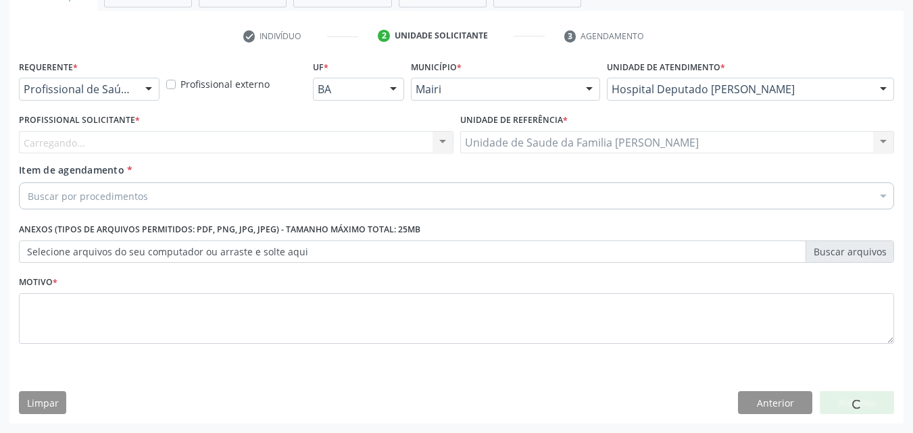
click at [124, 147] on div "Carregando... Nenhum resultado encontrado para: " " Não há nenhuma opção para s…" at bounding box center [236, 142] width 435 height 23
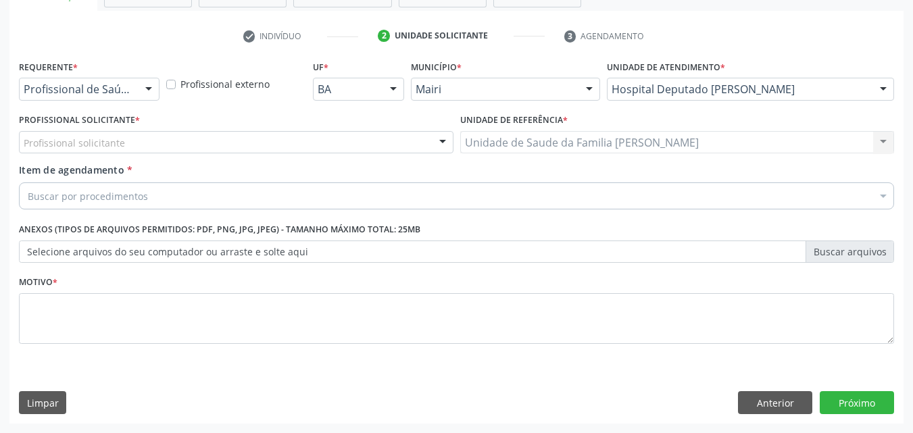
click at [124, 147] on div "Profissional solicitante" at bounding box center [236, 142] width 435 height 23
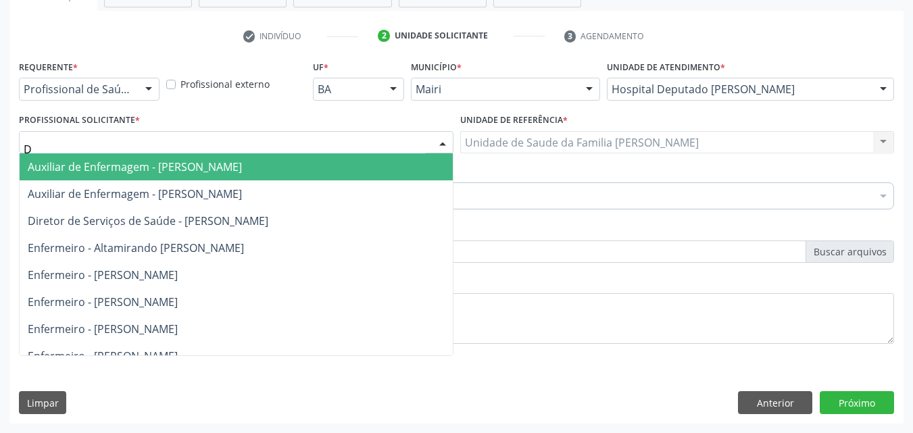
type input "DU"
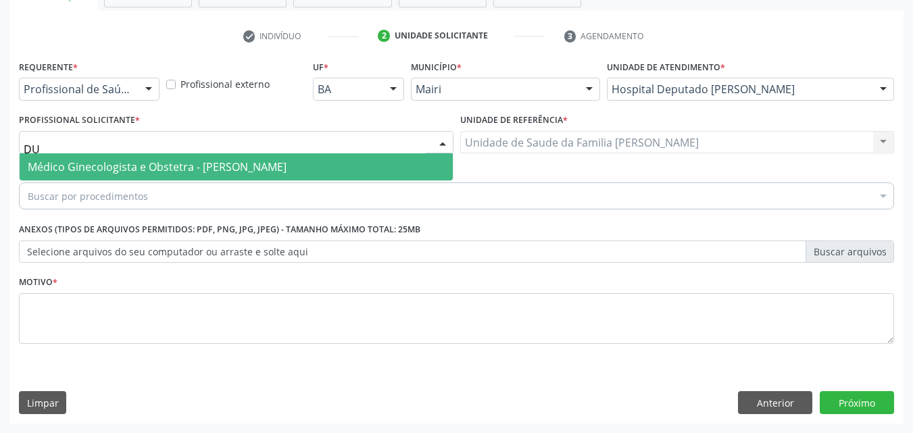
click at [155, 178] on span "Médico Ginecologista e Obstetra - [PERSON_NAME]" at bounding box center [236, 166] width 433 height 27
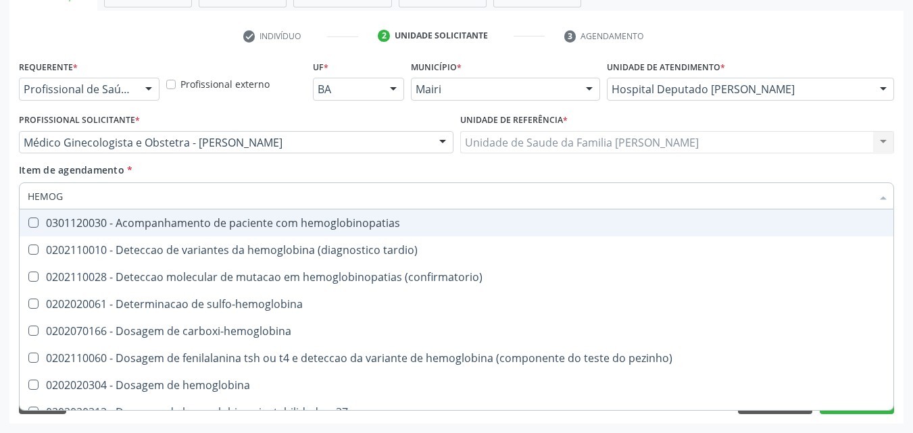
type input "HEMOGR"
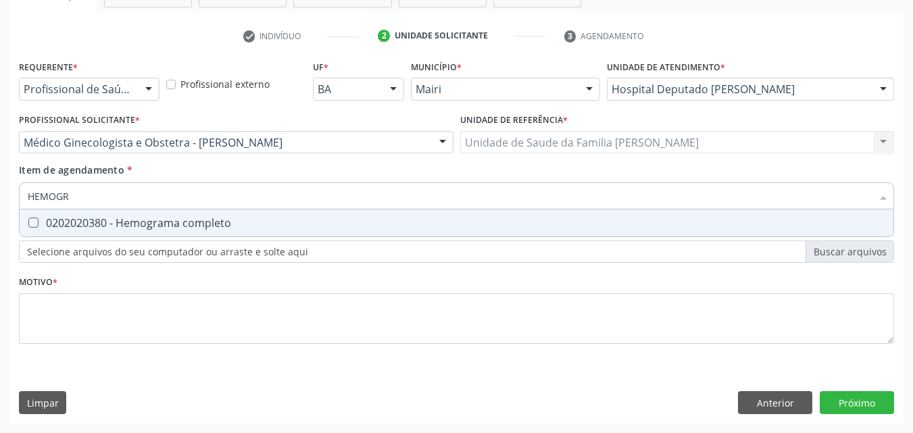
click at [233, 224] on div "0202020380 - Hemograma completo" at bounding box center [457, 223] width 858 height 11
checkbox completo "true"
type input "HEMOG"
checkbox completo "false"
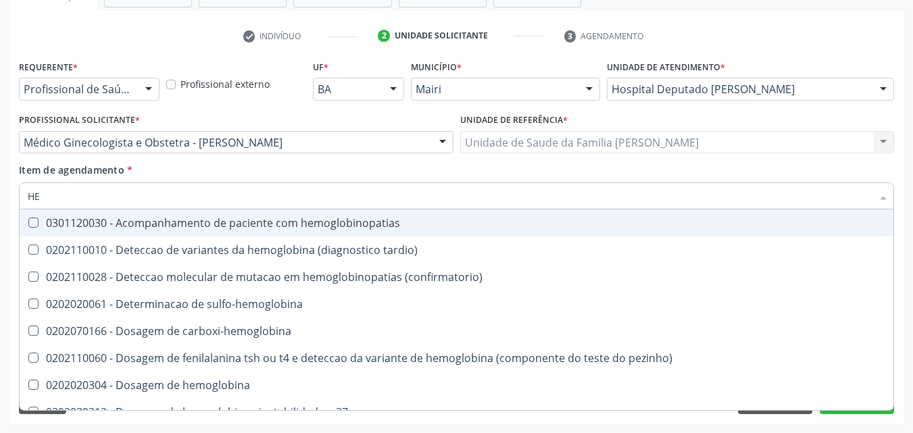
type input "H"
checkbox completo "false"
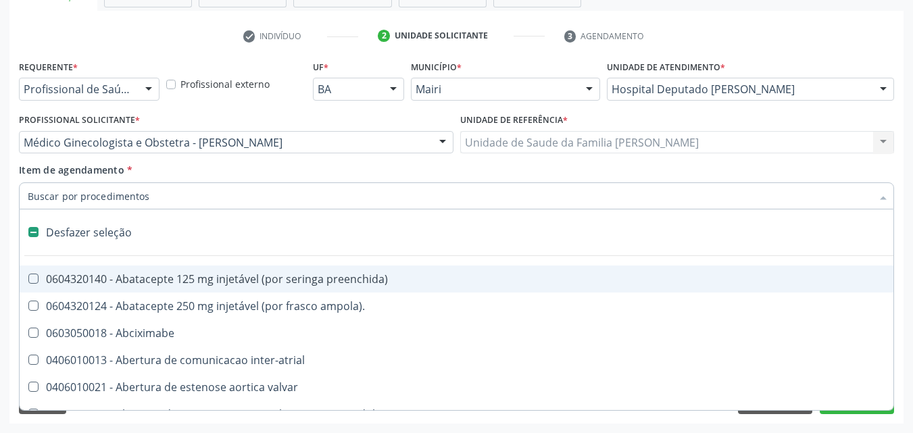
type input "G"
checkbox adolescente\) "true"
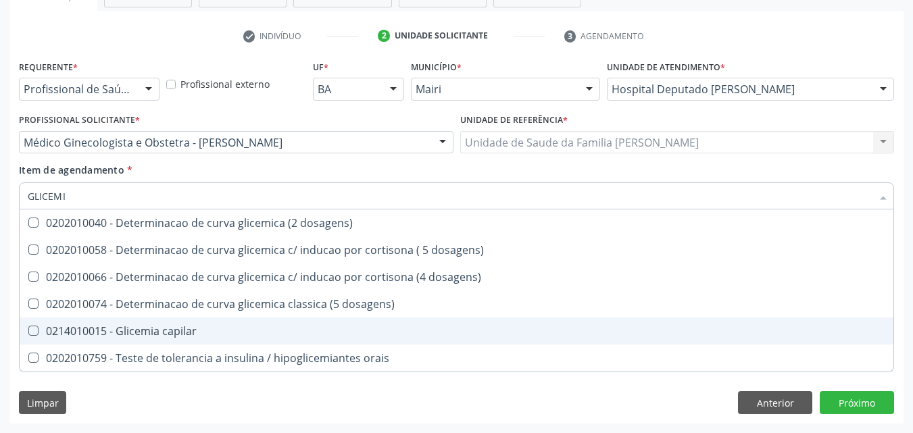
type input "GLICEMIA"
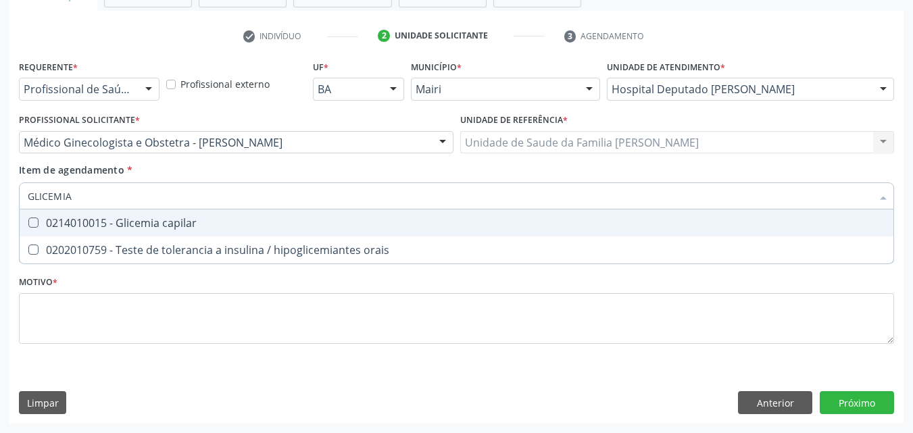
click at [185, 222] on div "0214010015 - Glicemia capilar" at bounding box center [457, 223] width 858 height 11
checkbox capilar "true"
type input "GLICEMI"
checkbox capilar "false"
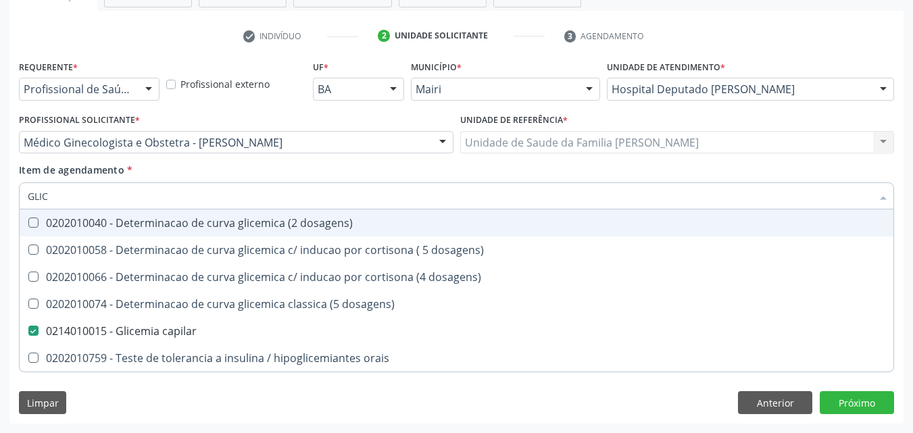
type input "GLI"
checkbox capilar "false"
type input "G"
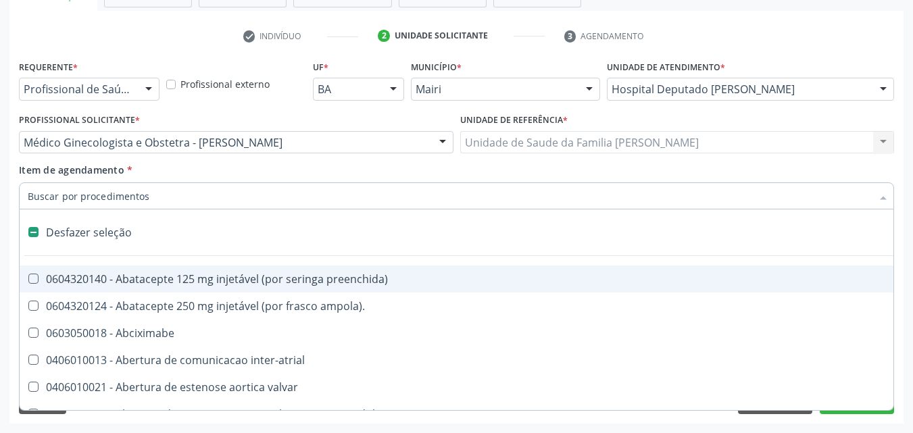
type input "H"
checkbox joelho "true"
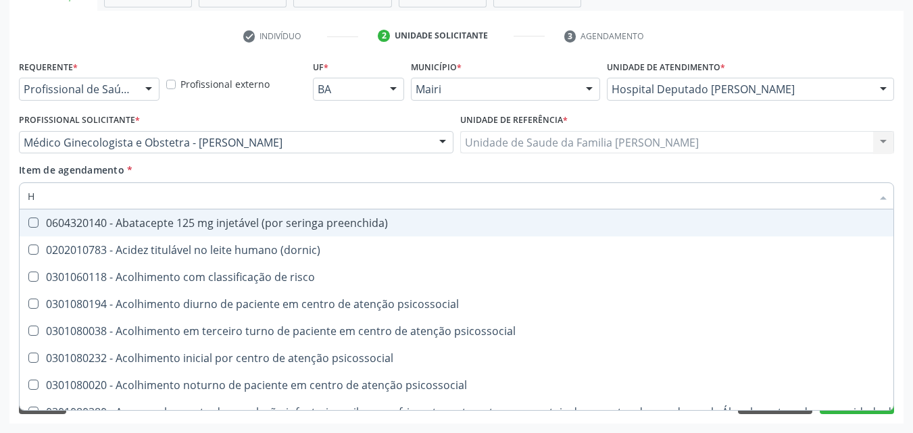
type input "HE"
checkbox removível "true"
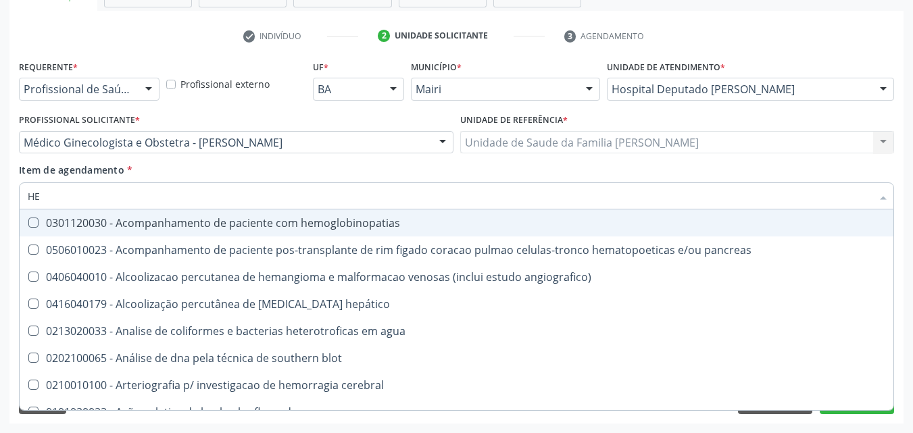
type input "HEM"
checkbox transplante "true"
checkbox completo "false"
type input "HEMO"
checkbox retro-retal "true"
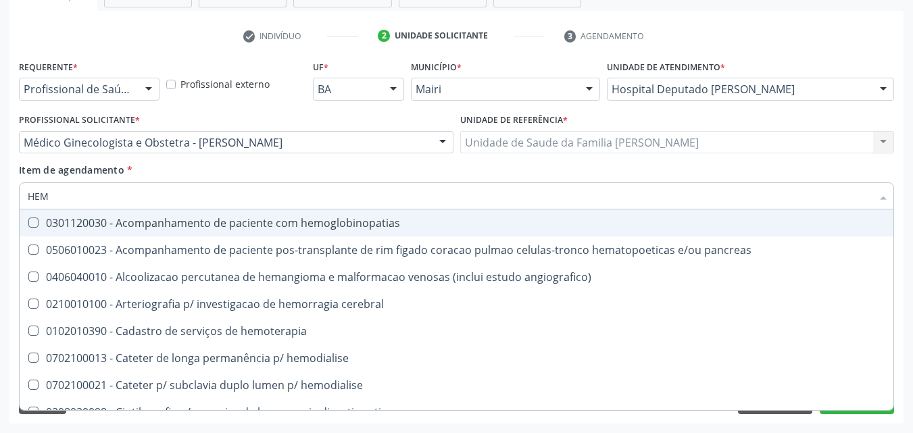
checkbox completo "false"
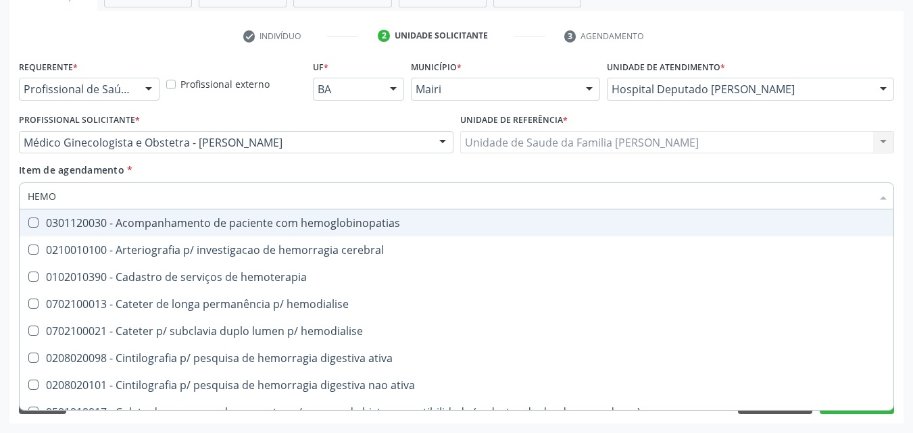
type input "HEMOG"
checkbox carboxi-hemoglobina "true"
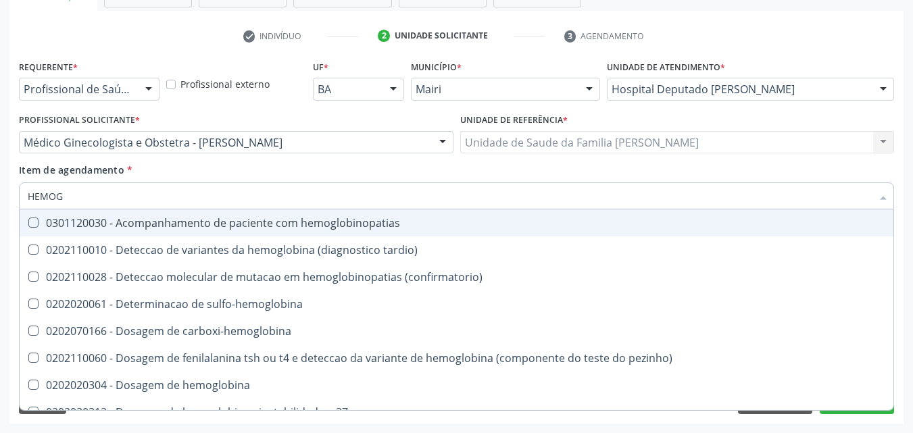
type input "HEMOGL"
checkbox completo "false"
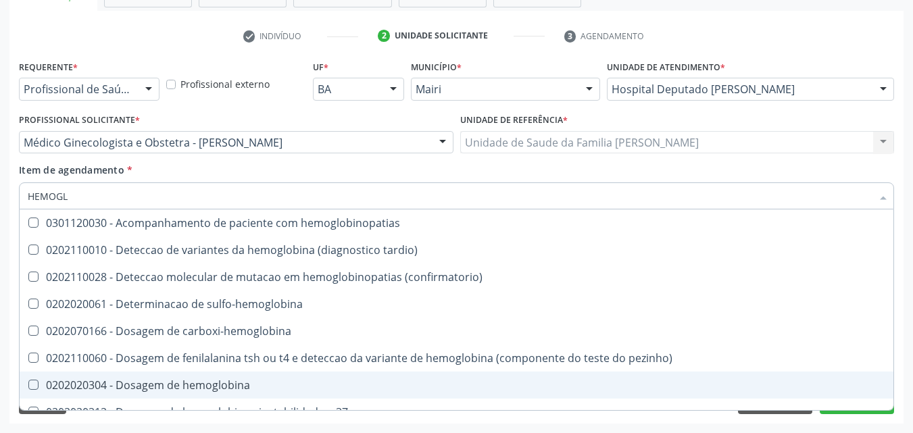
click at [266, 389] on div "0202020304 - Dosagem de hemoglobina" at bounding box center [457, 385] width 858 height 11
checkbox hemoglobina "true"
type input "HEMOG"
checkbox s "true"
type input "H"
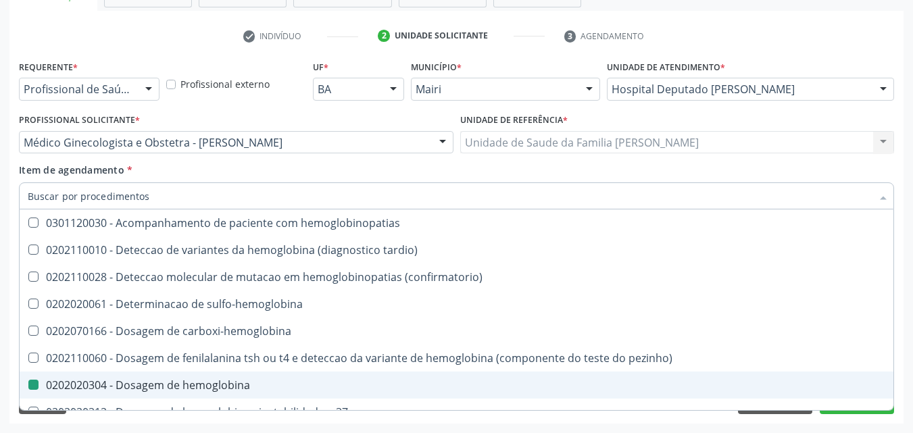
checkbox hemoglobina "false"
checkbox completo "false"
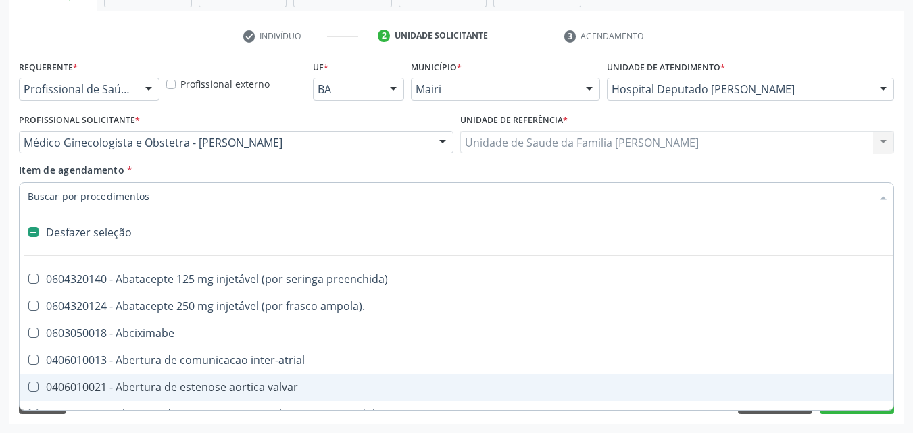
type input "H"
checkbox link "true"
checkbox joelho "true"
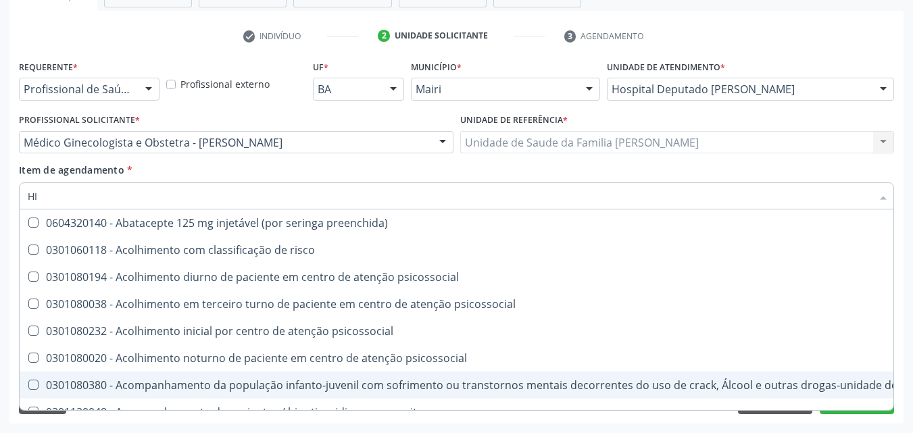
type input "[MEDICAL_DATA]"
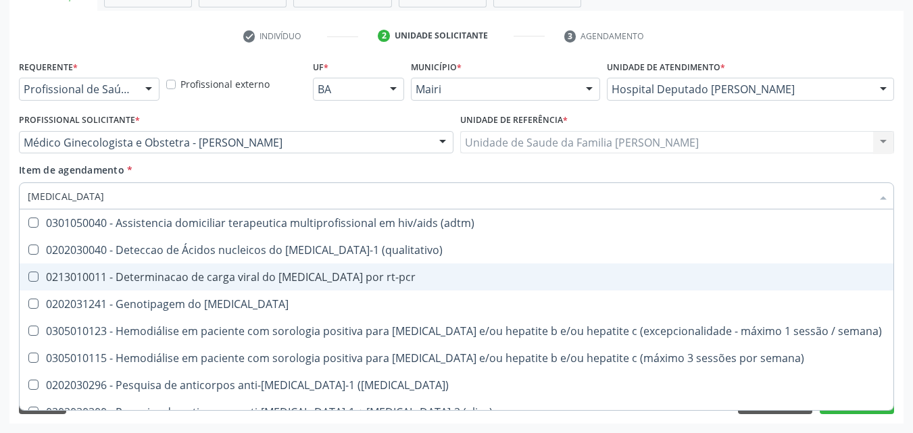
scroll to position [68, 0]
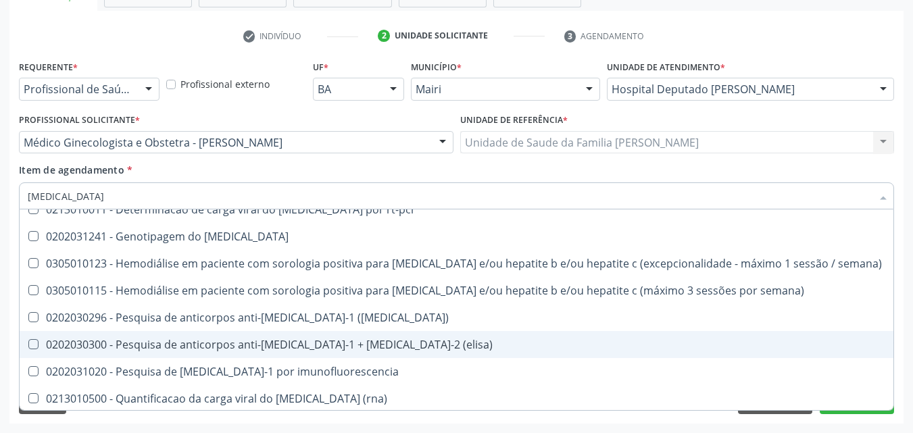
click at [358, 342] on div "0202030300 - Pesquisa de anticorpos anti-[MEDICAL_DATA]-1 + [MEDICAL_DATA]-2 (e…" at bounding box center [457, 344] width 858 height 11
checkbox \(elisa\) "true"
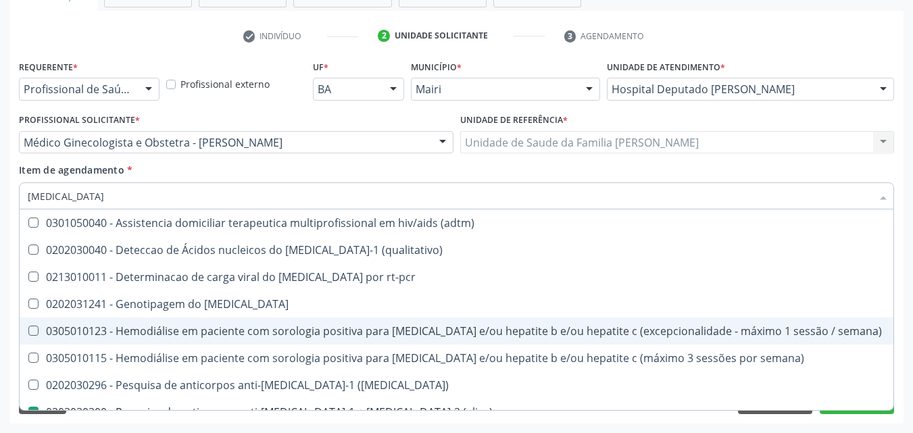
type input "HI"
checkbox \(elisa\) "false"
type input "H"
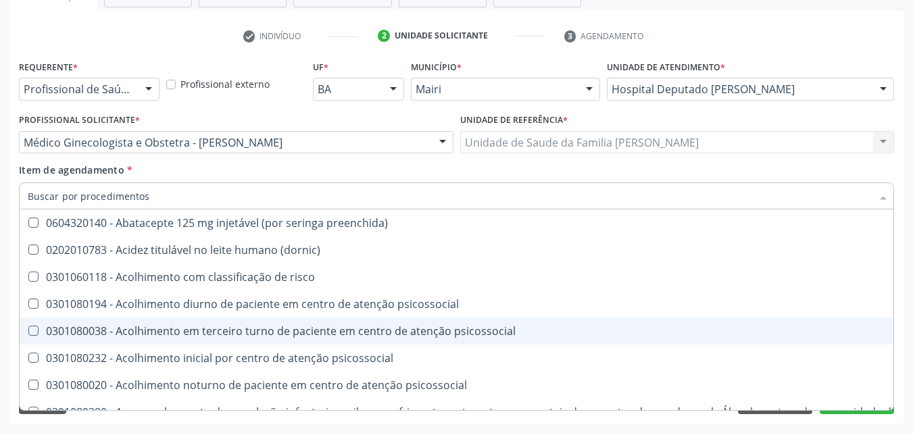
checkbox hemoglobina "false"
checkbox completo "false"
checkbox \(elisa\) "false"
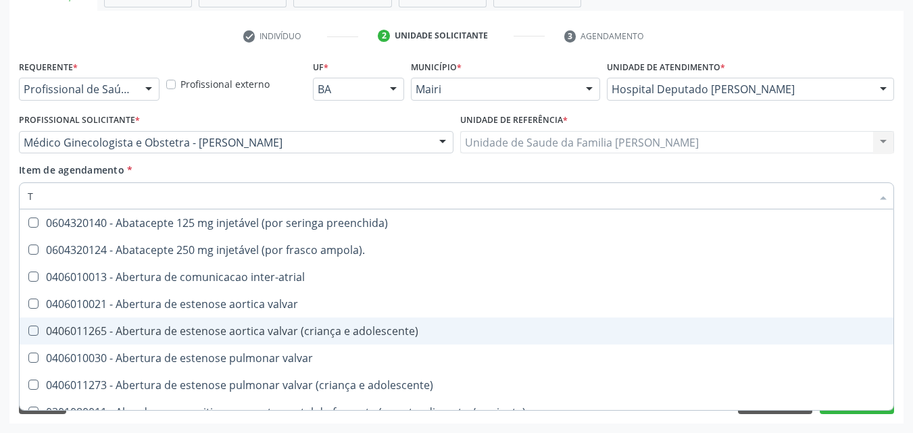
type input "T4"
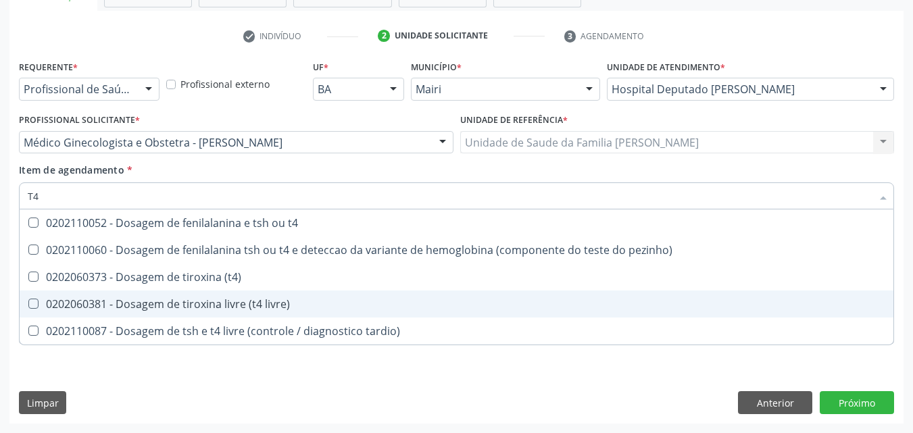
click at [256, 304] on div "0202060381 - Dosagem de tiroxina livre (t4 livre)" at bounding box center [457, 304] width 858 height 11
checkbox livre\) "true"
type input "T"
checkbox livre\) "false"
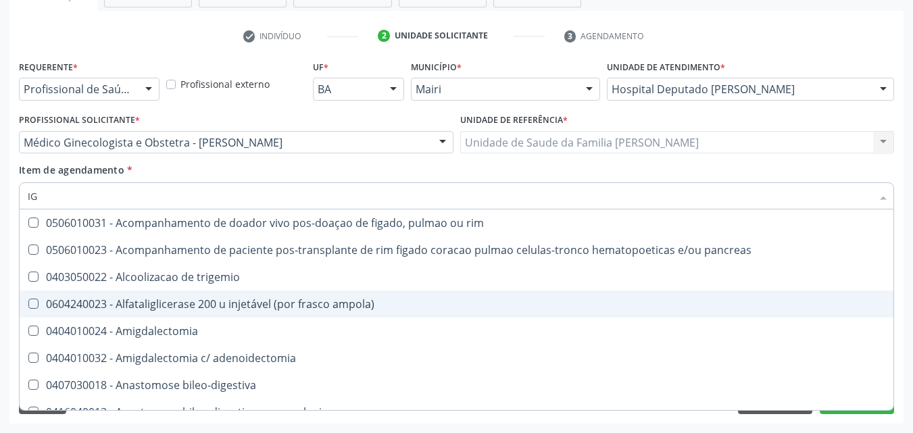
type input "IGG"
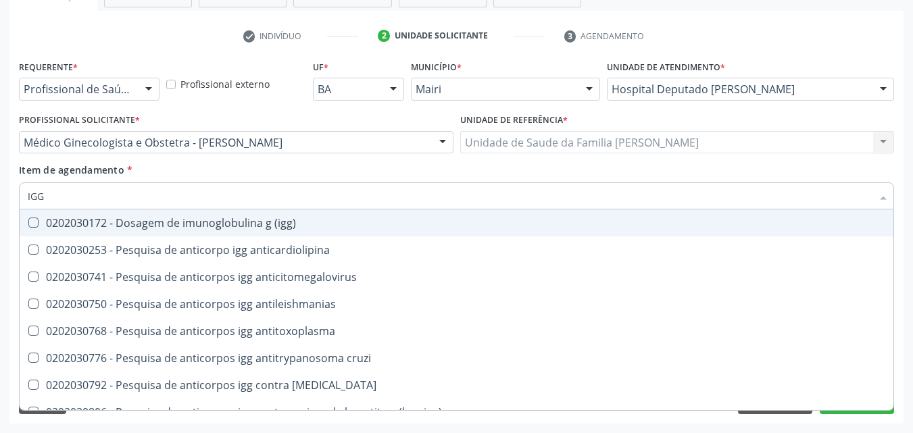
click at [251, 227] on div "0202030172 - Dosagem de imunoglobulina g (igg)" at bounding box center [457, 223] width 858 height 11
checkbox \(igg\) "true"
type input "IG"
checkbox \(igg\) "false"
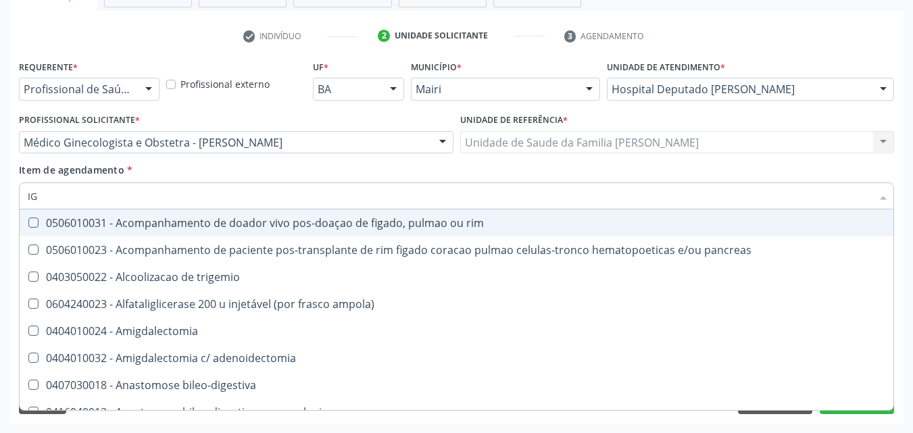
type input "I"
checkbox \(igg\) "false"
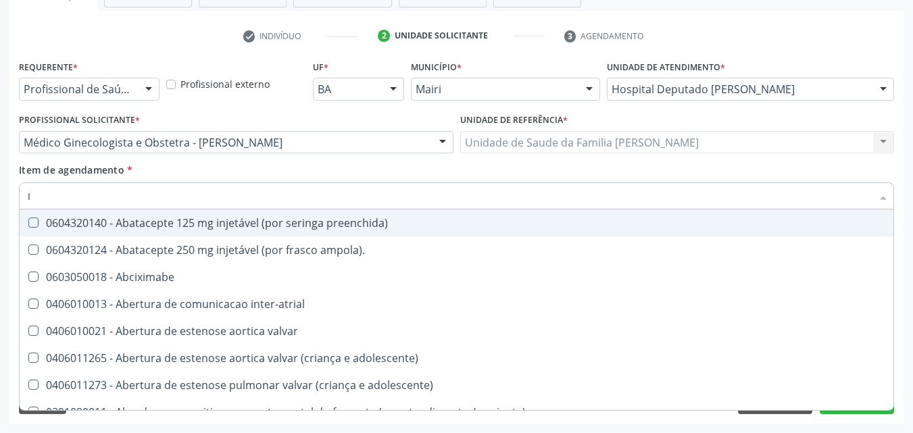
type input "IG"
checkbox queimado "true"
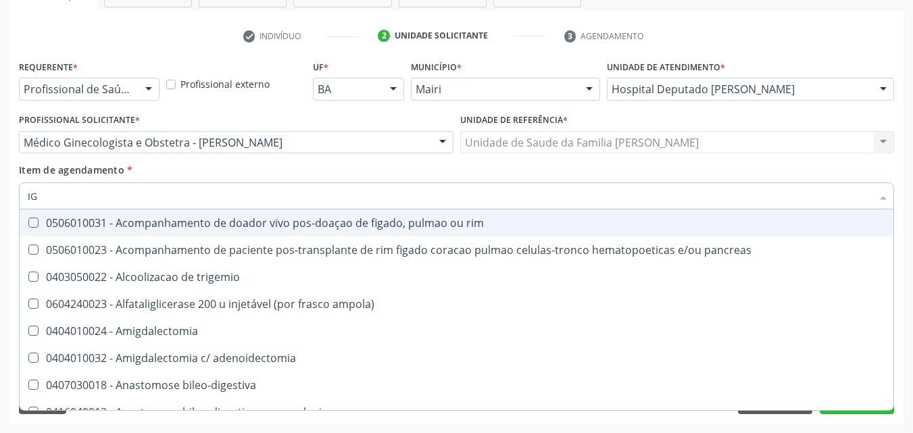
type input "IGM"
checkbox \(igg\) "false"
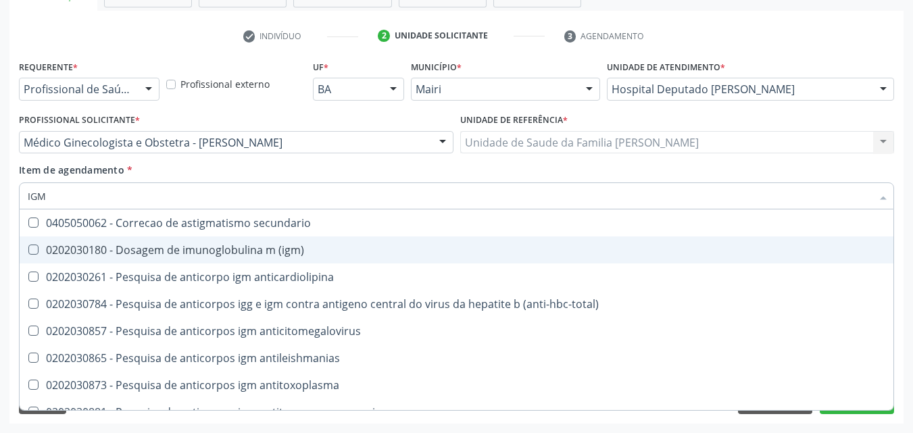
click at [279, 248] on div "0202030180 - Dosagem de imunoglobulina m (igm)" at bounding box center [457, 250] width 858 height 11
checkbox \(igm\) "true"
type input "IG"
checkbox \(igm\) "false"
checkbox igm "true"
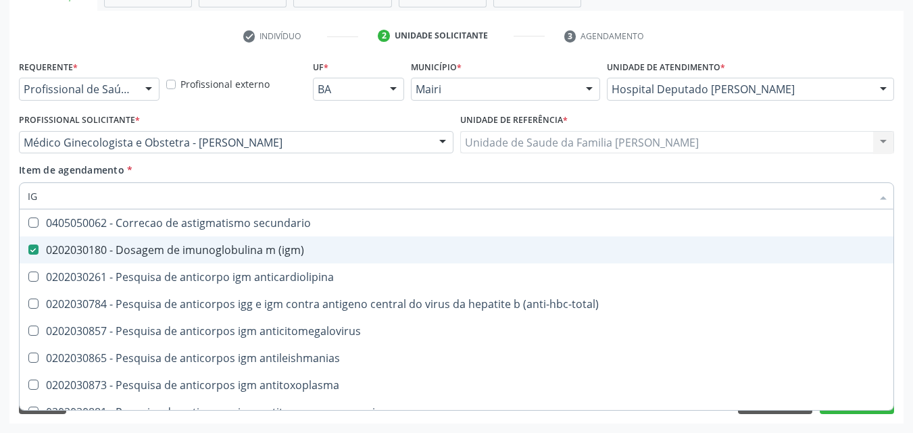
checkbox igg\/igm "true"
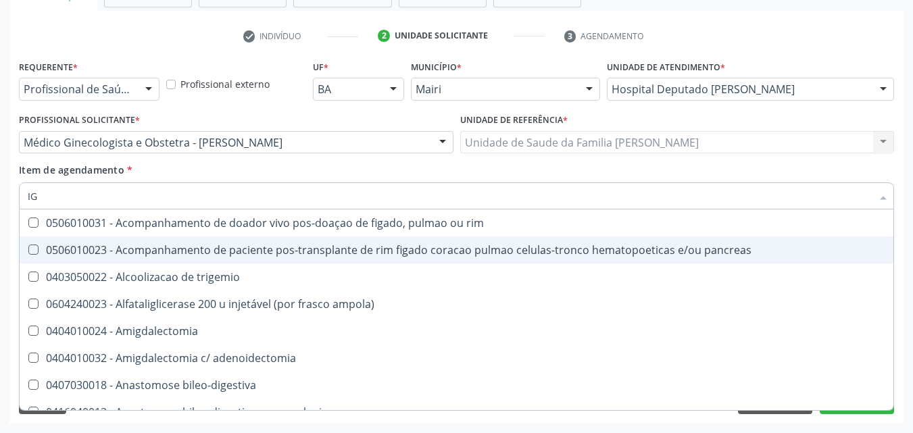
type input "I"
checkbox \(igg\) "false"
checkbox \(igm\) "false"
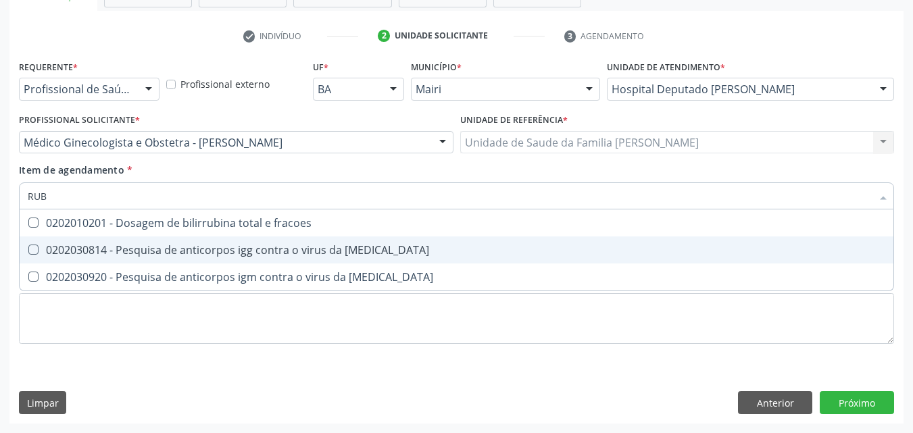
type input "RUBE"
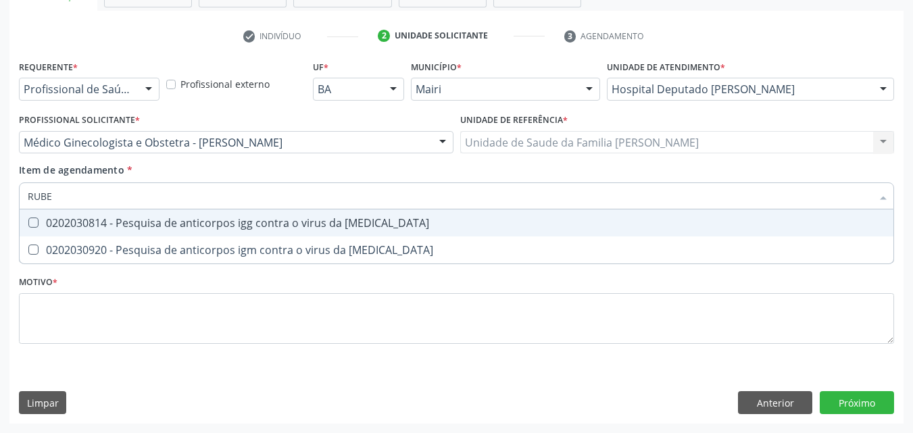
click at [306, 220] on div "0202030814 - Pesquisa de anticorpos igg contra o virus da [MEDICAL_DATA]" at bounding box center [457, 223] width 858 height 11
checkbox rubeola "true"
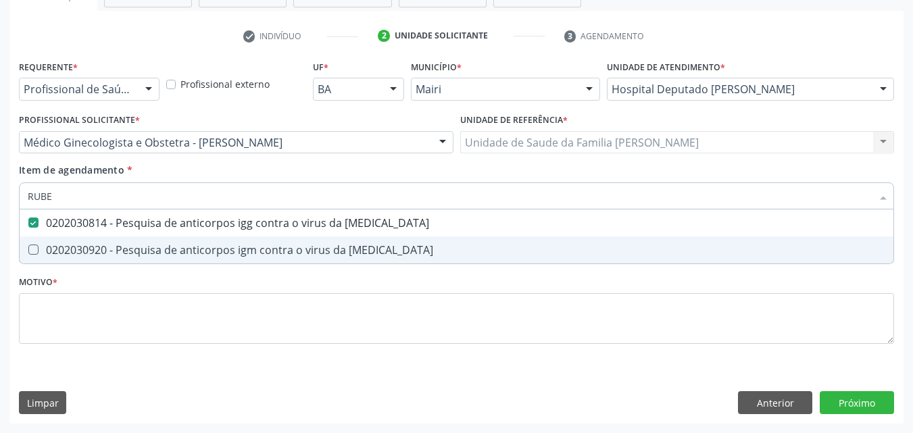
click at [302, 247] on div "0202030920 - Pesquisa de anticorpos igm contra o virus da [MEDICAL_DATA]" at bounding box center [457, 250] width 858 height 11
checkbox rubeola "true"
type input "RUB"
checkbox rubeola "false"
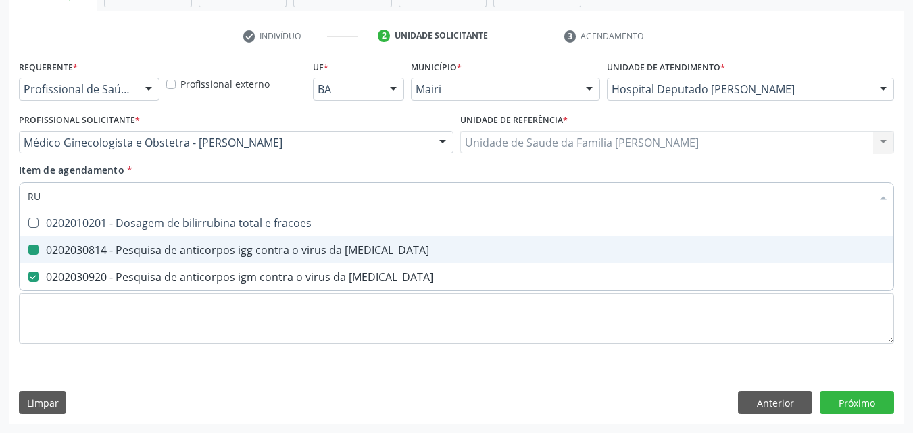
type input "R"
checkbox rubeola "false"
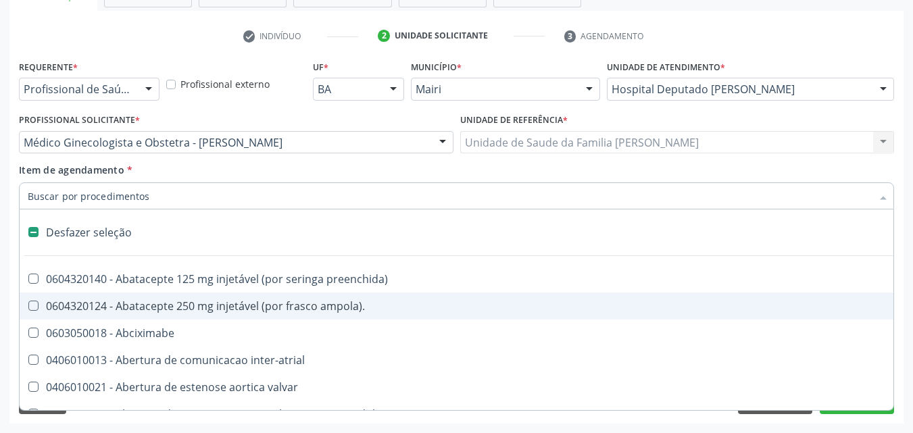
type input "U"
checkbox oncologia "true"
checkbox videolaparoscopica "true"
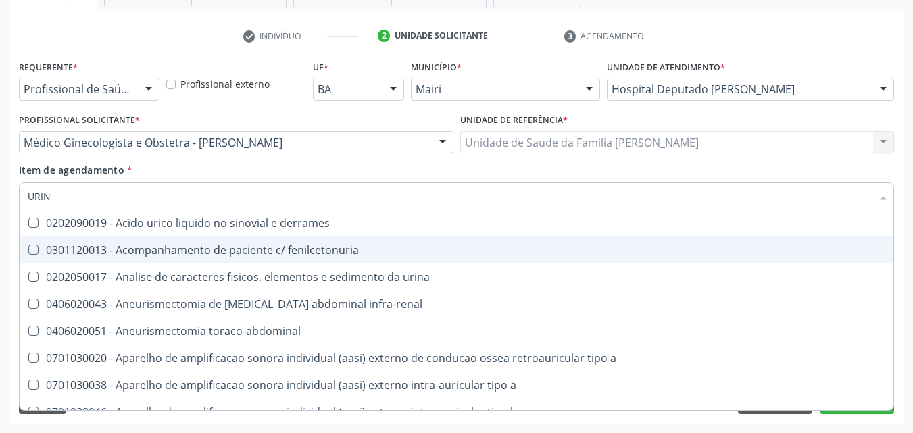
type input "URINA"
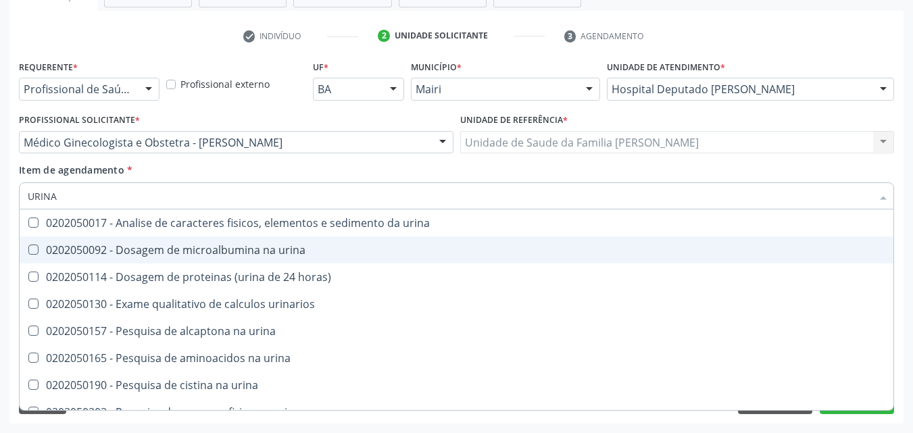
click at [308, 246] on div "0202050092 - Dosagem de microalbumina na urina" at bounding box center [457, 250] width 858 height 11
checkbox urina "true"
type input "URIN"
checkbox urina "false"
checkbox horas\) "true"
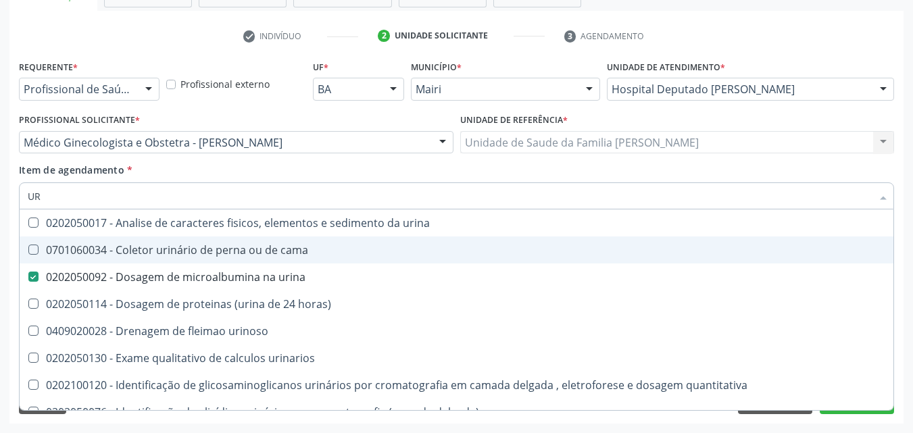
type input "U"
checkbox urina "false"
checkbox urinaria "false"
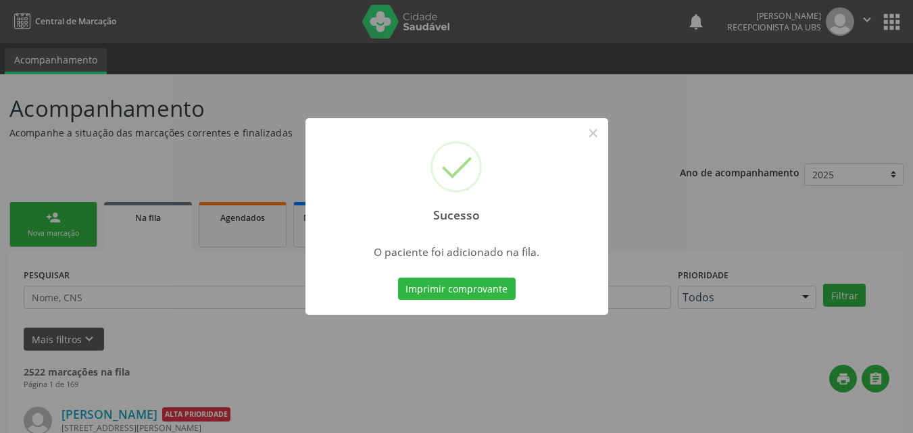
scroll to position [13, 0]
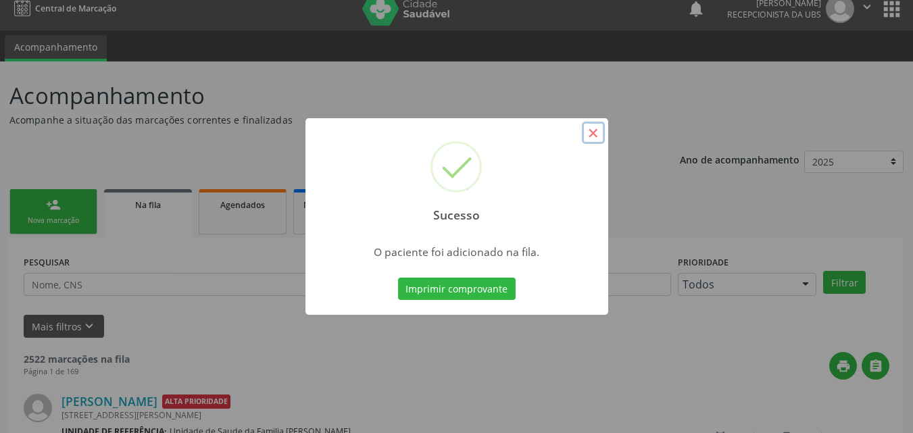
click at [598, 126] on button "×" at bounding box center [593, 133] width 23 height 23
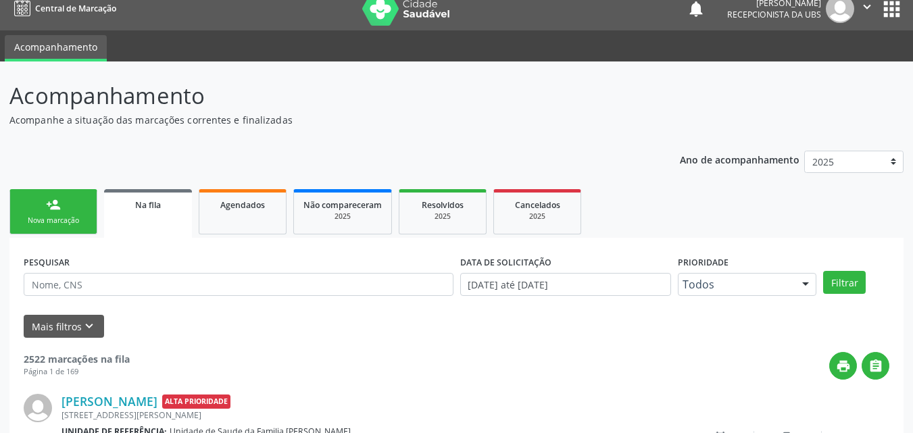
click at [64, 215] on link "person_add Nova marcação" at bounding box center [53, 211] width 88 height 45
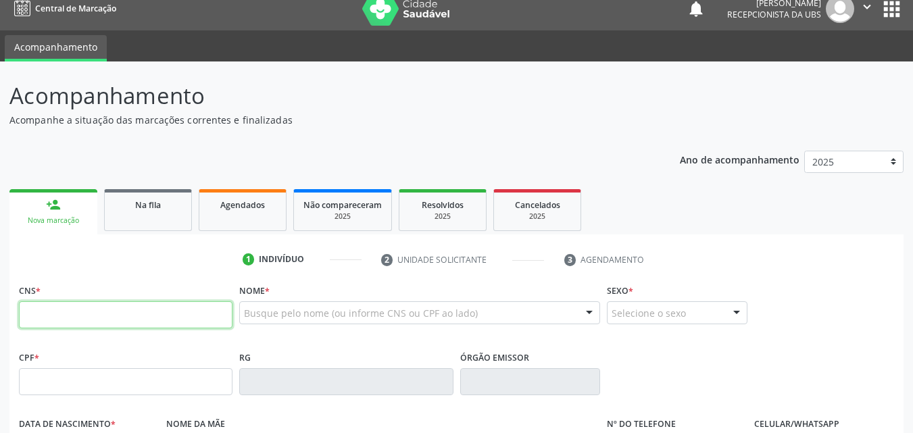
click at [57, 306] on input "text" at bounding box center [126, 314] width 214 height 27
type input "708 1025 7125 1138"
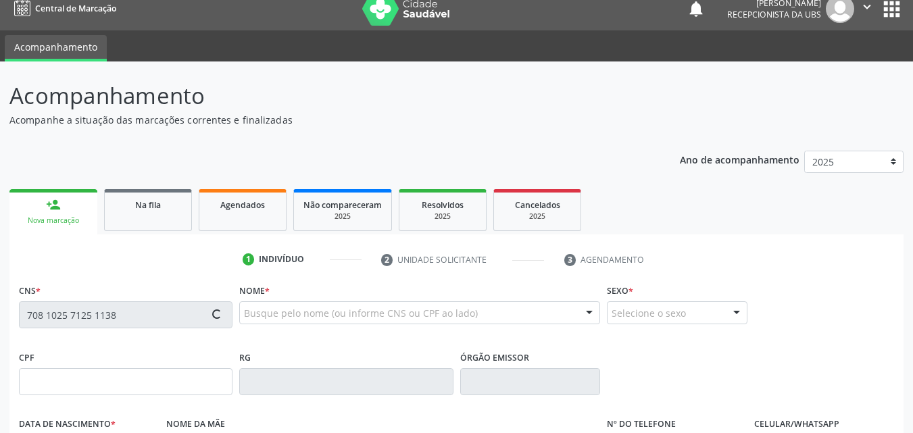
type input "055.161.925-28"
type input "04/02/2000"
type input "Ginalva Moreira Oliveira"
type input "(74) 99999-9999"
type input "(74) 99920-5906"
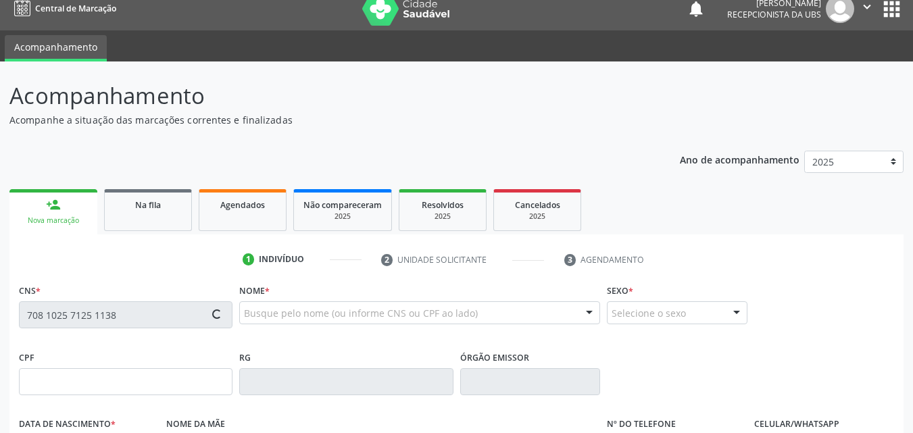
type input "S/N"
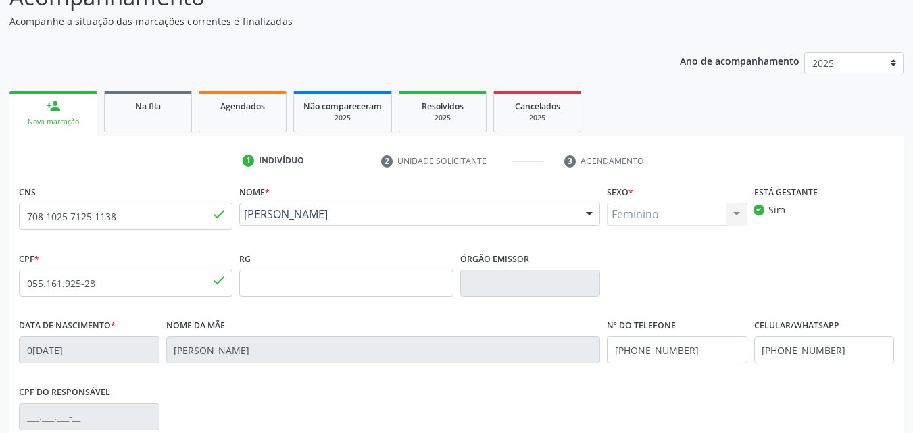
scroll to position [299, 0]
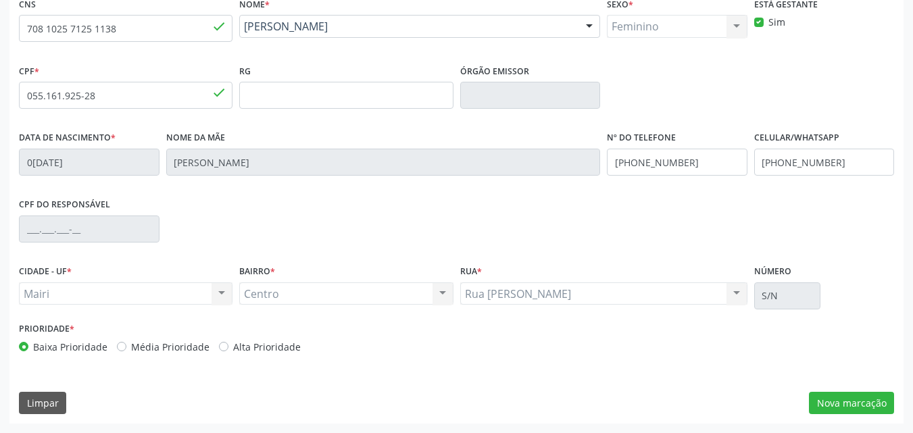
click at [258, 345] on label "Alta Prioridade" at bounding box center [267, 347] width 68 height 14
click at [228, 345] on input "Alta Prioridade" at bounding box center [223, 346] width 9 height 12
radio input "true"
click at [861, 393] on button "Nova marcação" at bounding box center [851, 403] width 85 height 23
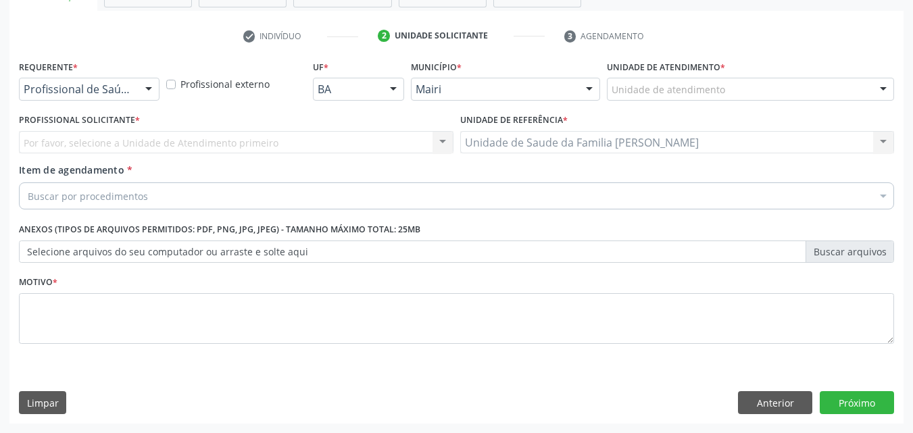
scroll to position [237, 0]
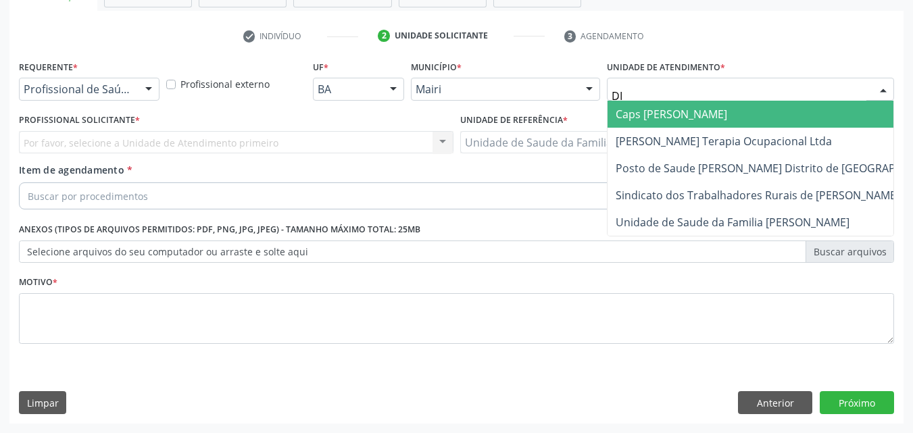
type input "DIL"
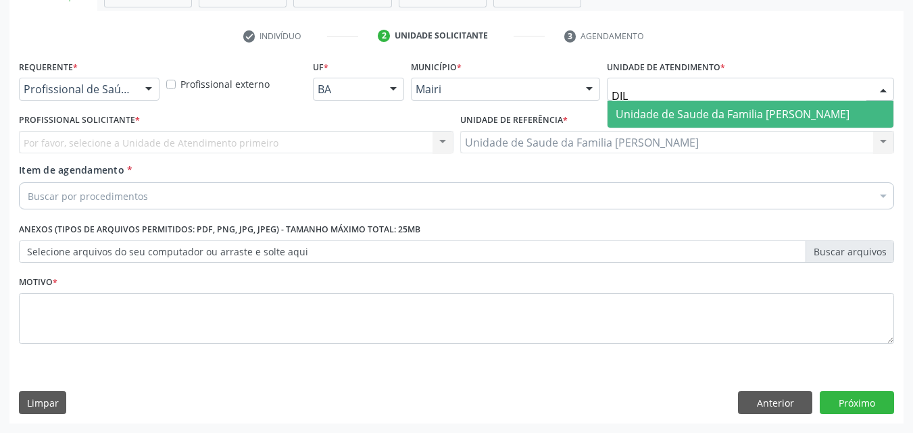
click at [667, 108] on span "Unidade de Saude da Familia [PERSON_NAME]" at bounding box center [733, 114] width 234 height 15
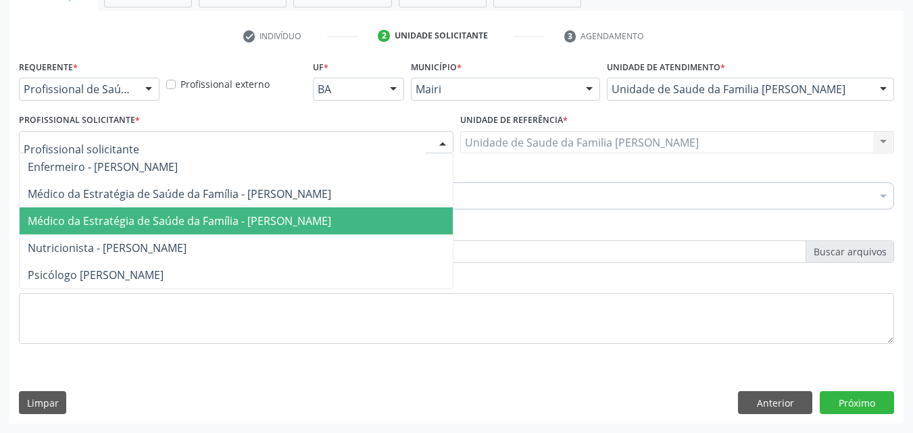
click at [147, 216] on span "Médico da Estratégia de Saúde da Família - Edisbel Valdes Mendez" at bounding box center [180, 221] width 304 height 15
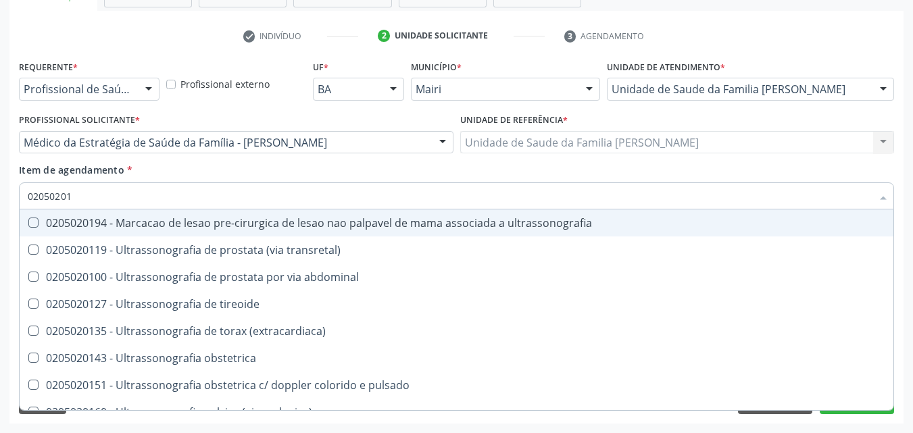
type input "020502014"
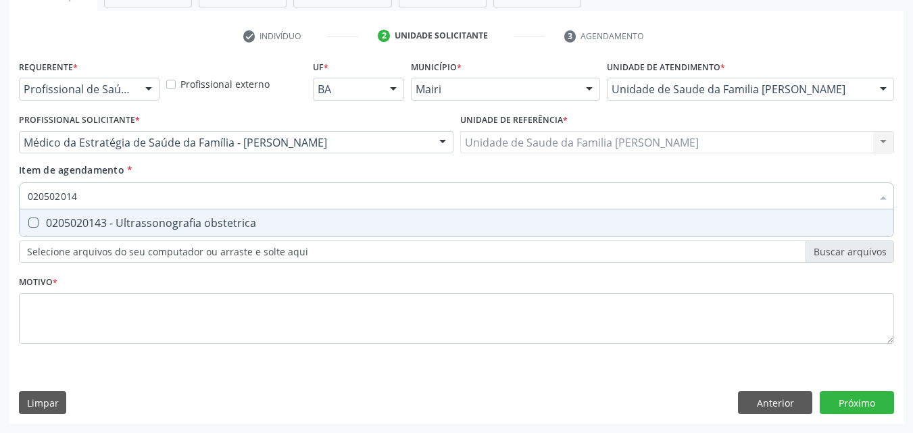
click at [198, 228] on div "0205020143 - Ultrassonografia obstetrica" at bounding box center [457, 223] width 858 height 11
checkbox obstetrica "true"
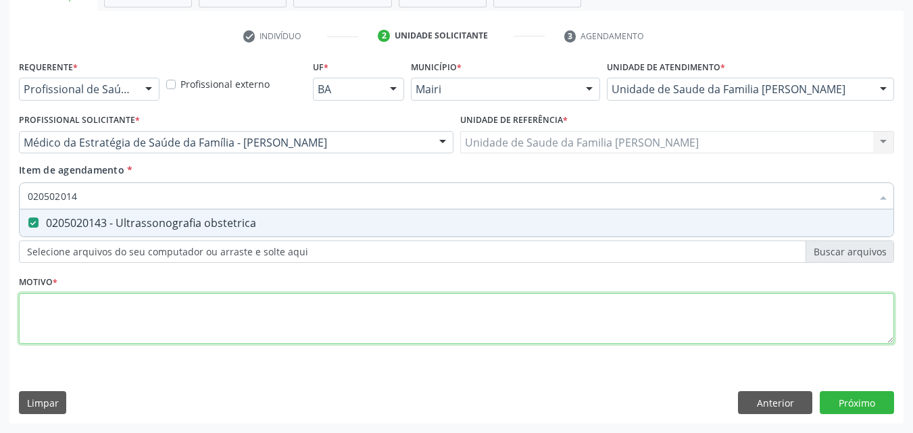
click at [108, 324] on div "Requerente * Profissional de Saúde Profissional de Saúde Paciente Nenhum result…" at bounding box center [456, 210] width 875 height 306
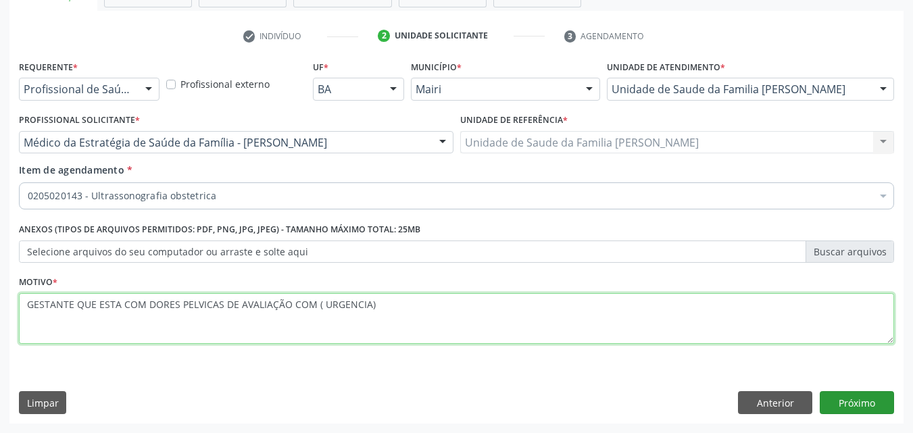
type textarea "GESTANTE QUE ESTA COM DORES PELVICAS DE AVALIAÇÃO COM ( URGENCIA)"
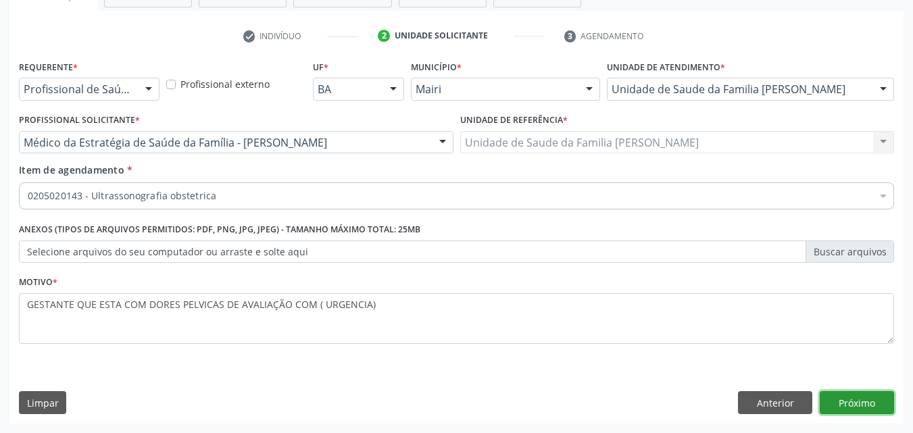
click at [865, 400] on button "Próximo" at bounding box center [857, 402] width 74 height 23
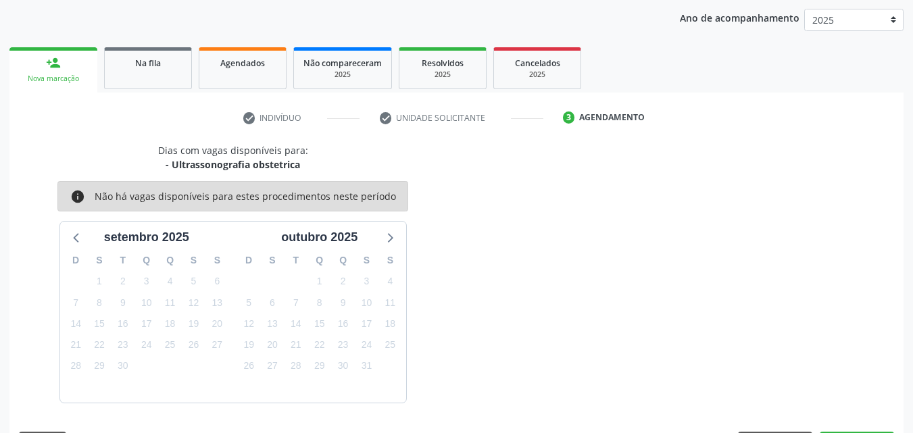
scroll to position [195, 0]
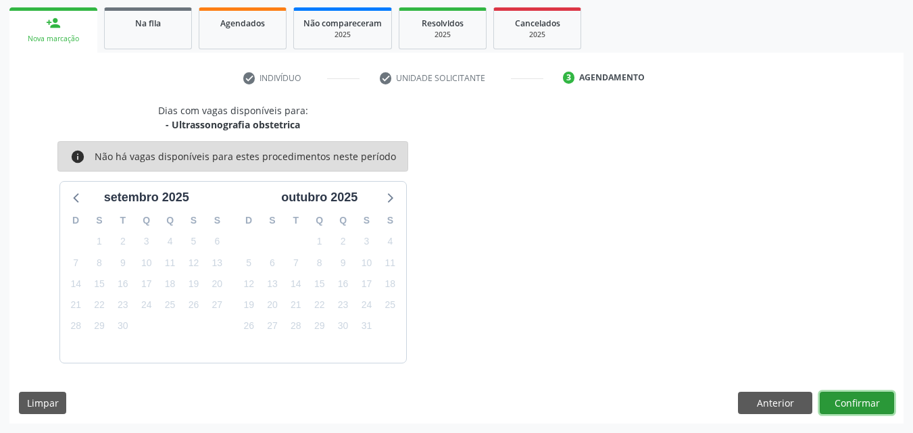
click at [844, 404] on button "Confirmar" at bounding box center [857, 403] width 74 height 23
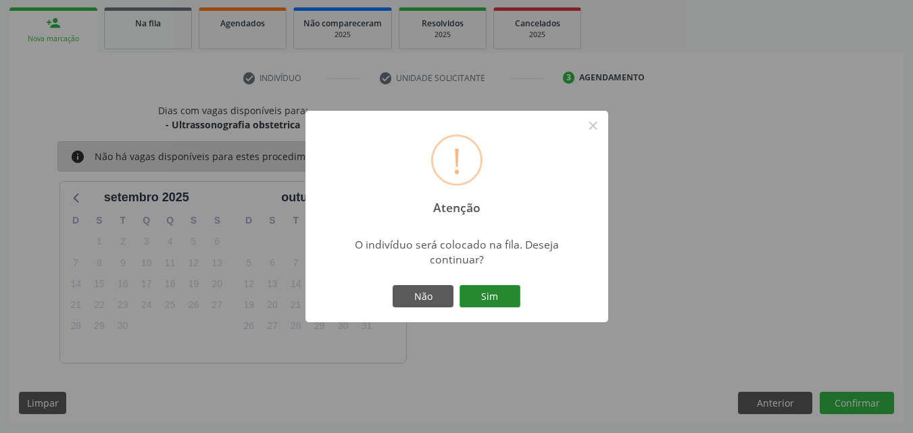
click at [482, 304] on button "Sim" at bounding box center [490, 296] width 61 height 23
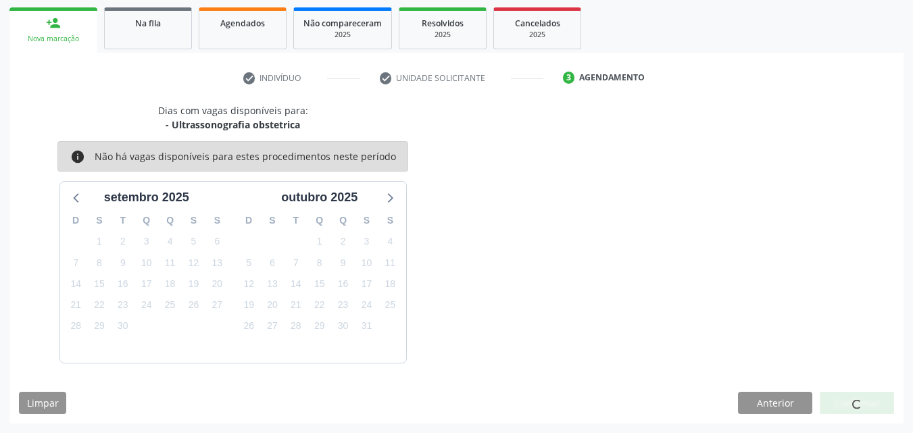
scroll to position [13, 0]
